Goal: Information Seeking & Learning: Learn about a topic

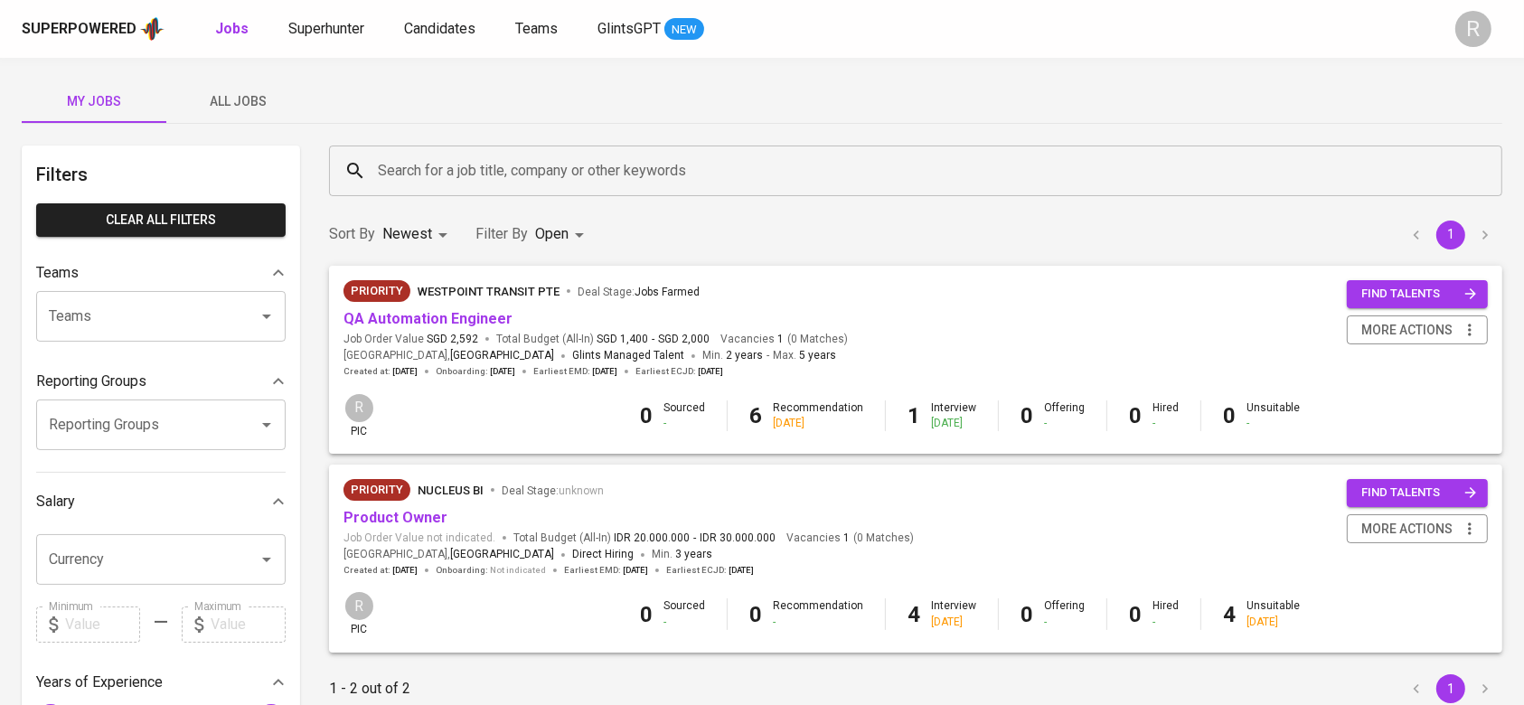
click at [467, 15] on div "Superpowered Jobs Superhunter Candidates Teams GlintsGPT NEW" at bounding box center [733, 28] width 1423 height 27
click at [456, 21] on span "Candidates" at bounding box center [439, 28] width 71 height 17
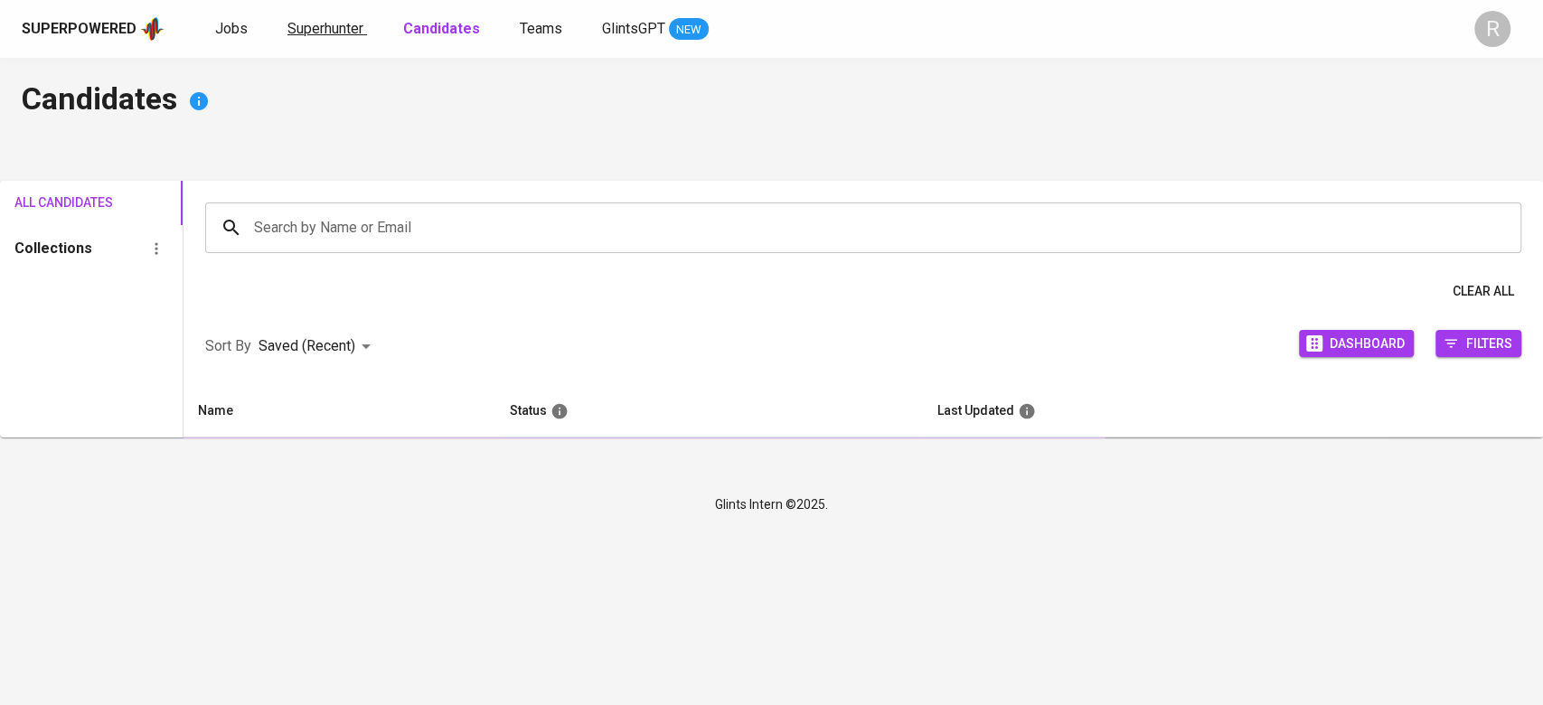
click at [334, 37] on link "Superhunter" at bounding box center [327, 29] width 80 height 23
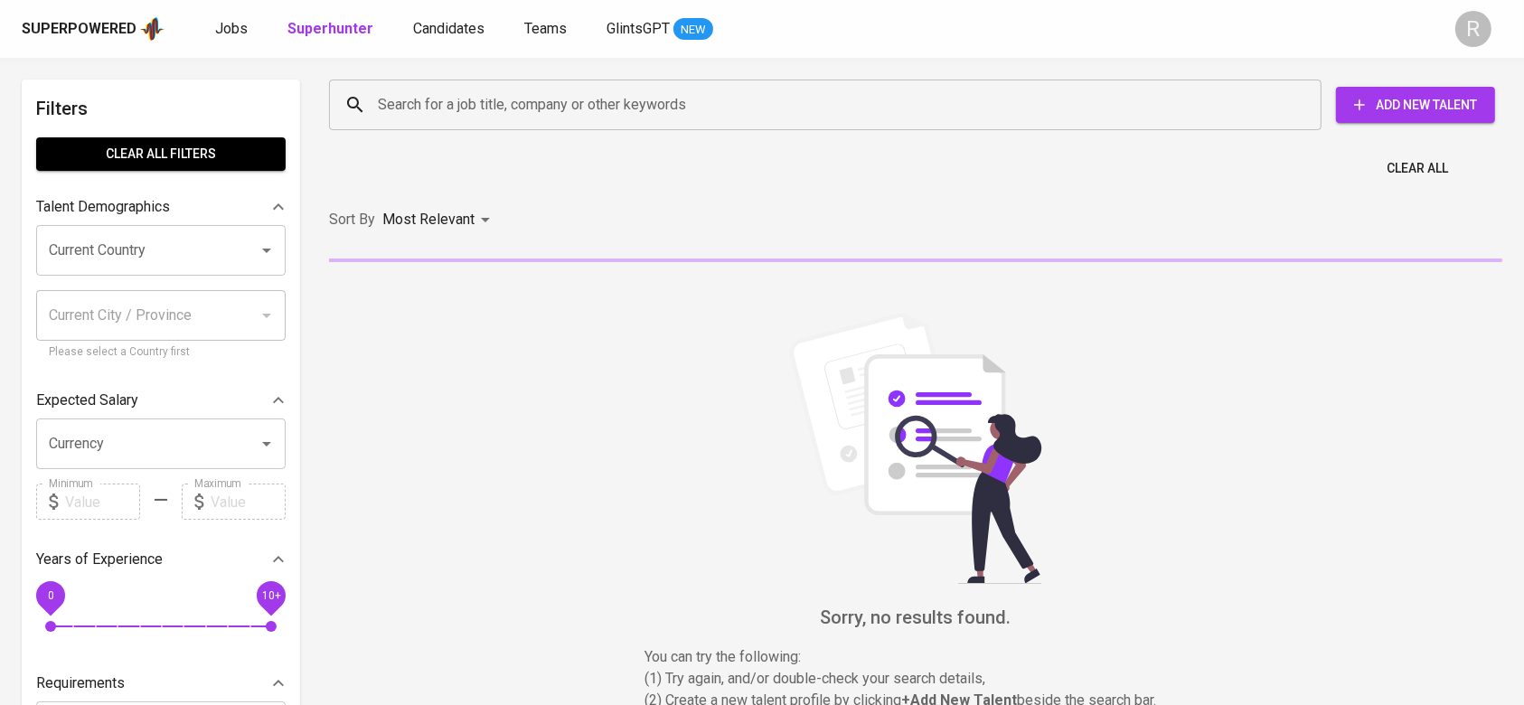
click at [451, 108] on input "Search for a job title, company or other keywords" at bounding box center [829, 105] width 913 height 34
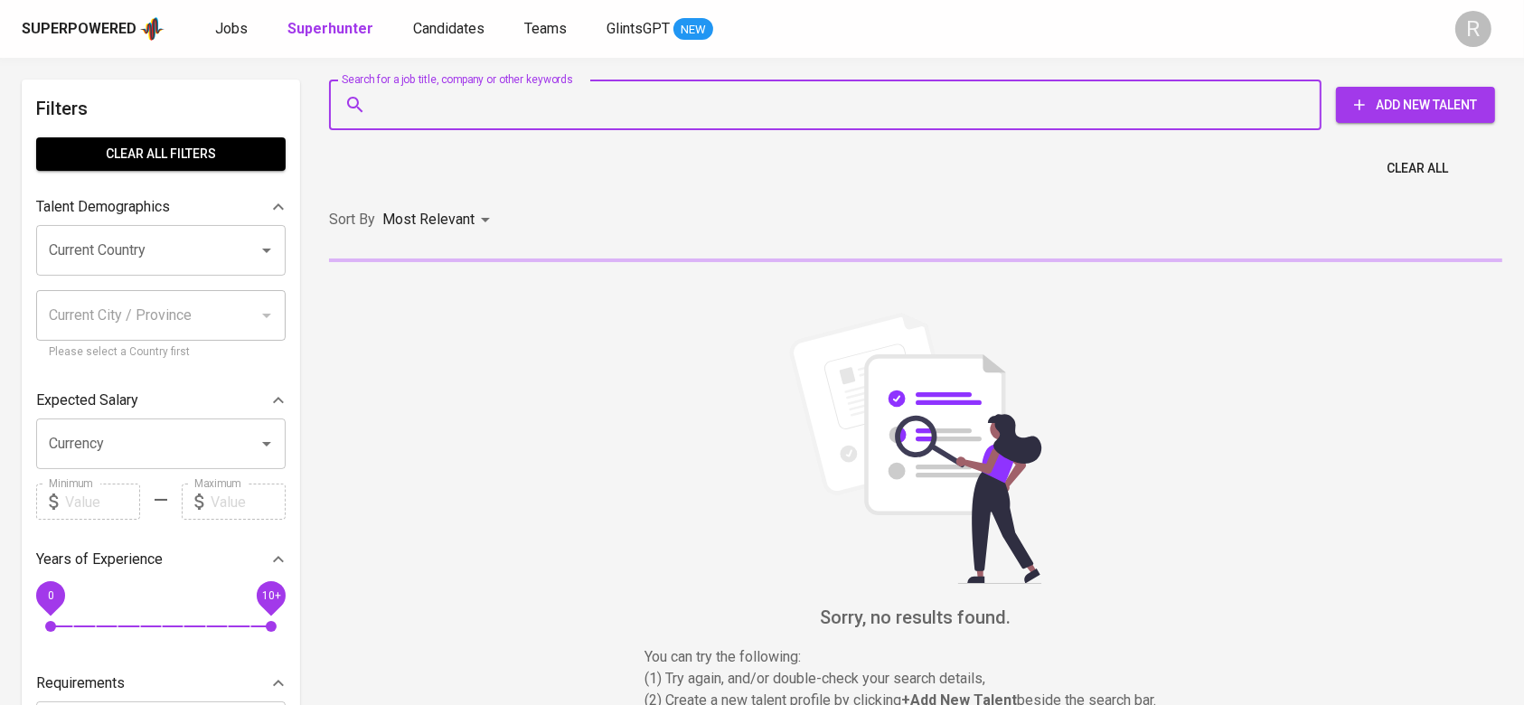
paste input "jordi.adistira@gmail.com"
type input "jordi.adistira@gmail.com"
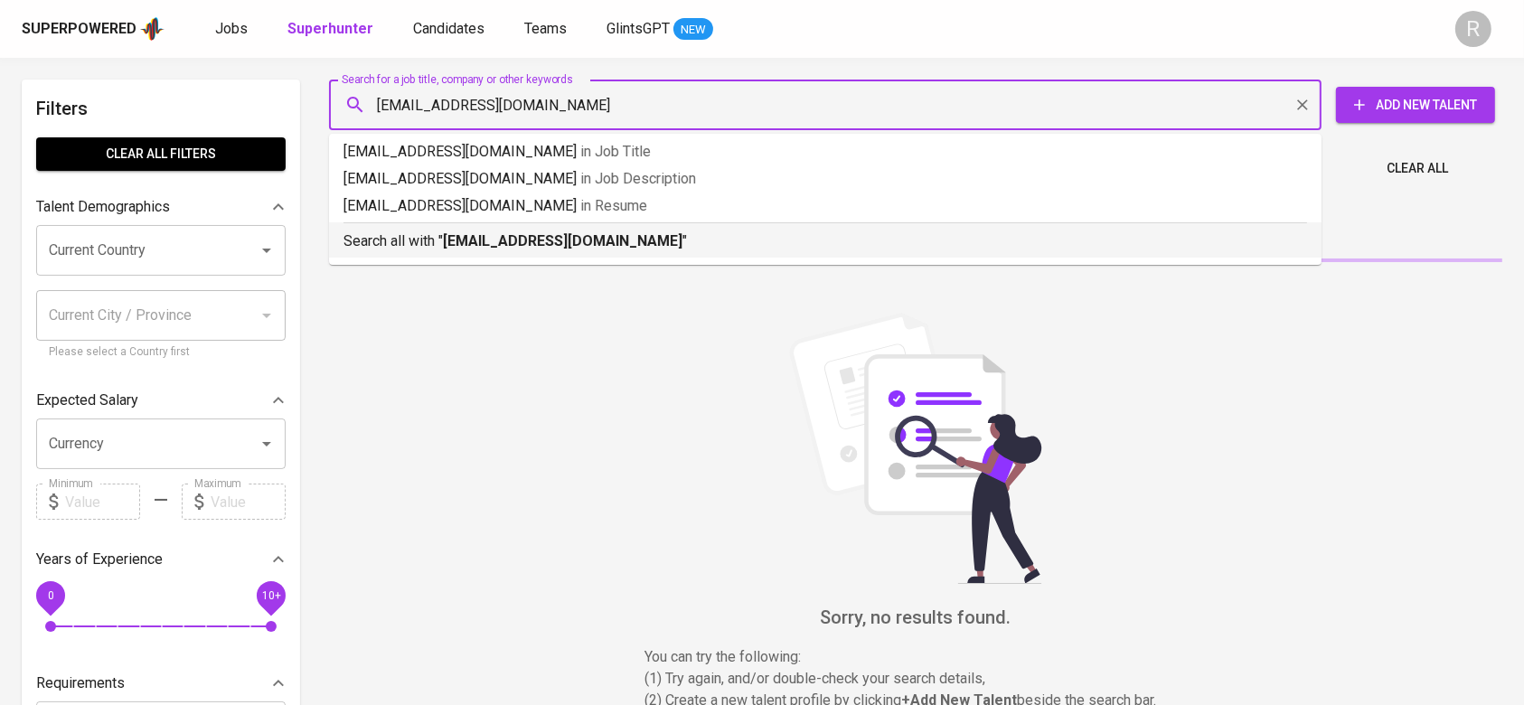
click at [447, 235] on b "jordi.adistira@gmail.com" at bounding box center [563, 240] width 240 height 17
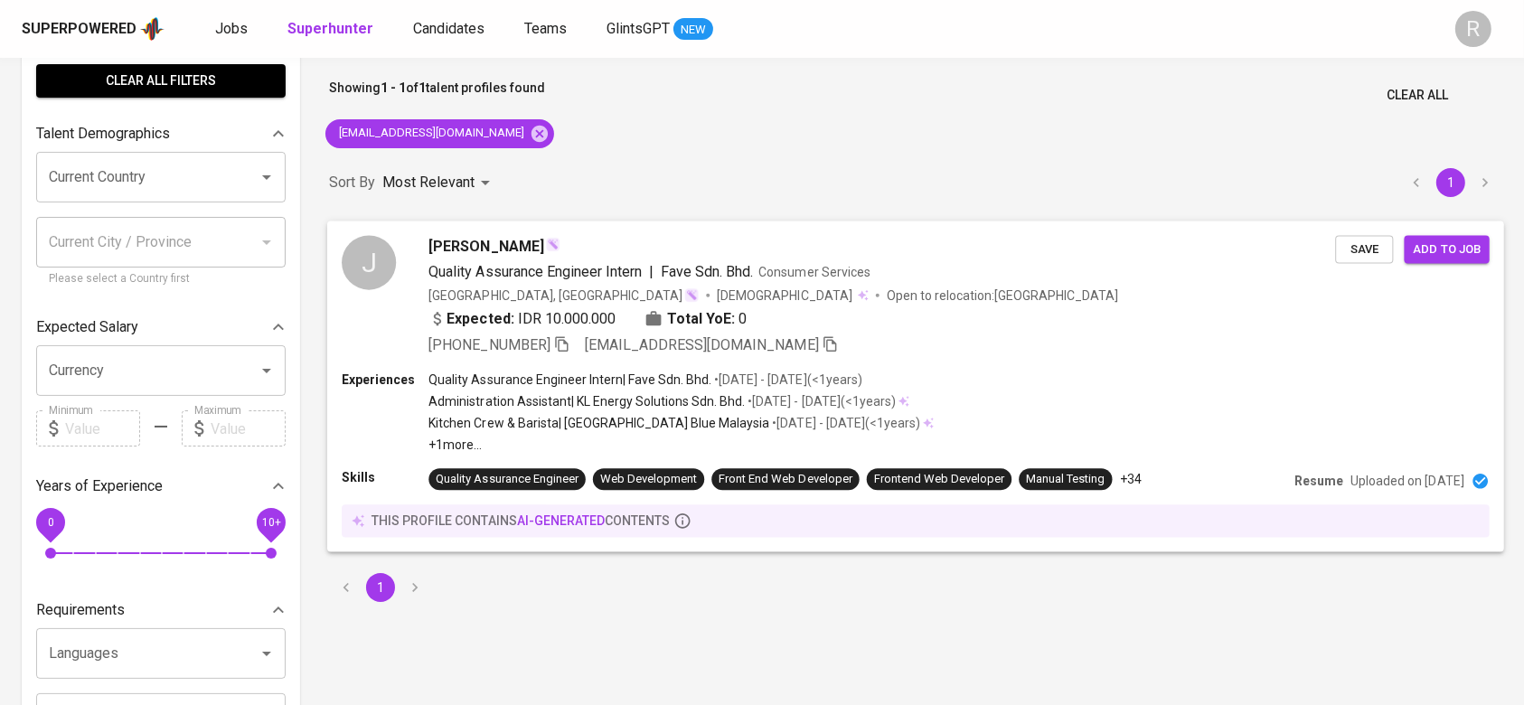
scroll to position [74, 0]
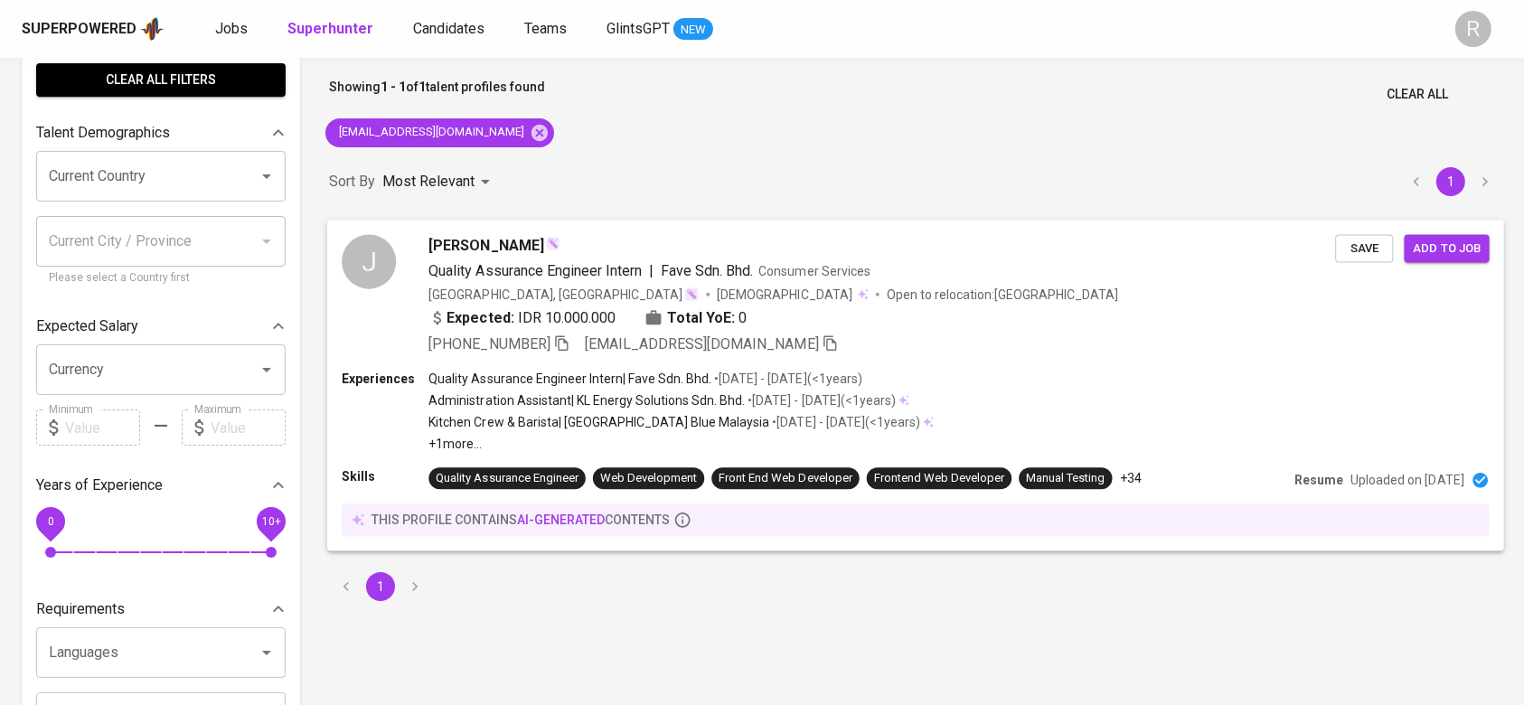
click at [1016, 315] on div "Expected: IDR 10.000.000 Total YoE: 0" at bounding box center [881, 319] width 907 height 26
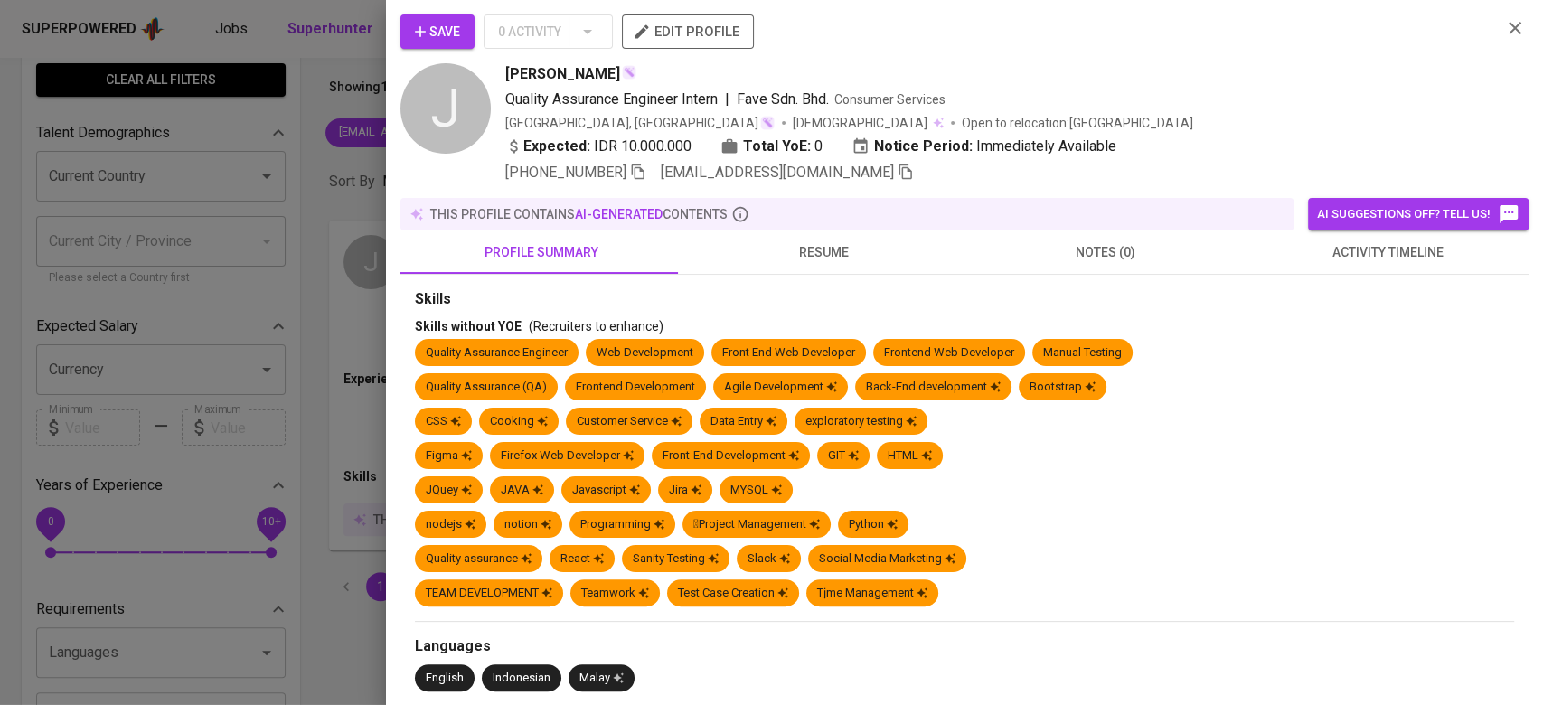
click at [1343, 247] on span "activity timeline" at bounding box center [1387, 252] width 260 height 23
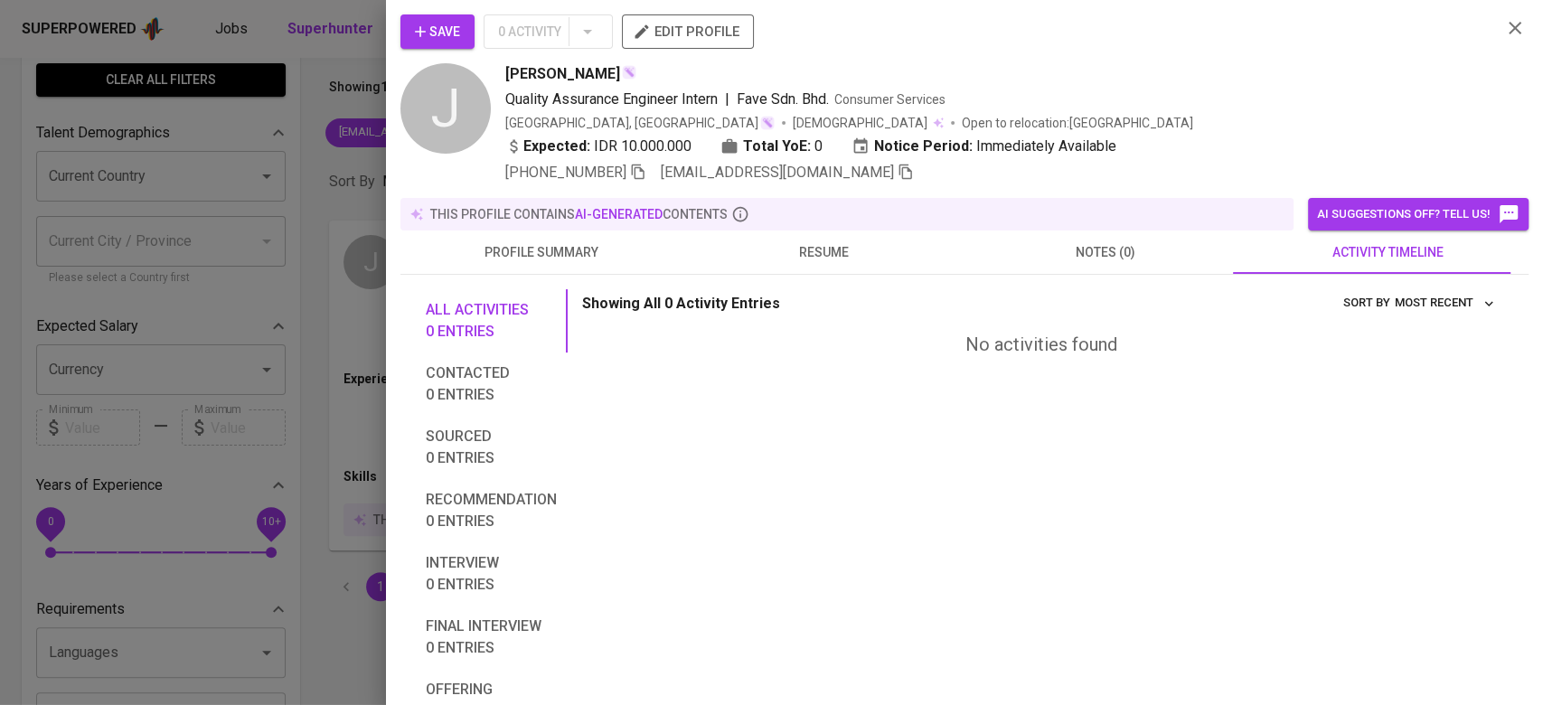
click at [443, 25] on span "Save" at bounding box center [437, 32] width 45 height 23
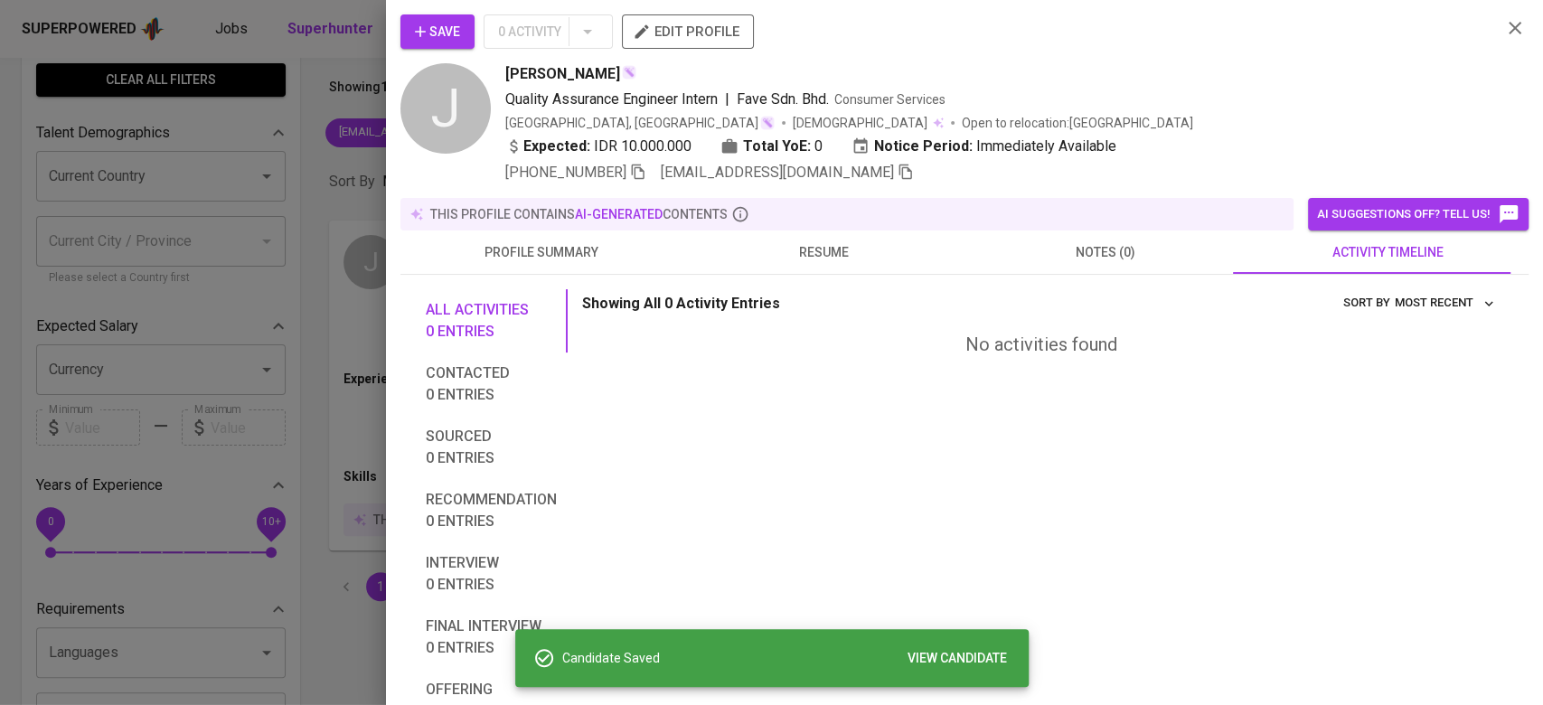
click at [281, 112] on div at bounding box center [771, 352] width 1543 height 705
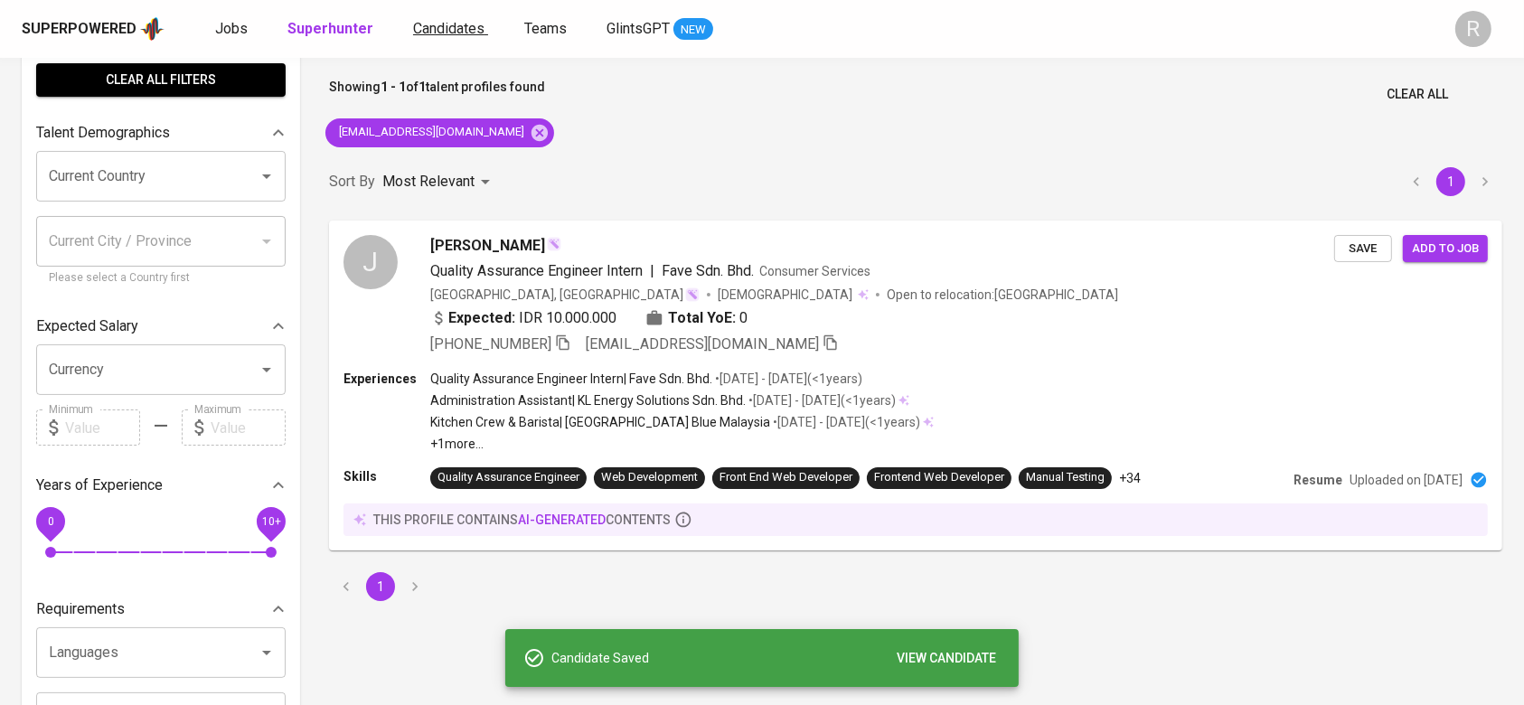
click at [446, 32] on span "Candidates" at bounding box center [448, 28] width 71 height 17
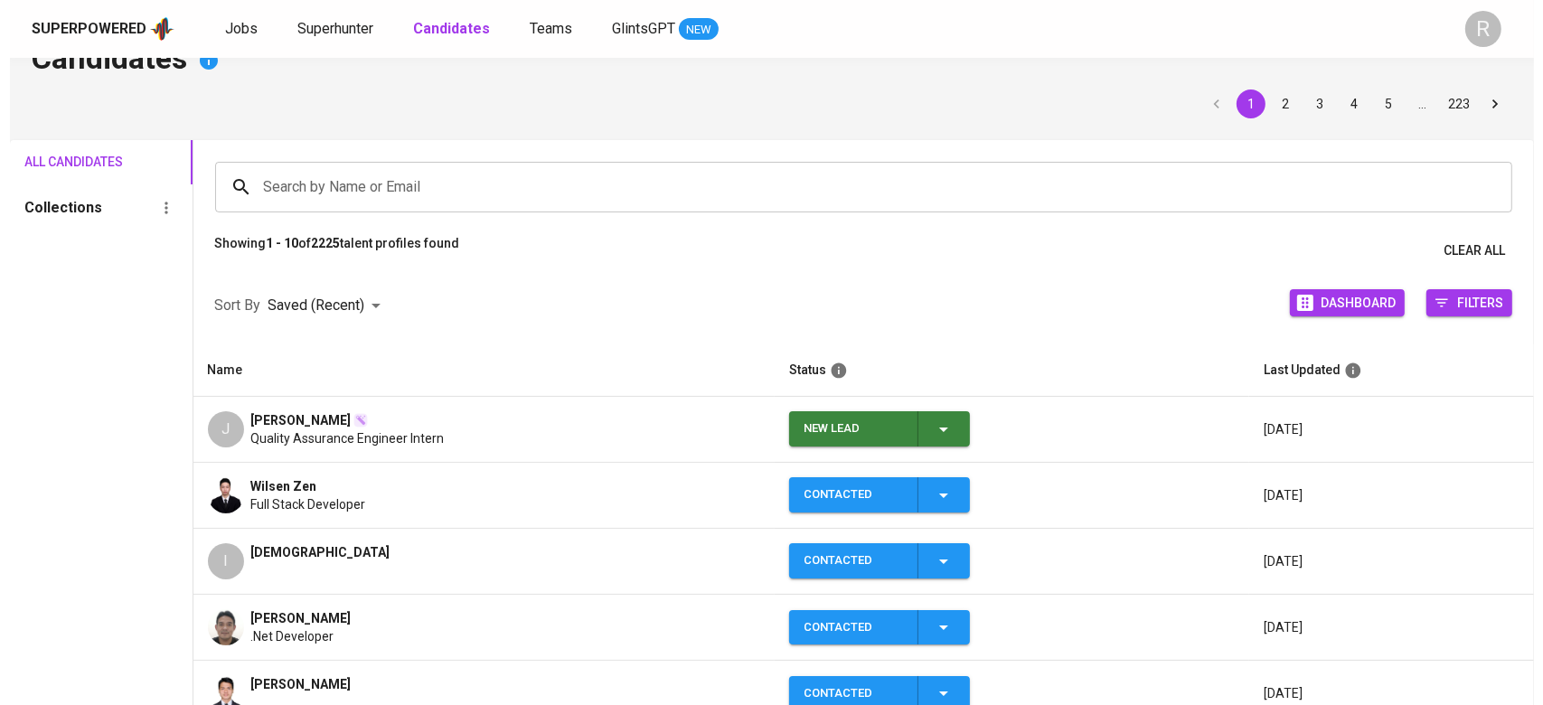
scroll to position [65, 0]
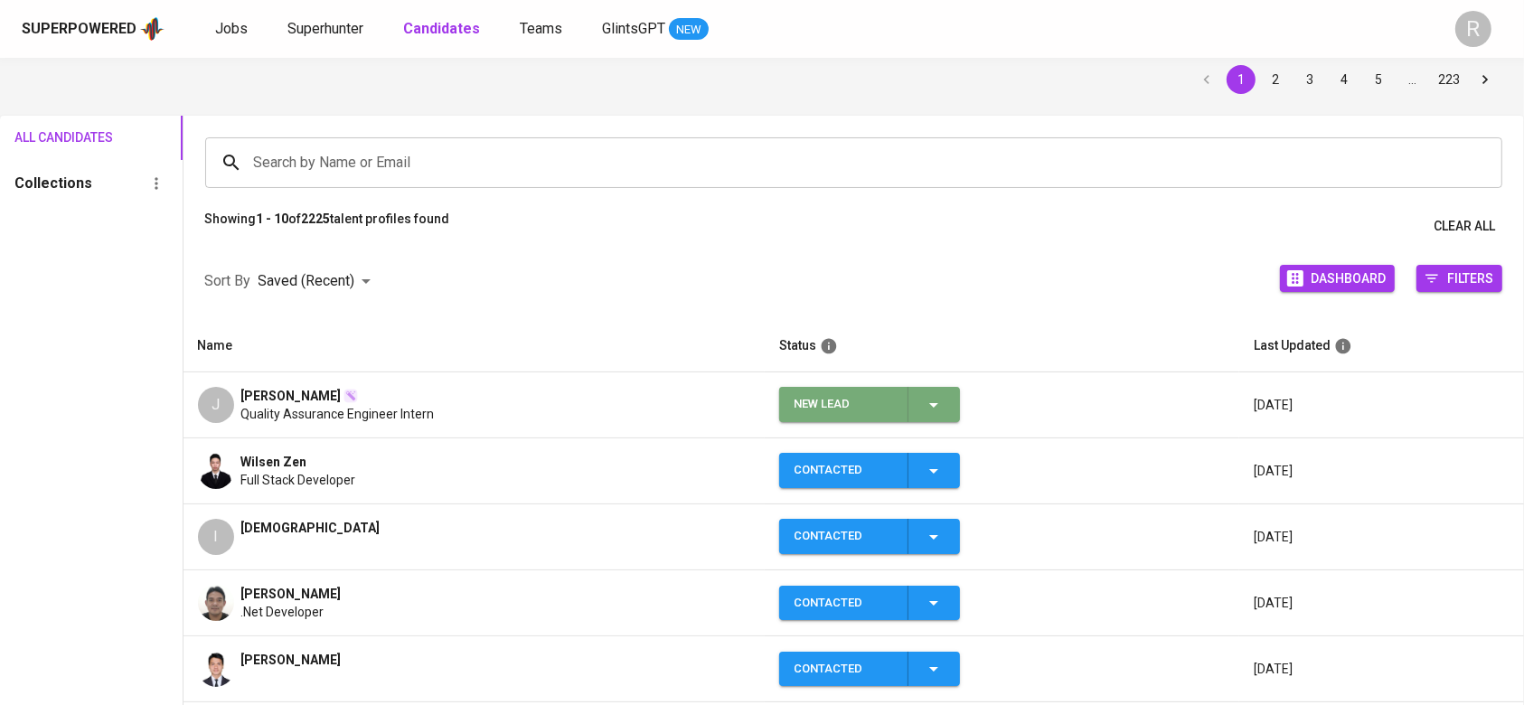
click at [923, 402] on icon "button" at bounding box center [934, 405] width 22 height 22
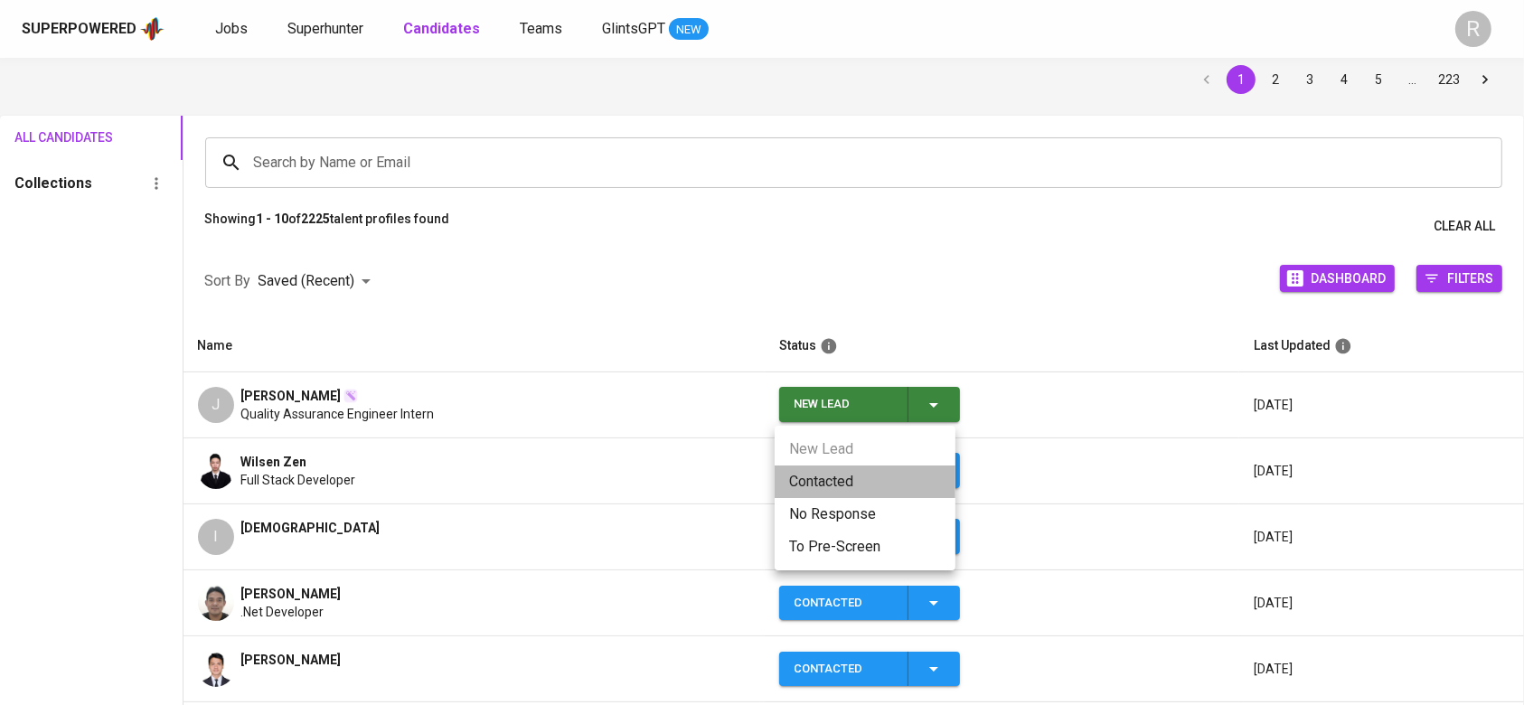
click at [832, 476] on li "Contacted" at bounding box center [865, 481] width 181 height 33
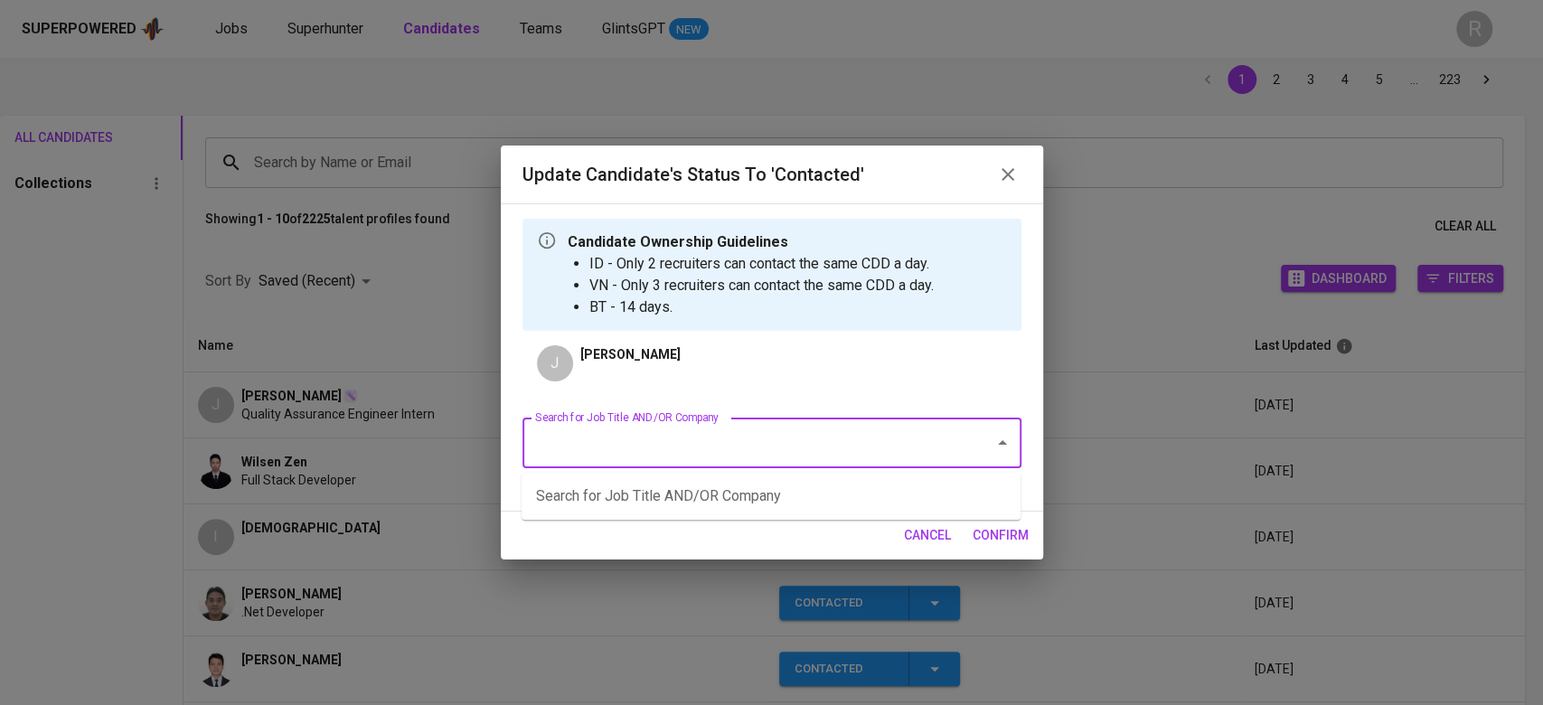
click at [651, 452] on input "Search for Job Title AND/OR Company" at bounding box center [747, 443] width 432 height 34
type input "g"
click at [651, 493] on li "Quality Assurance Engineer (Manual) - 2 HC (FWD Singapore Pte Ltd)" at bounding box center [771, 496] width 499 height 33
type input "fwd"
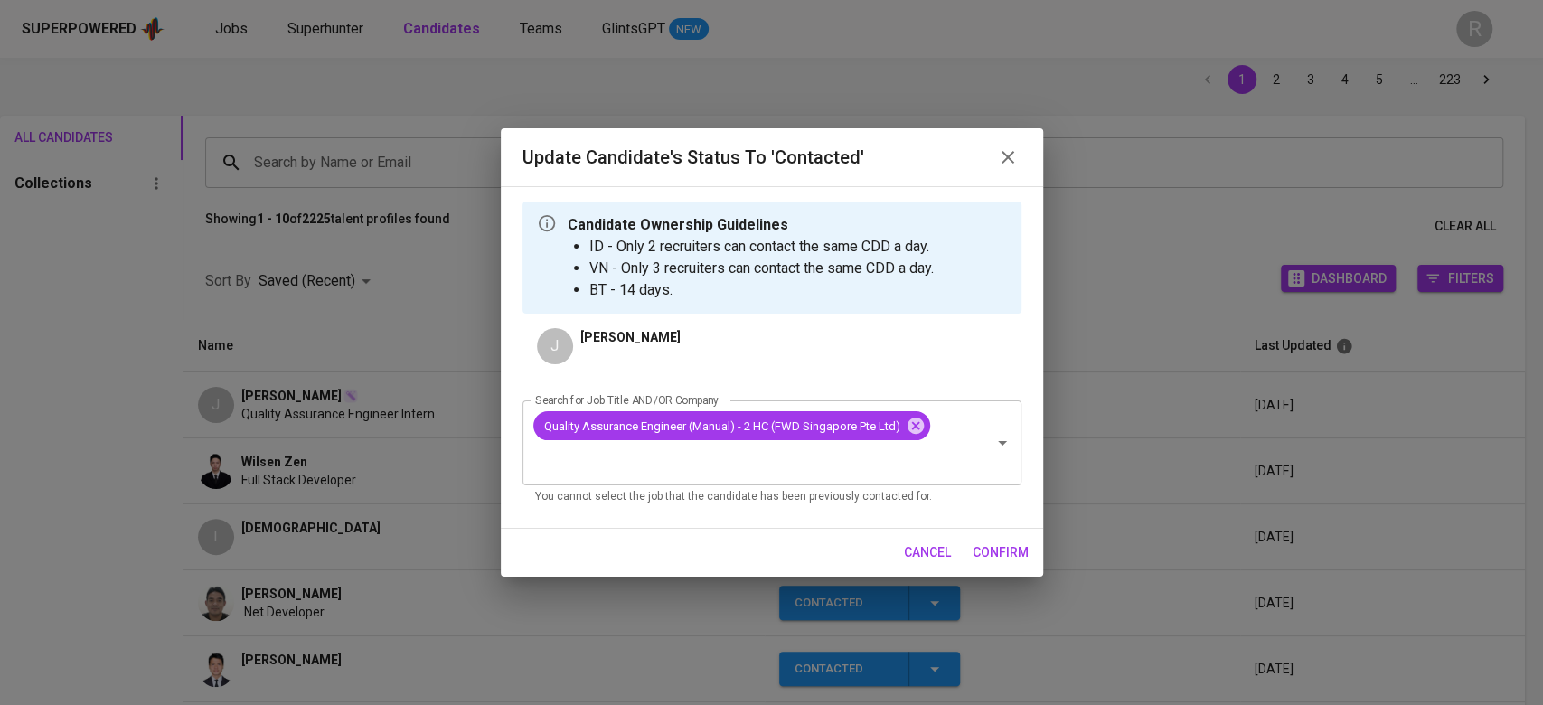
click at [1025, 561] on span "confirm" at bounding box center [1001, 552] width 56 height 23
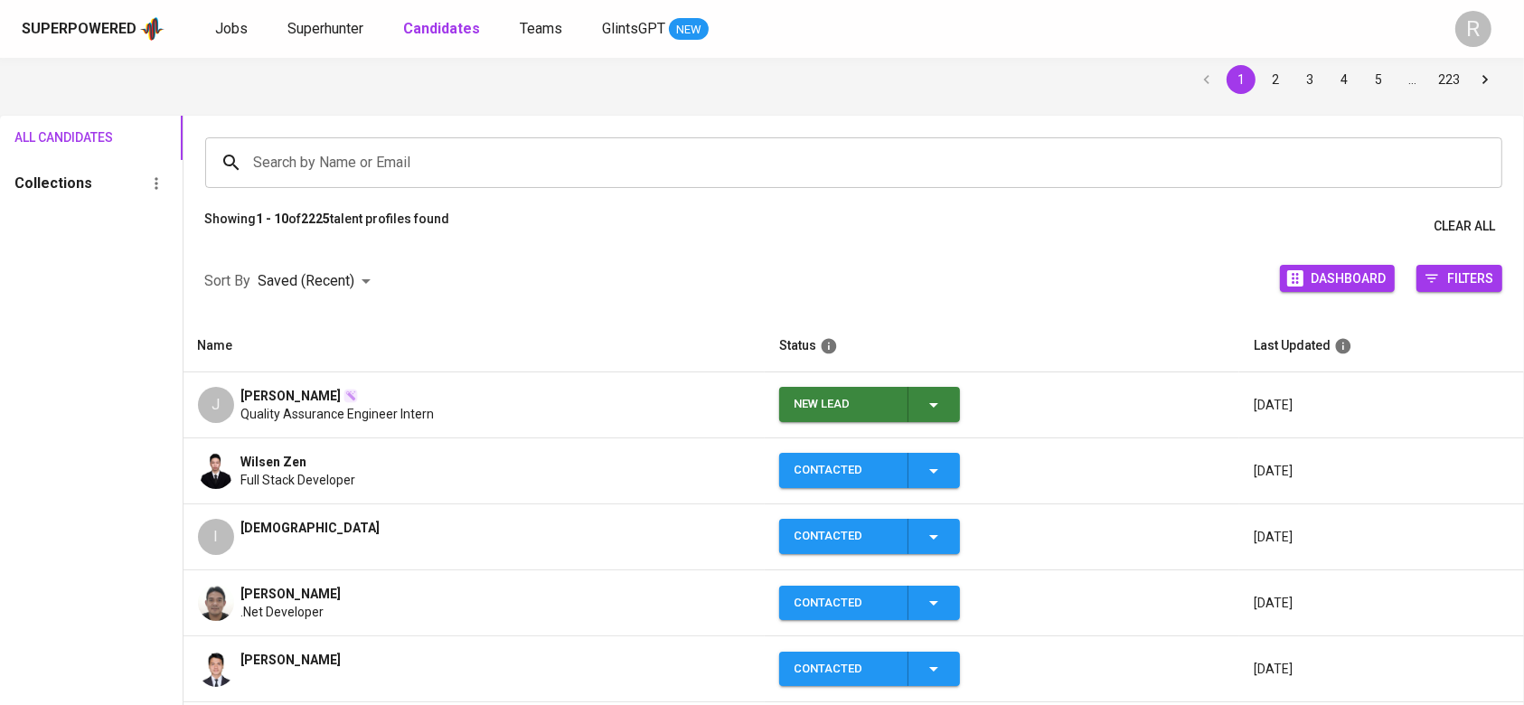
click at [478, 420] on div "J Jordi Adistira Quality Assurance Engineer Intern" at bounding box center [474, 405] width 552 height 36
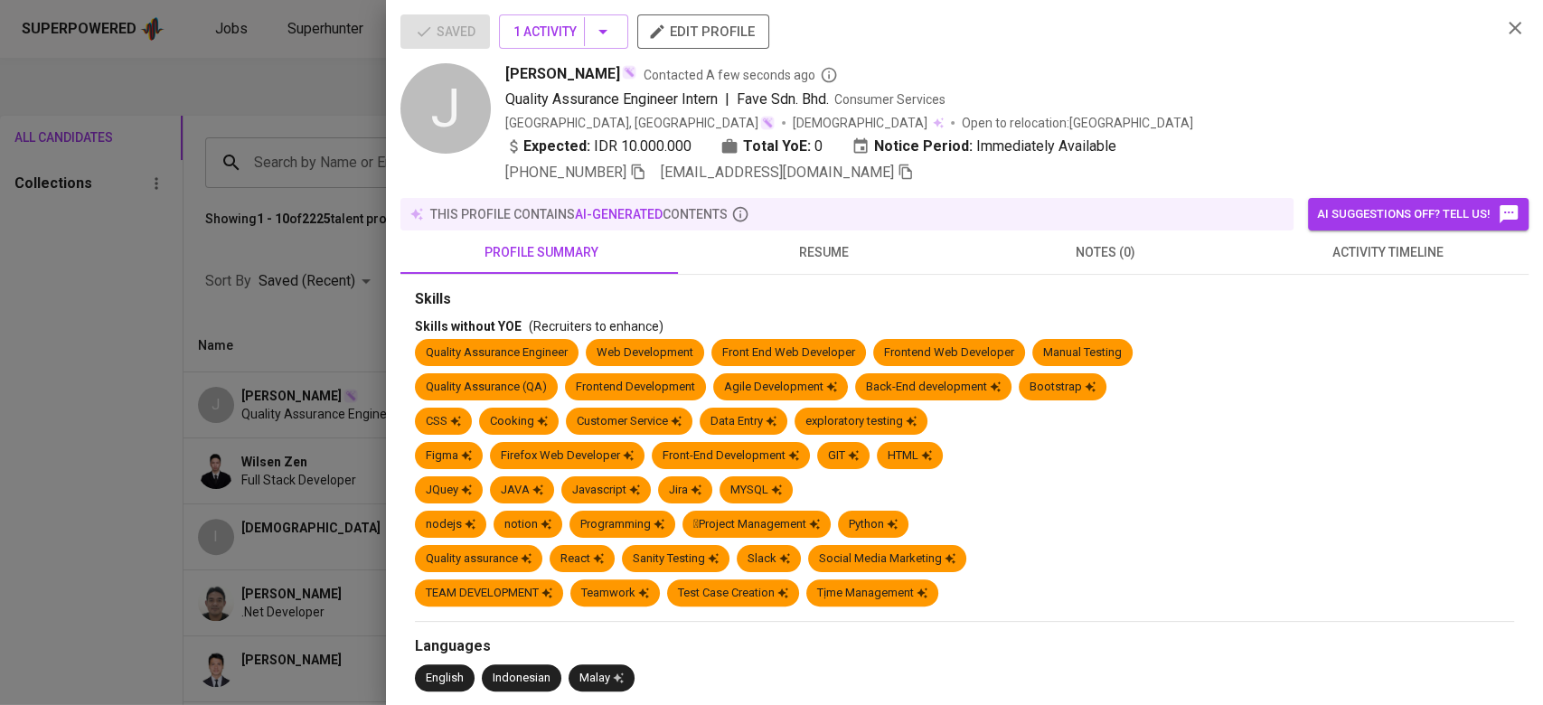
click at [636, 169] on icon "button" at bounding box center [638, 171] width 13 height 15
click at [756, 249] on span "resume" at bounding box center [823, 252] width 260 height 23
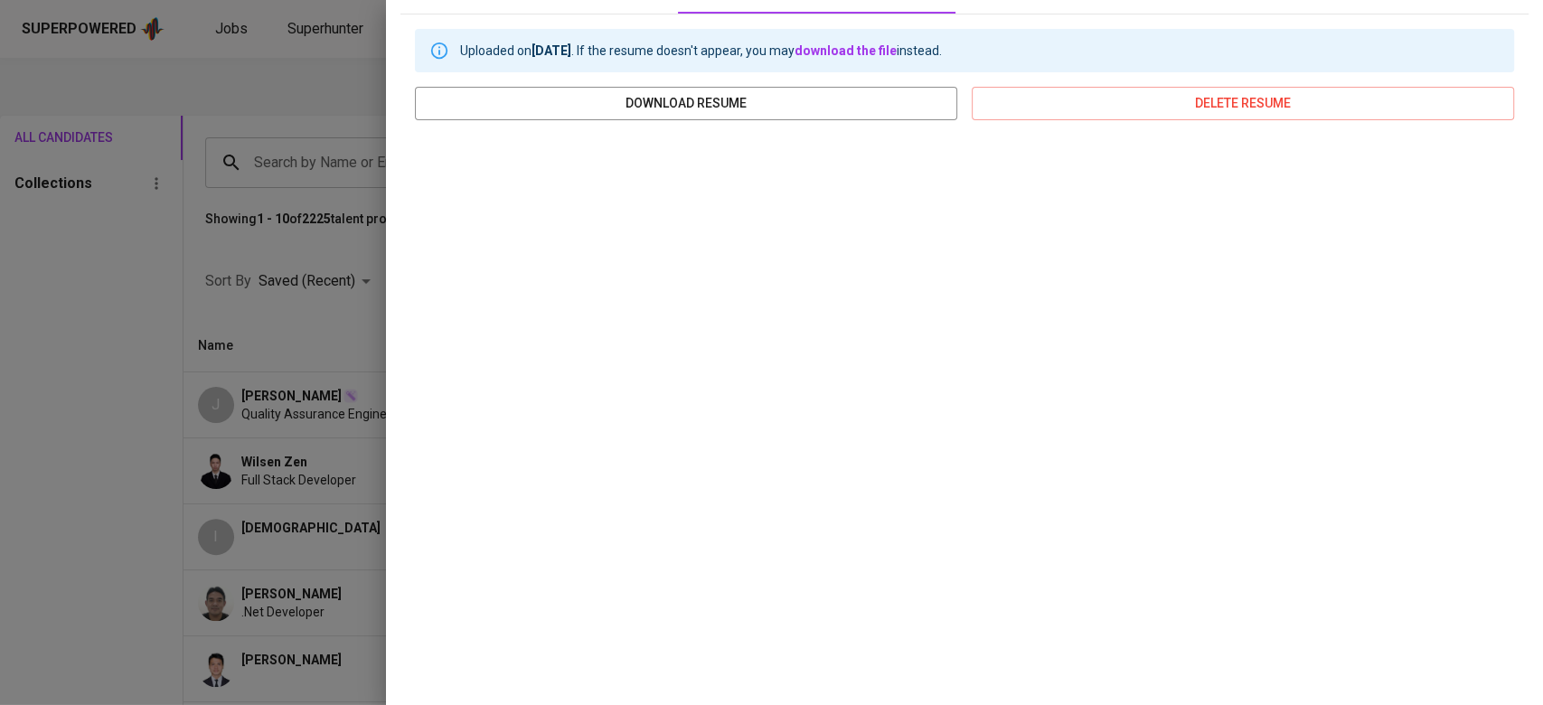
scroll to position [0, 0]
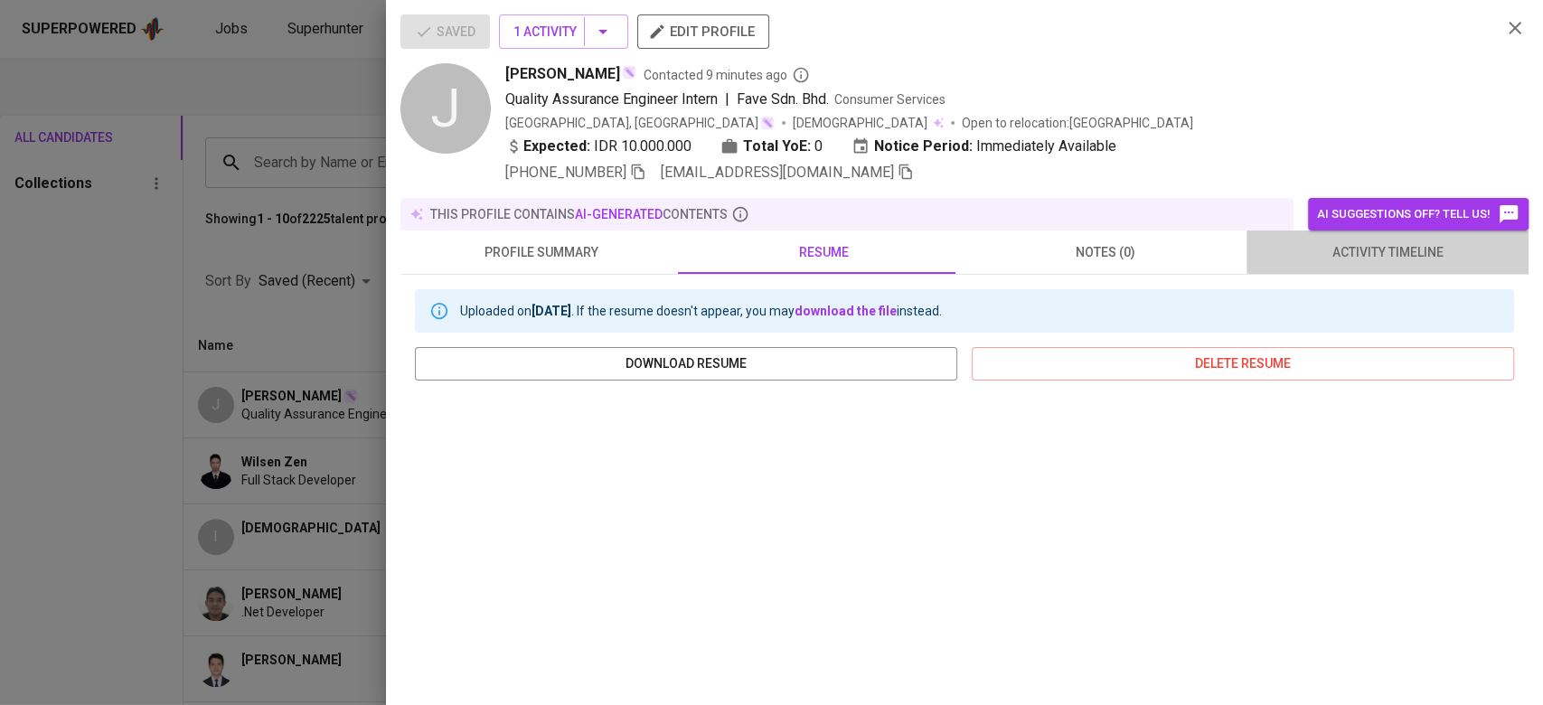
click at [1410, 256] on span "activity timeline" at bounding box center [1387, 252] width 260 height 23
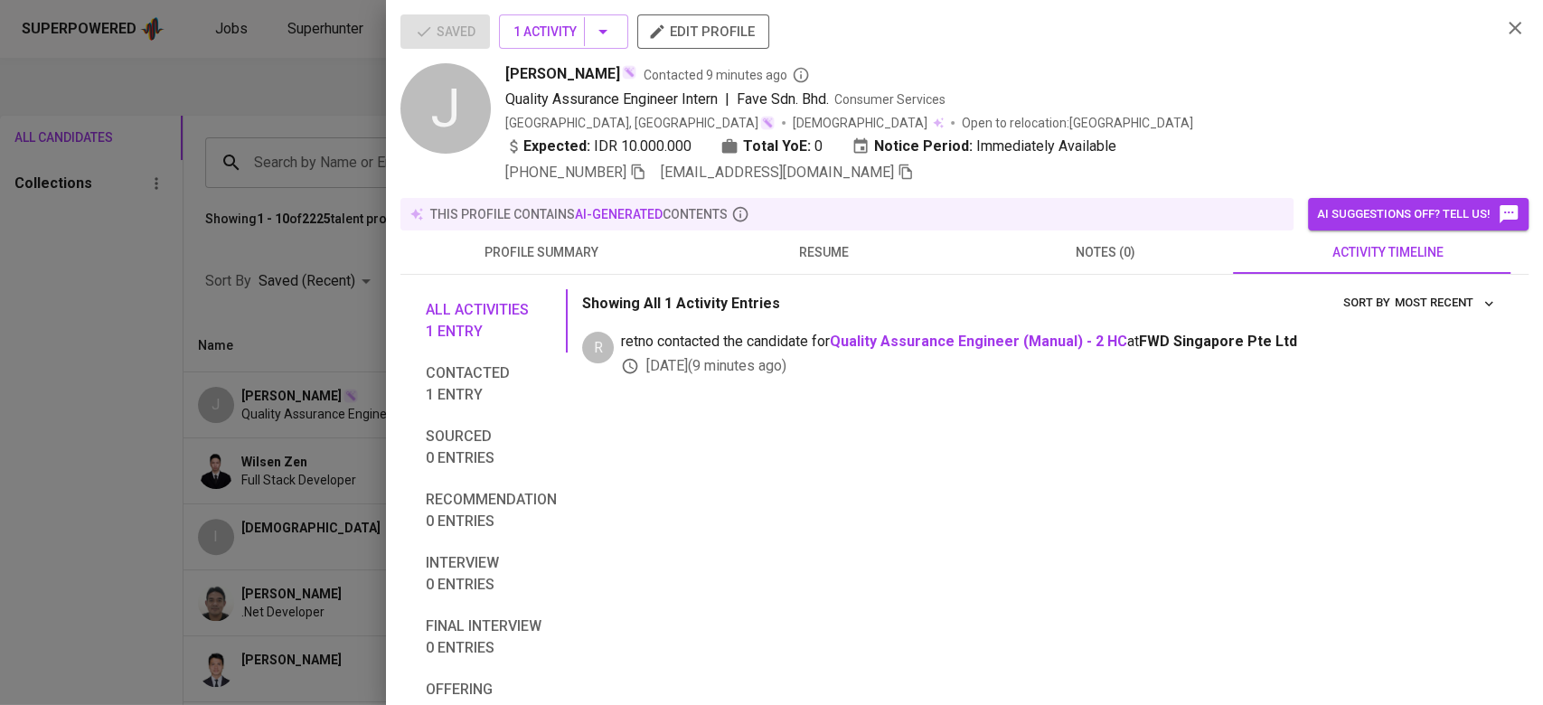
click at [816, 253] on span "resume" at bounding box center [823, 252] width 260 height 23
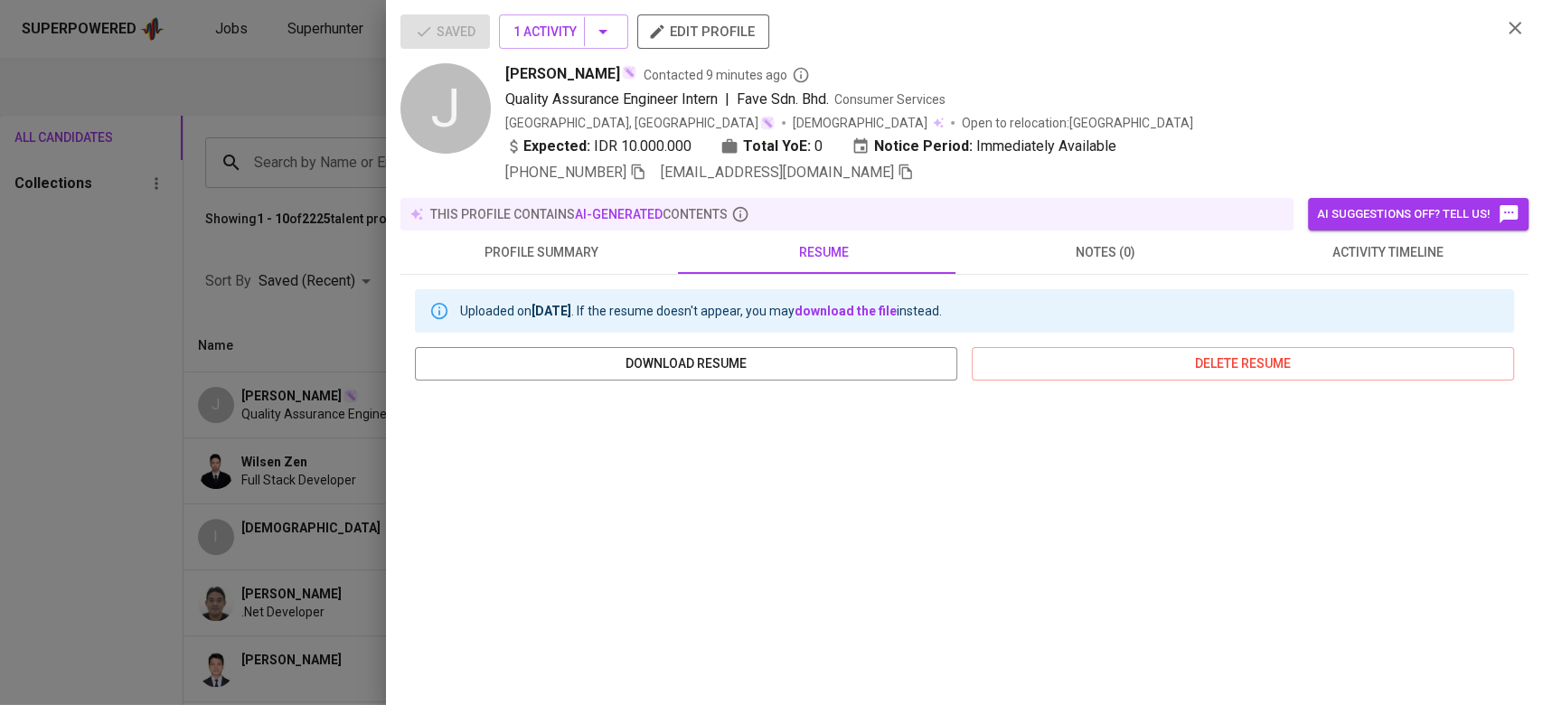
click at [1504, 33] on icon "button" at bounding box center [1515, 28] width 22 height 22
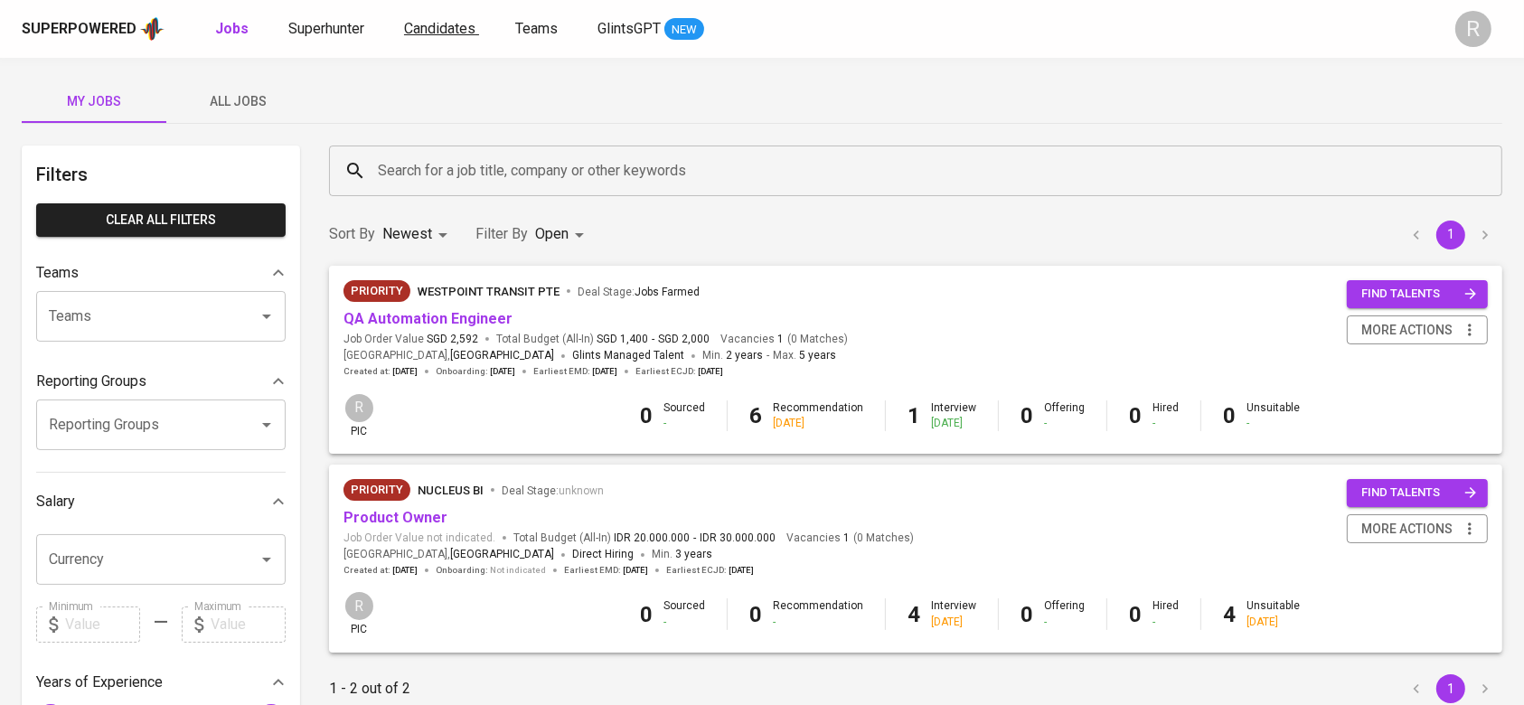
drag, startPoint x: 0, startPoint y: 0, endPoint x: 446, endPoint y: 37, distance: 447.1
click at [446, 37] on link "Candidates" at bounding box center [441, 29] width 75 height 23
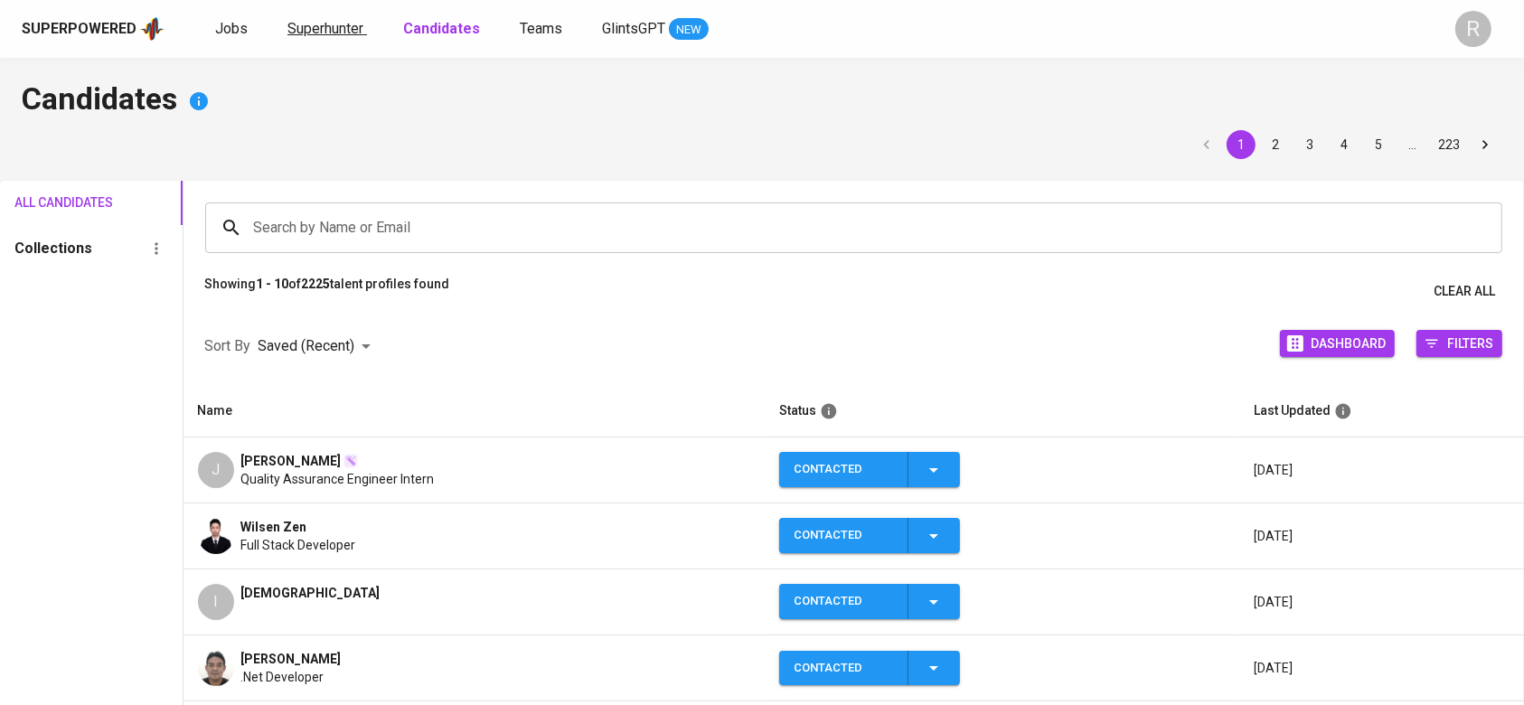
click at [340, 24] on span "Superhunter" at bounding box center [325, 28] width 76 height 17
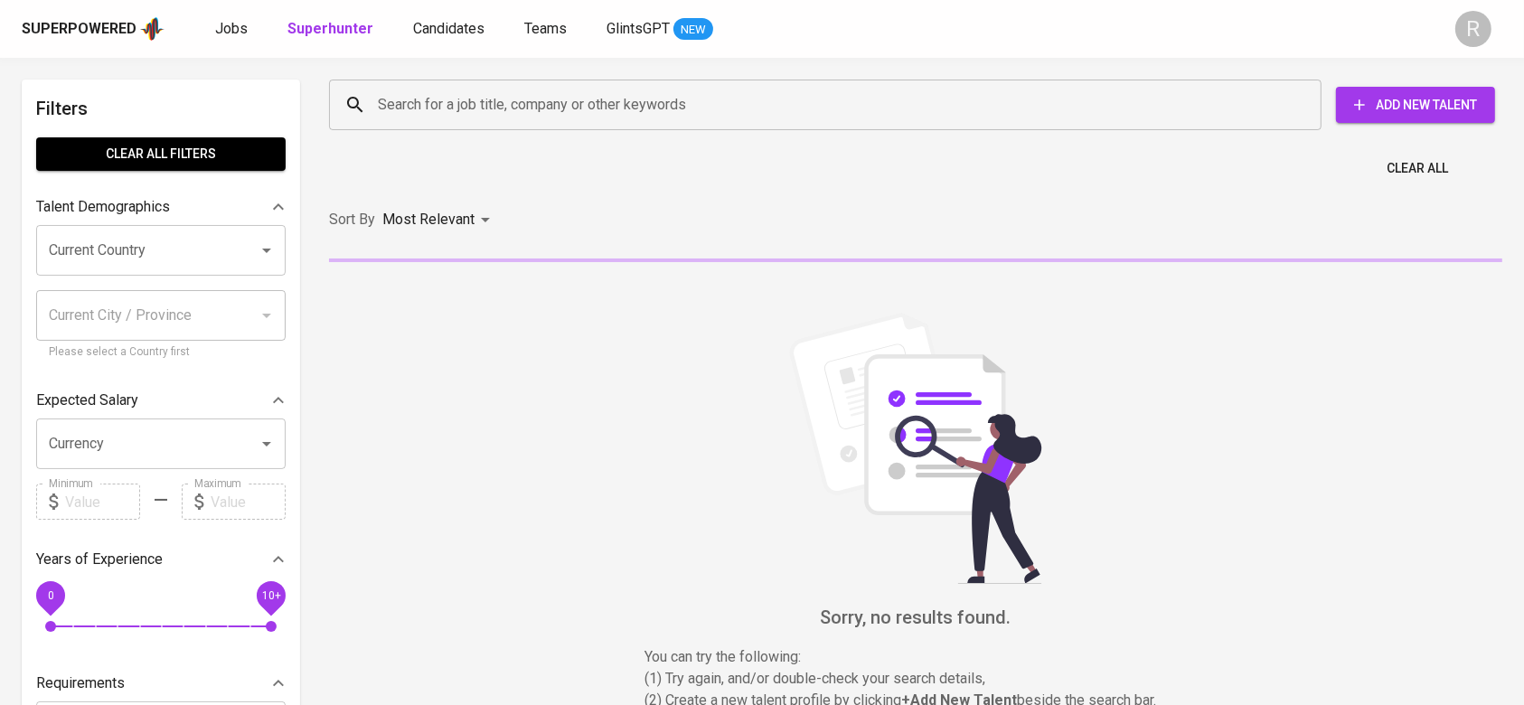
click at [470, 75] on div "Search for a job title, company or other keywords Search for a job title, compa…" at bounding box center [912, 105] width 1195 height 80
click at [413, 100] on input "Search for a job title, company or other keywords" at bounding box center [829, 105] width 913 height 34
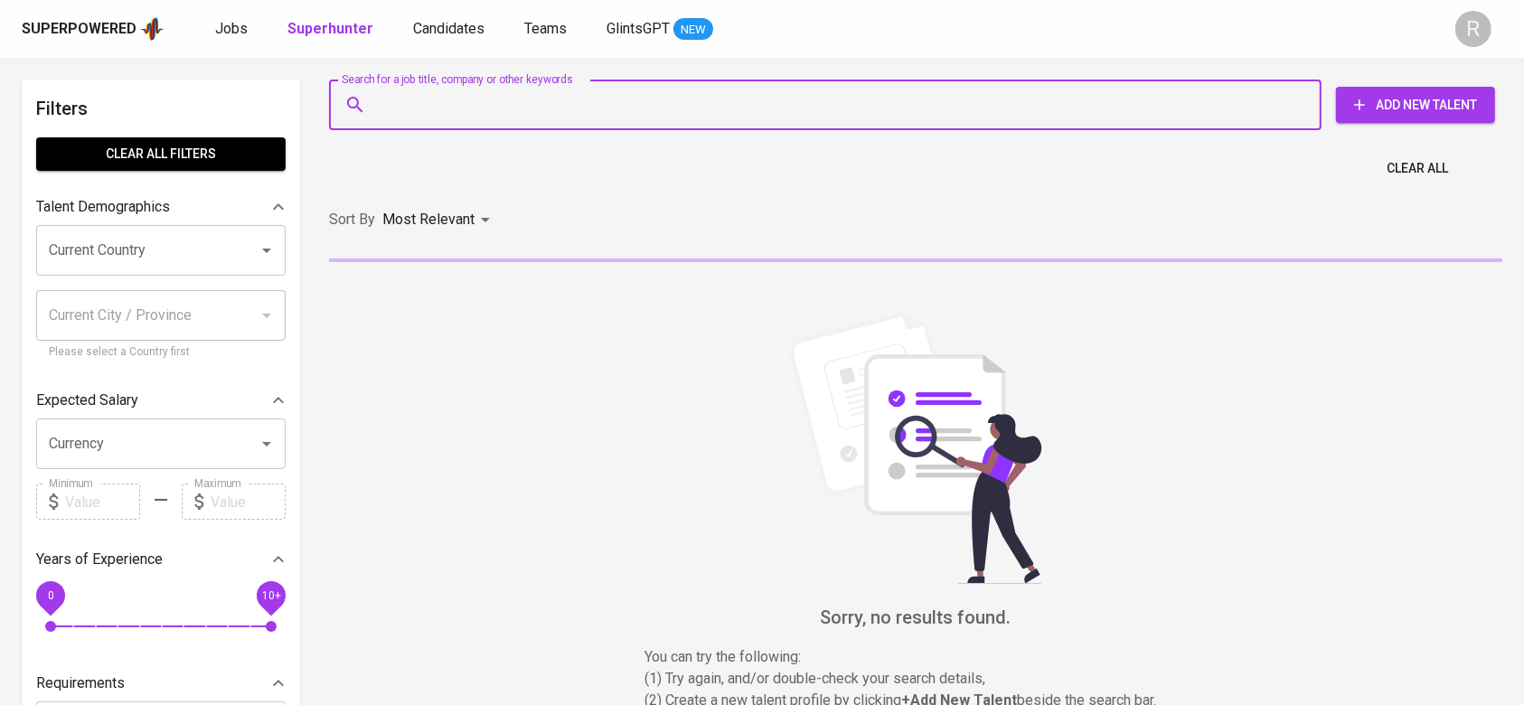
paste input "[PERSON_NAME]"
type input "[PERSON_NAME]"
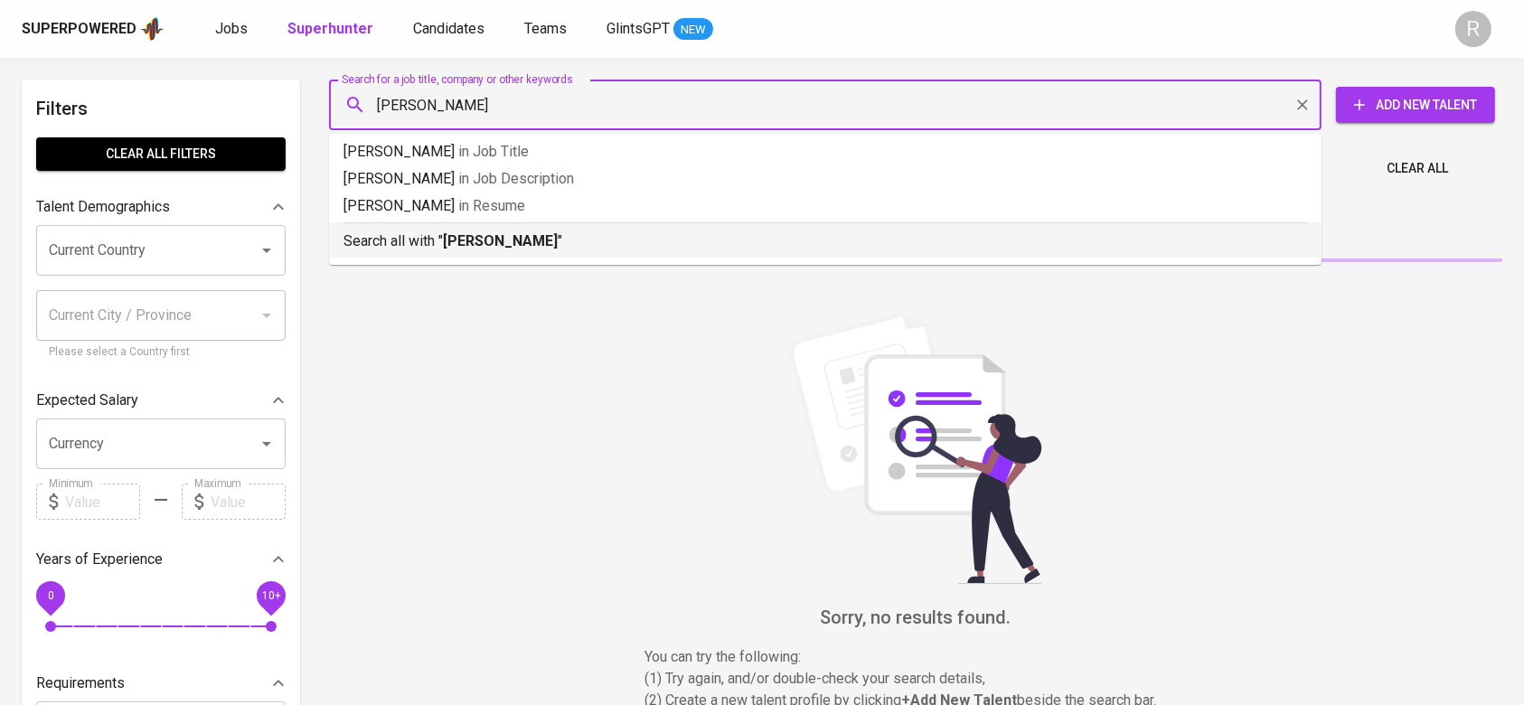
click at [422, 235] on p "Search all with " [PERSON_NAME] "" at bounding box center [824, 241] width 963 height 22
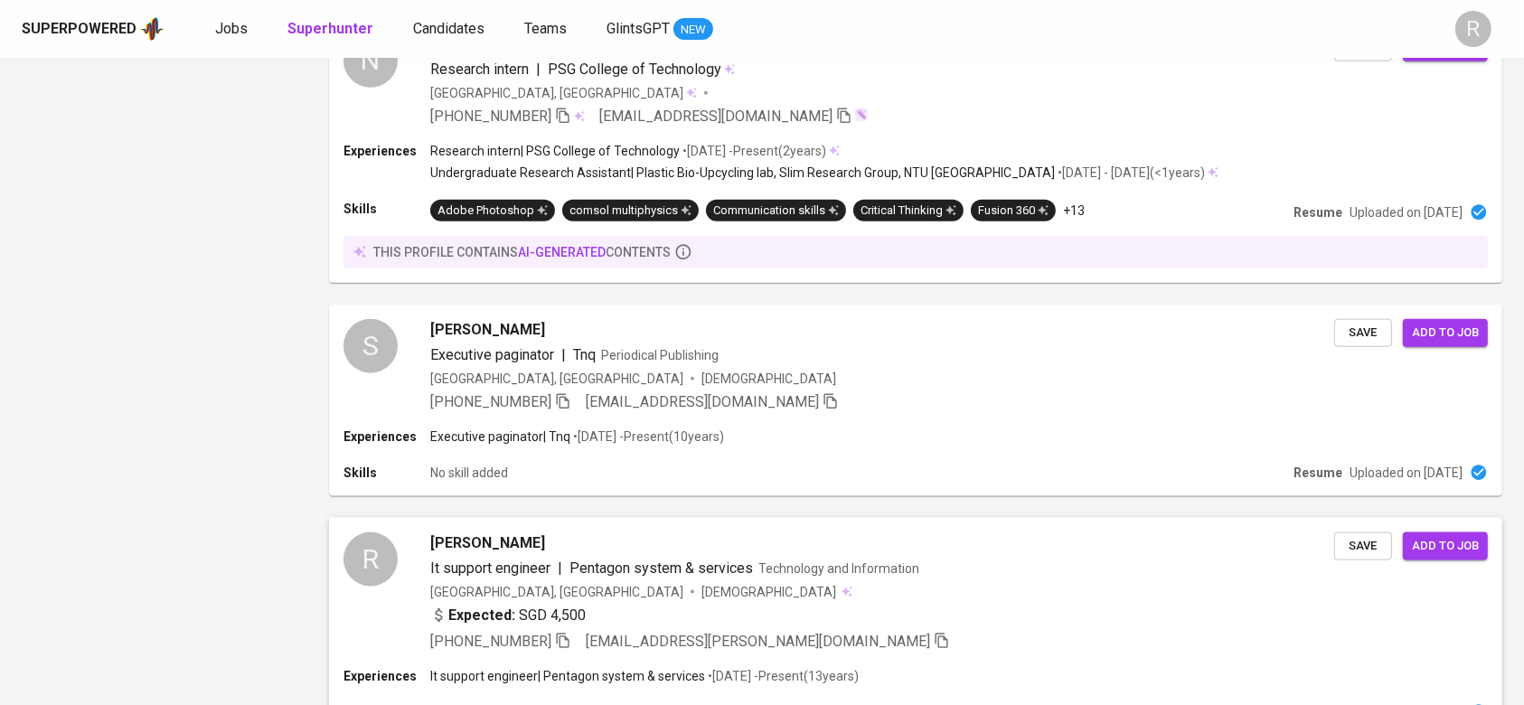
scroll to position [2258, 0]
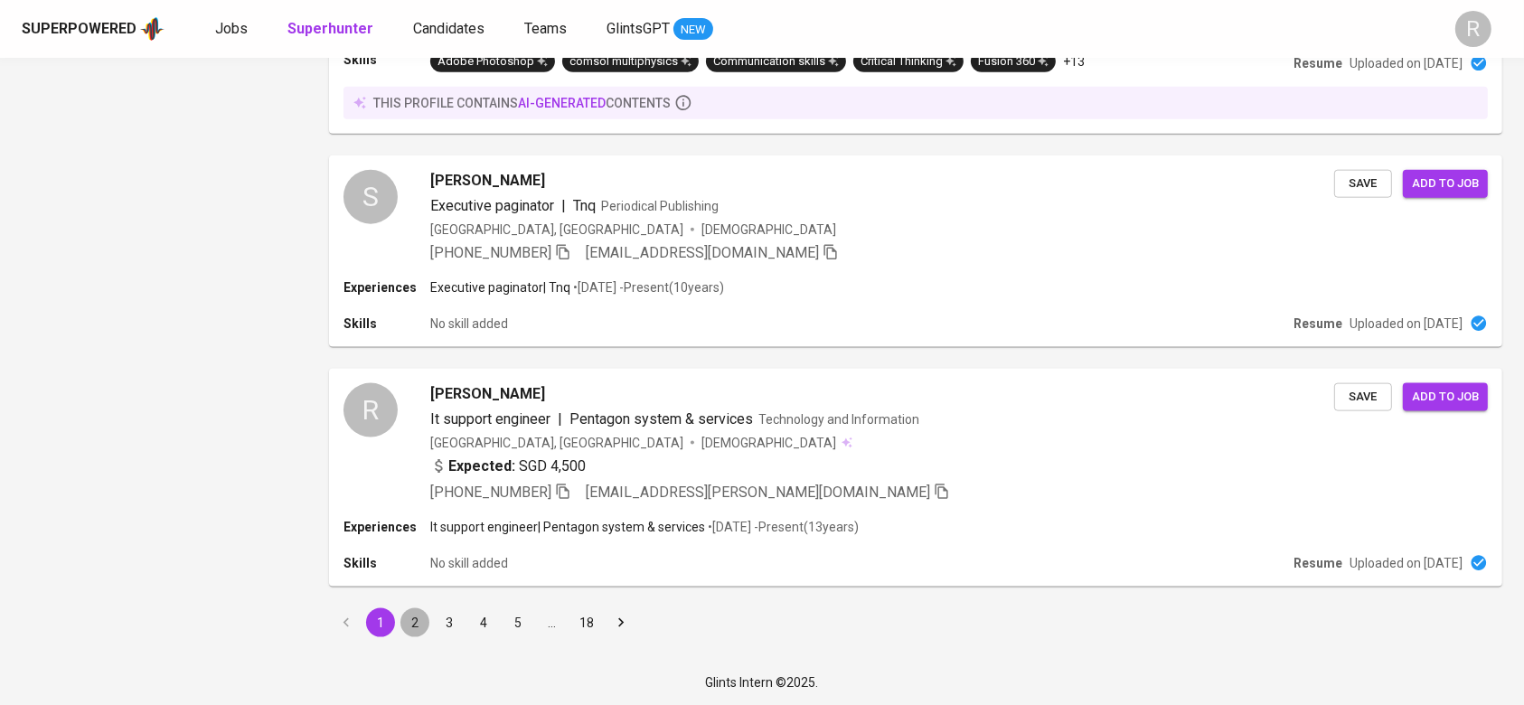
click at [420, 633] on button "2" at bounding box center [414, 622] width 29 height 29
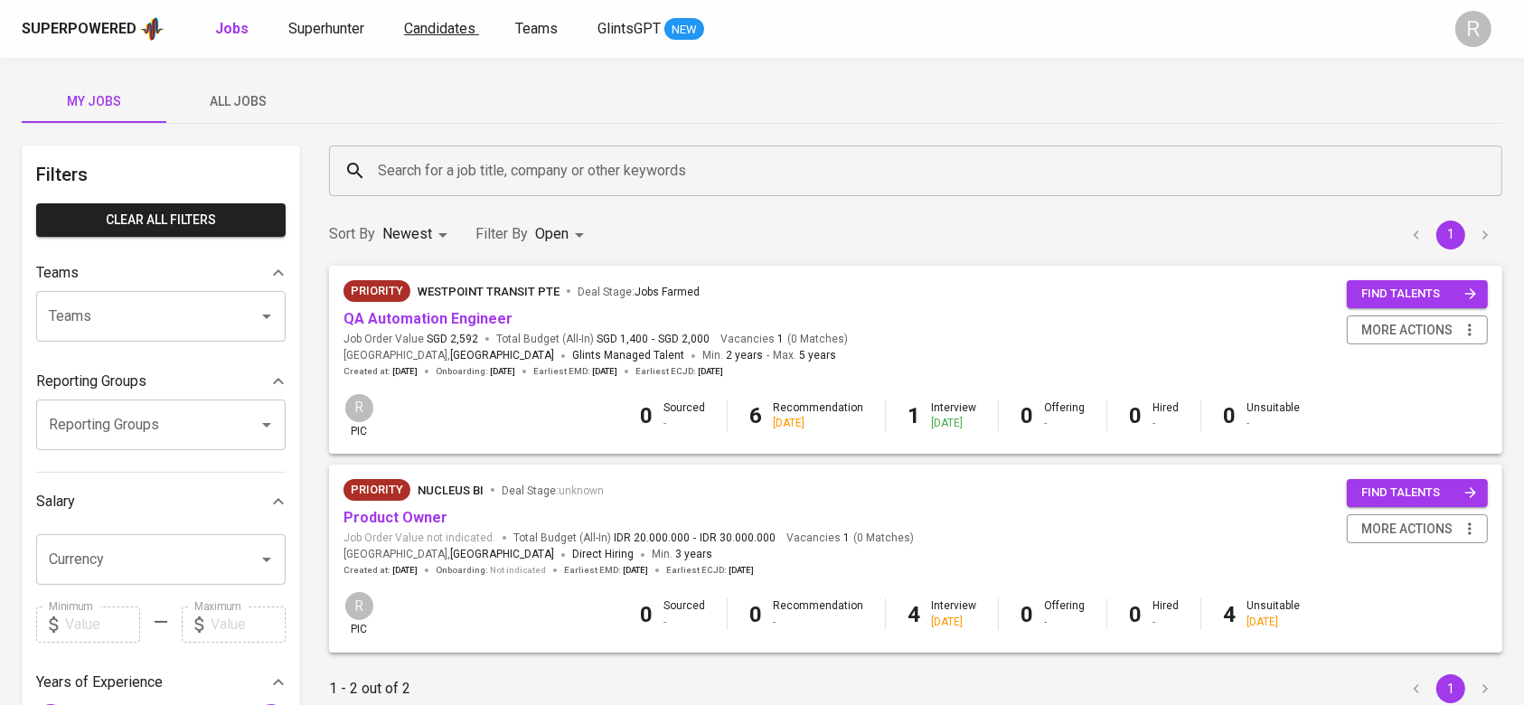
click at [459, 24] on span "Candidates" at bounding box center [439, 28] width 71 height 17
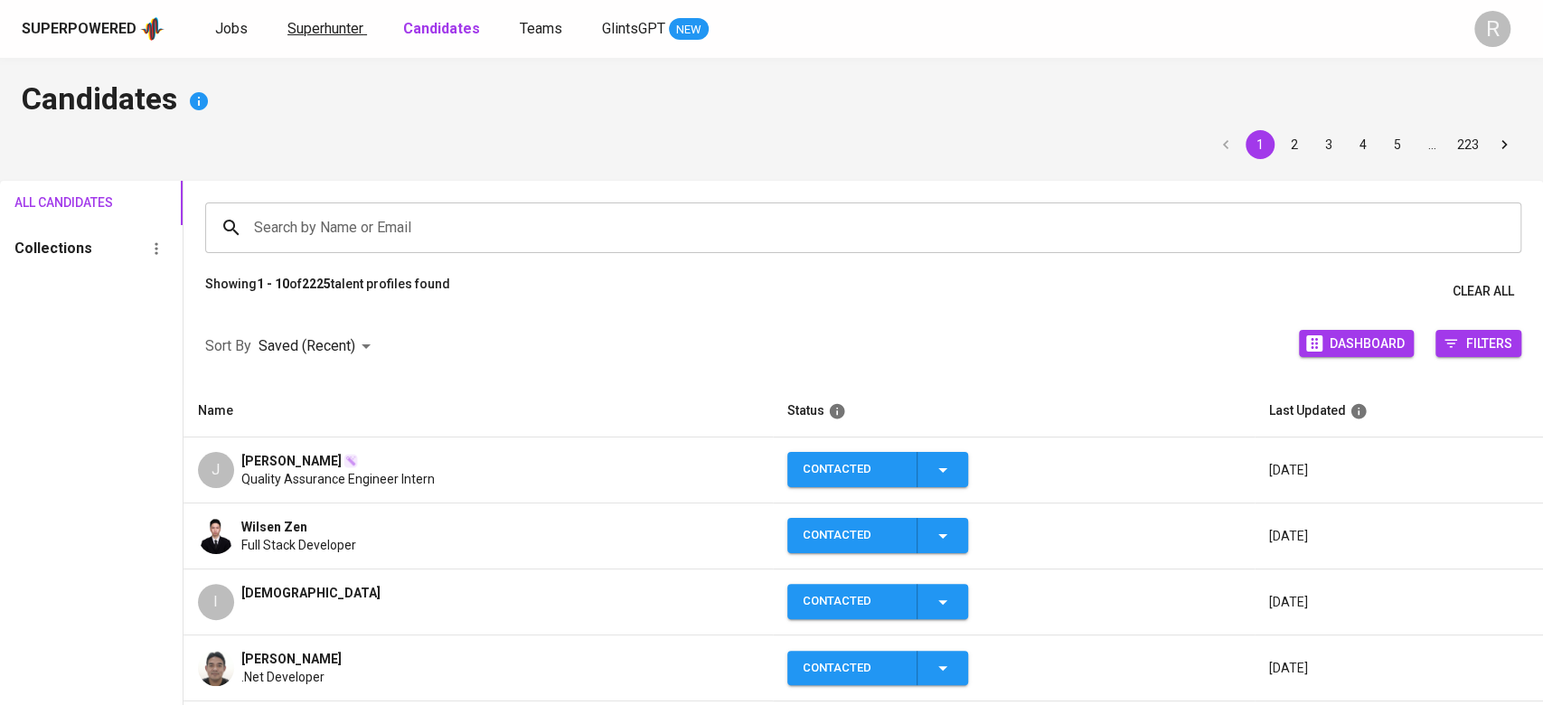
click at [333, 22] on span "Superhunter" at bounding box center [325, 28] width 76 height 17
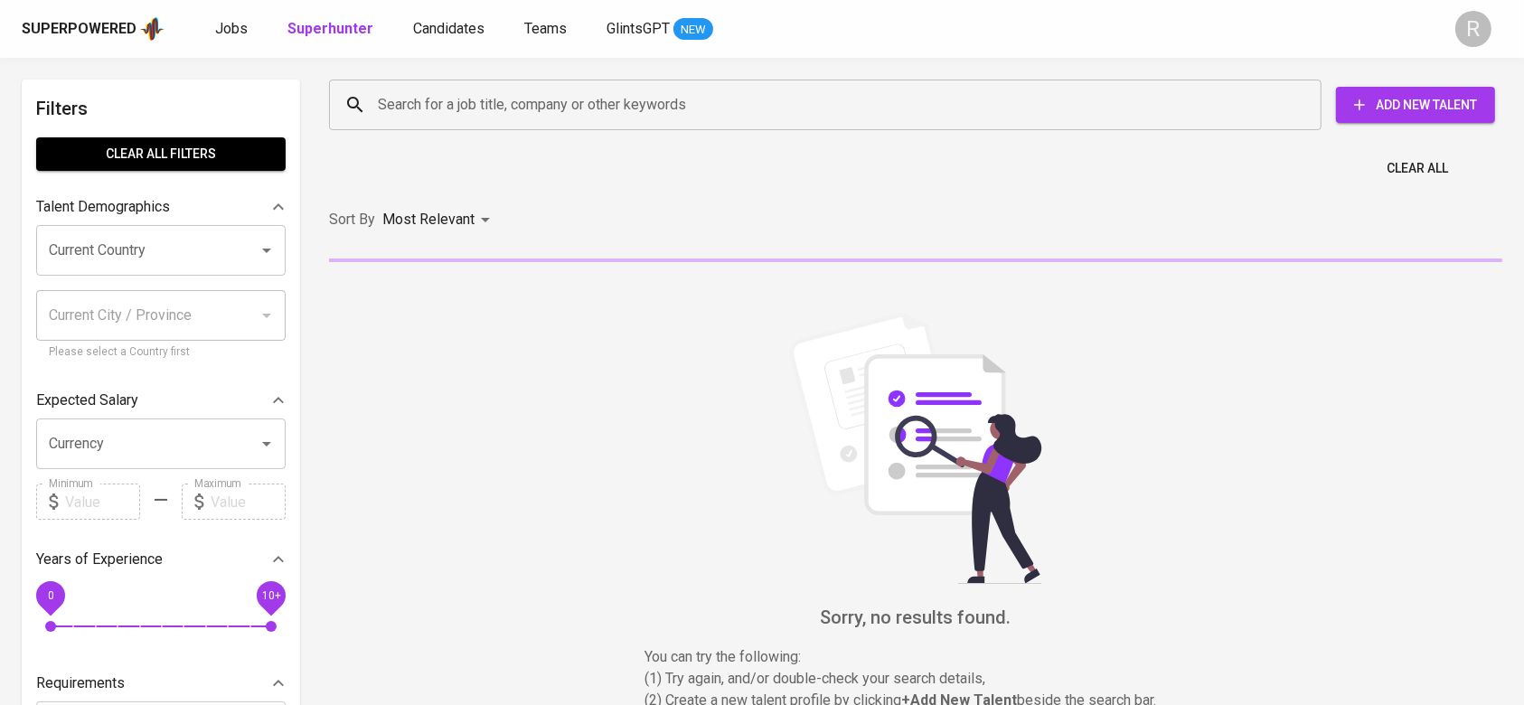
click at [420, 102] on input "Search for a job title, company or other keywords" at bounding box center [829, 105] width 913 height 34
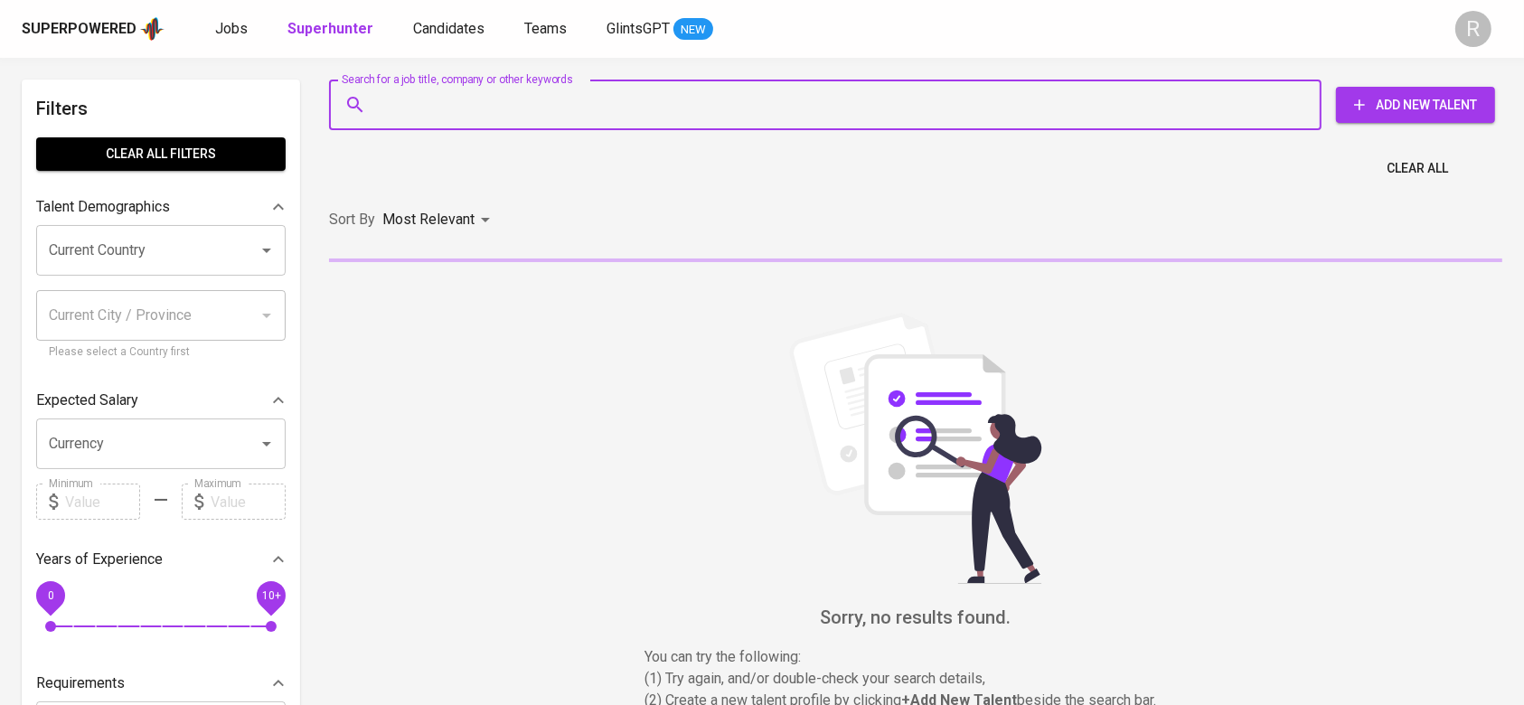
paste input "Jeremy.Karisma@gmail.com"
type input "Jeremy.Karisma@gmail.com"
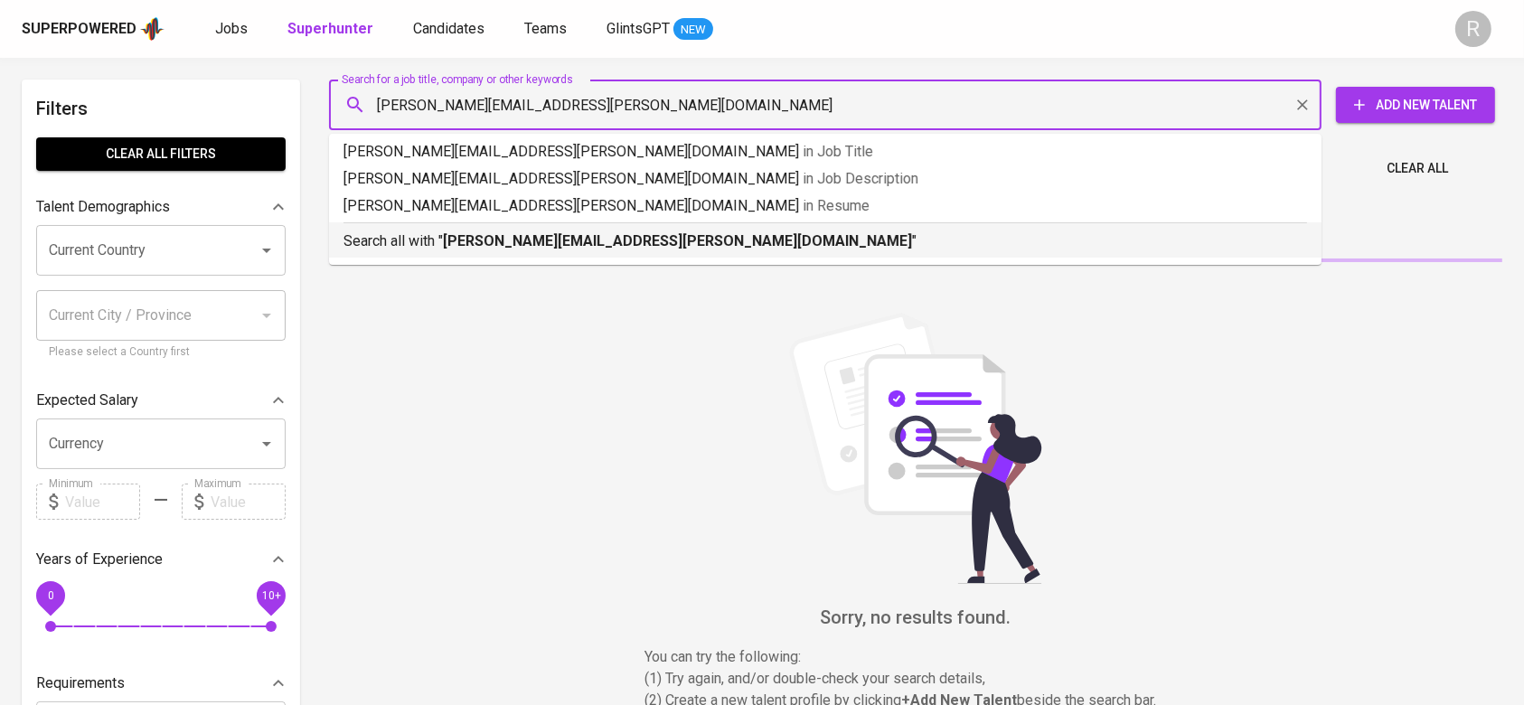
click at [440, 235] on p "Search all with " Jeremy.Karisma@gmail.com "" at bounding box center [824, 241] width 963 height 22
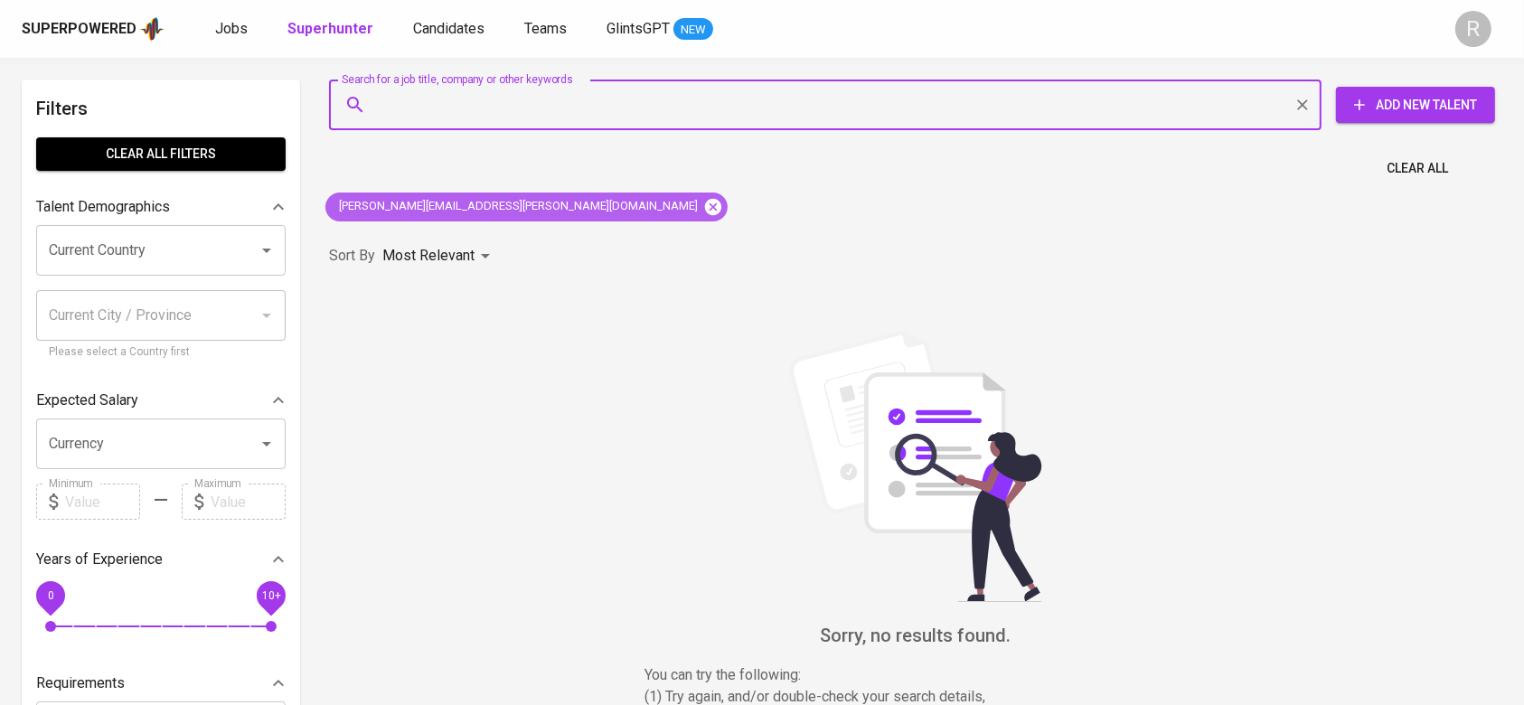
click at [703, 209] on icon at bounding box center [713, 207] width 20 height 20
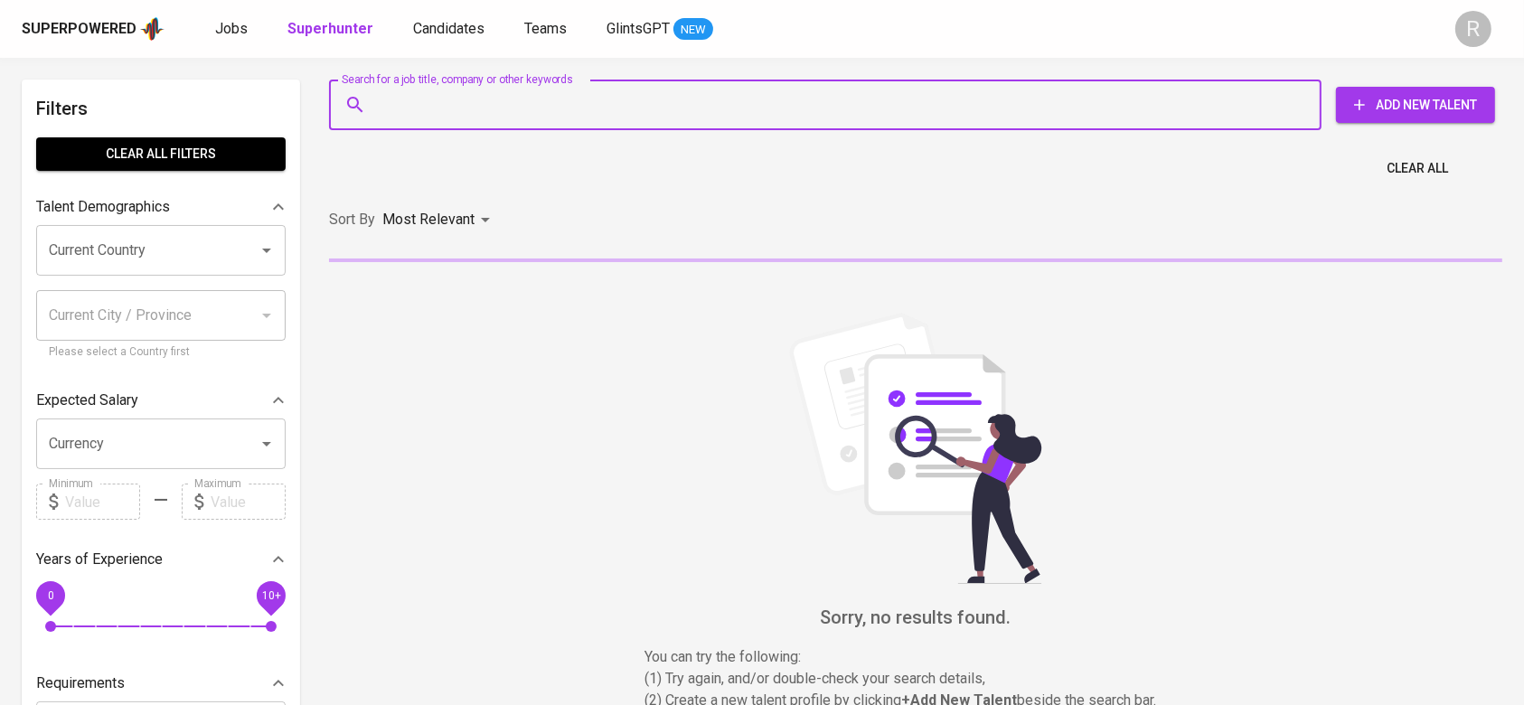
click at [399, 105] on input "Search for a job title, company or other keywords" at bounding box center [829, 105] width 913 height 34
paste input "Jeremy.Karisma@gmail.com"
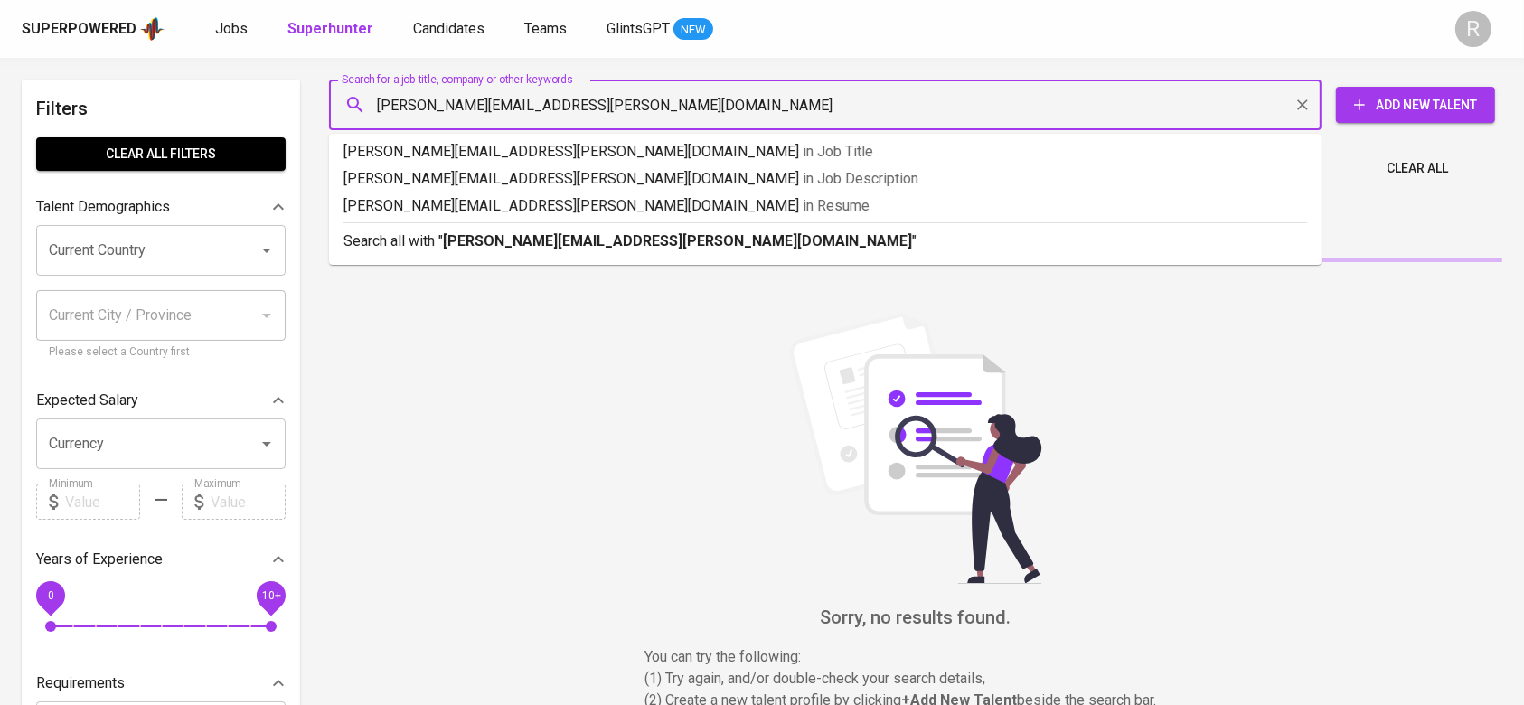
click at [389, 108] on input "Jeremy.Karisma@gmail.com" at bounding box center [829, 105] width 913 height 34
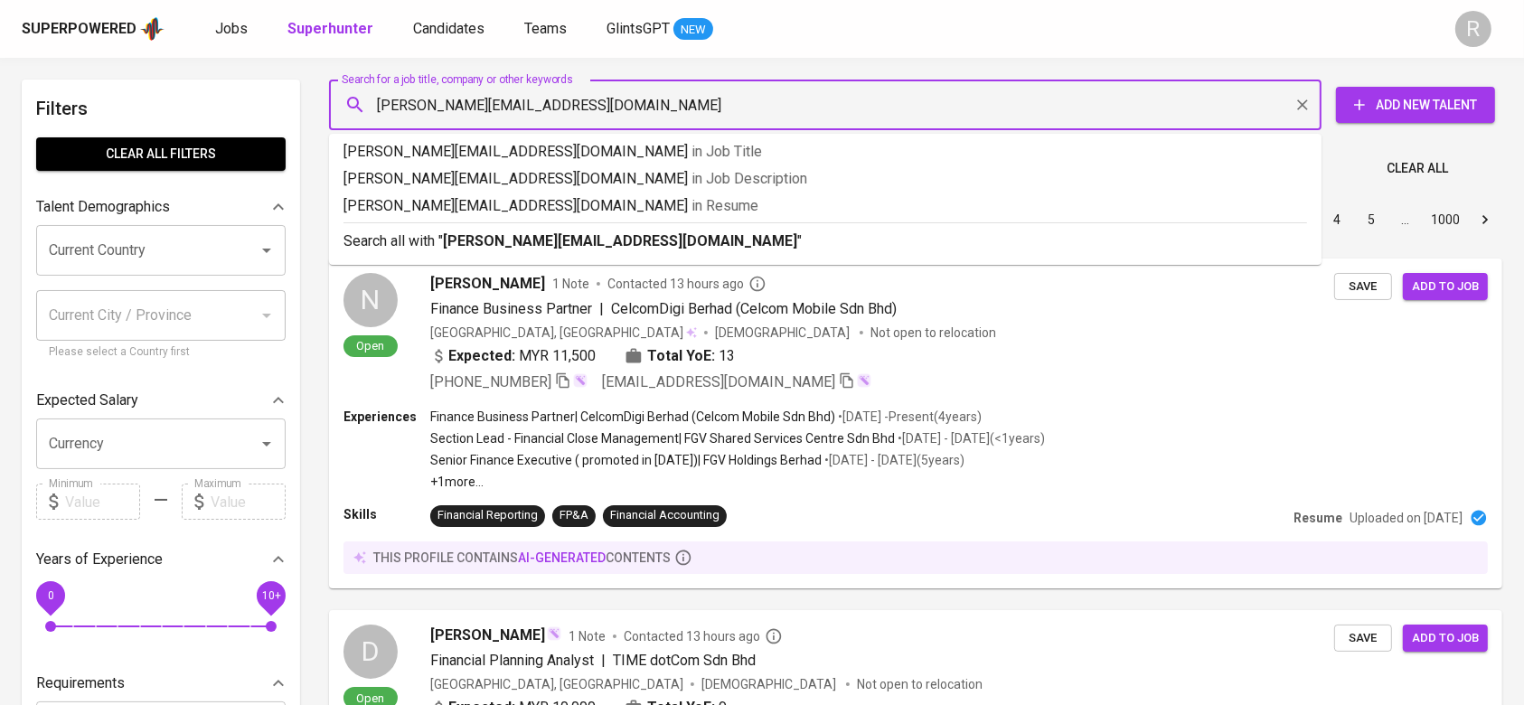
type input "jeremy.karisma@gmail.com"
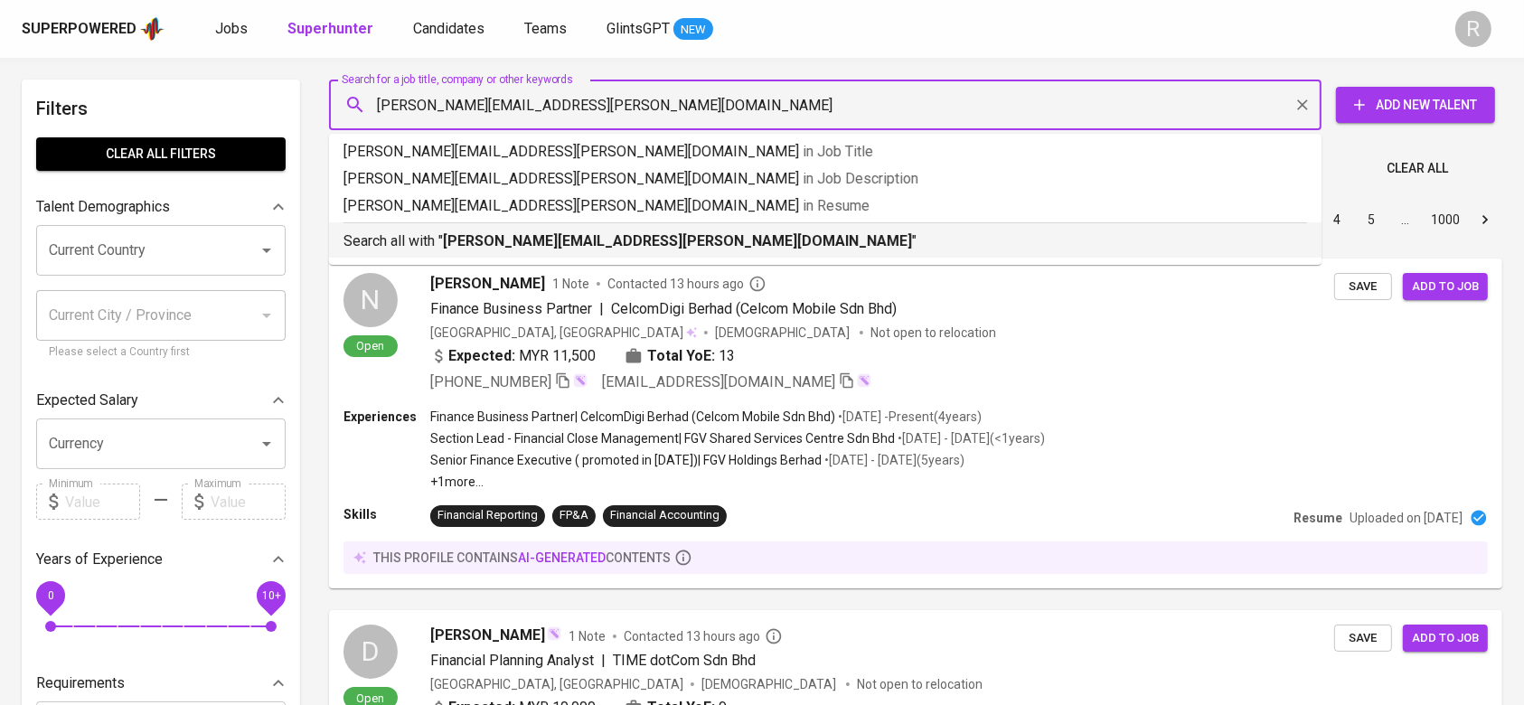
click at [459, 233] on b "jeremy.karisma@gmail.com" at bounding box center [677, 240] width 469 height 17
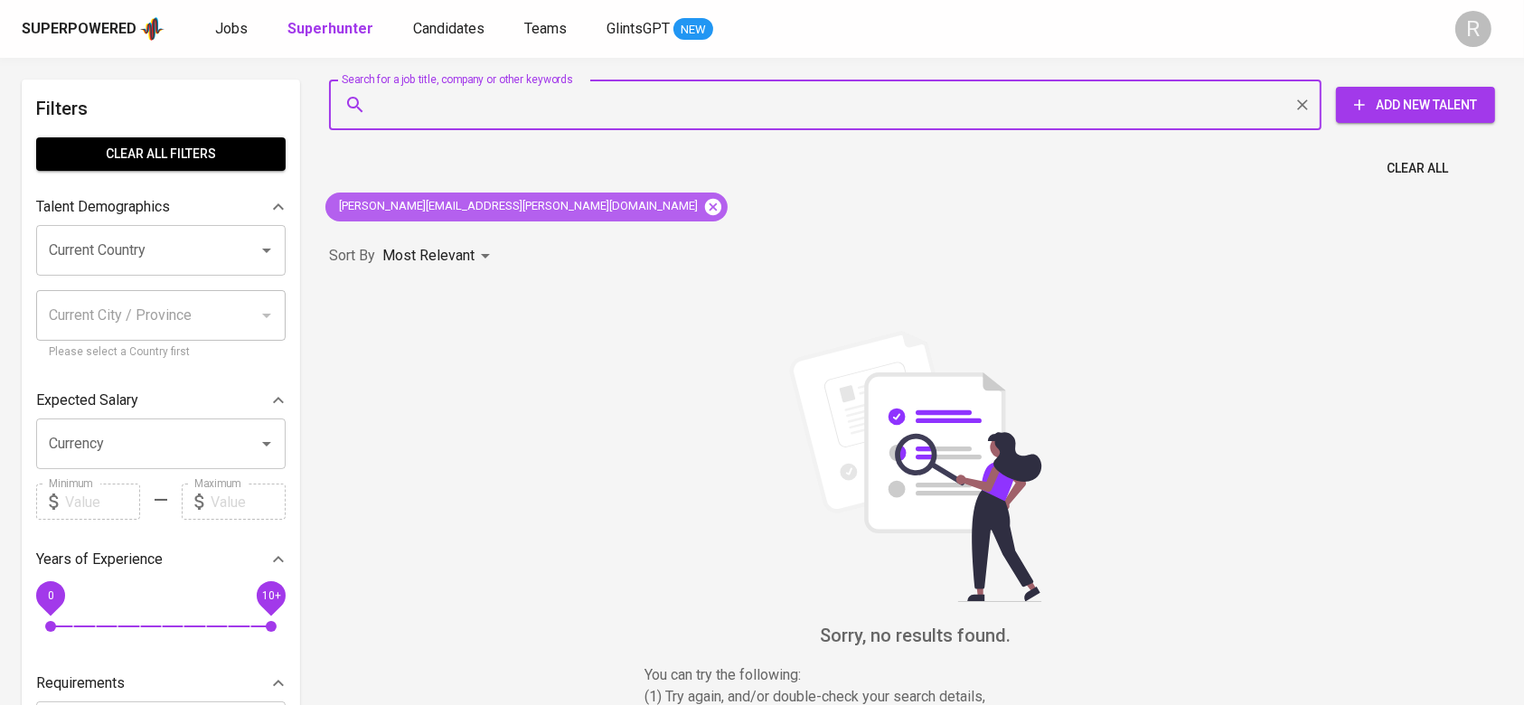
click at [703, 212] on icon at bounding box center [713, 207] width 20 height 20
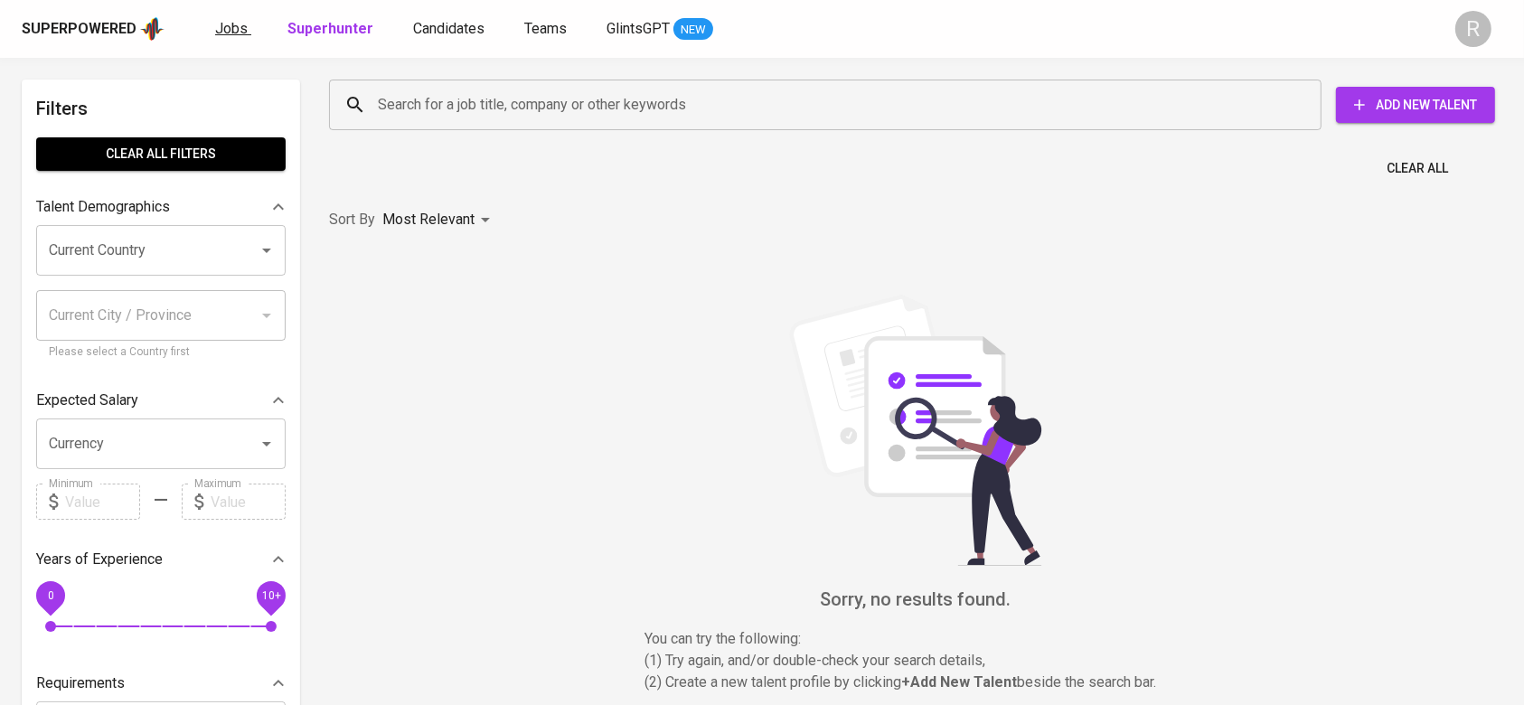
click at [218, 39] on link "Jobs" at bounding box center [233, 29] width 36 height 23
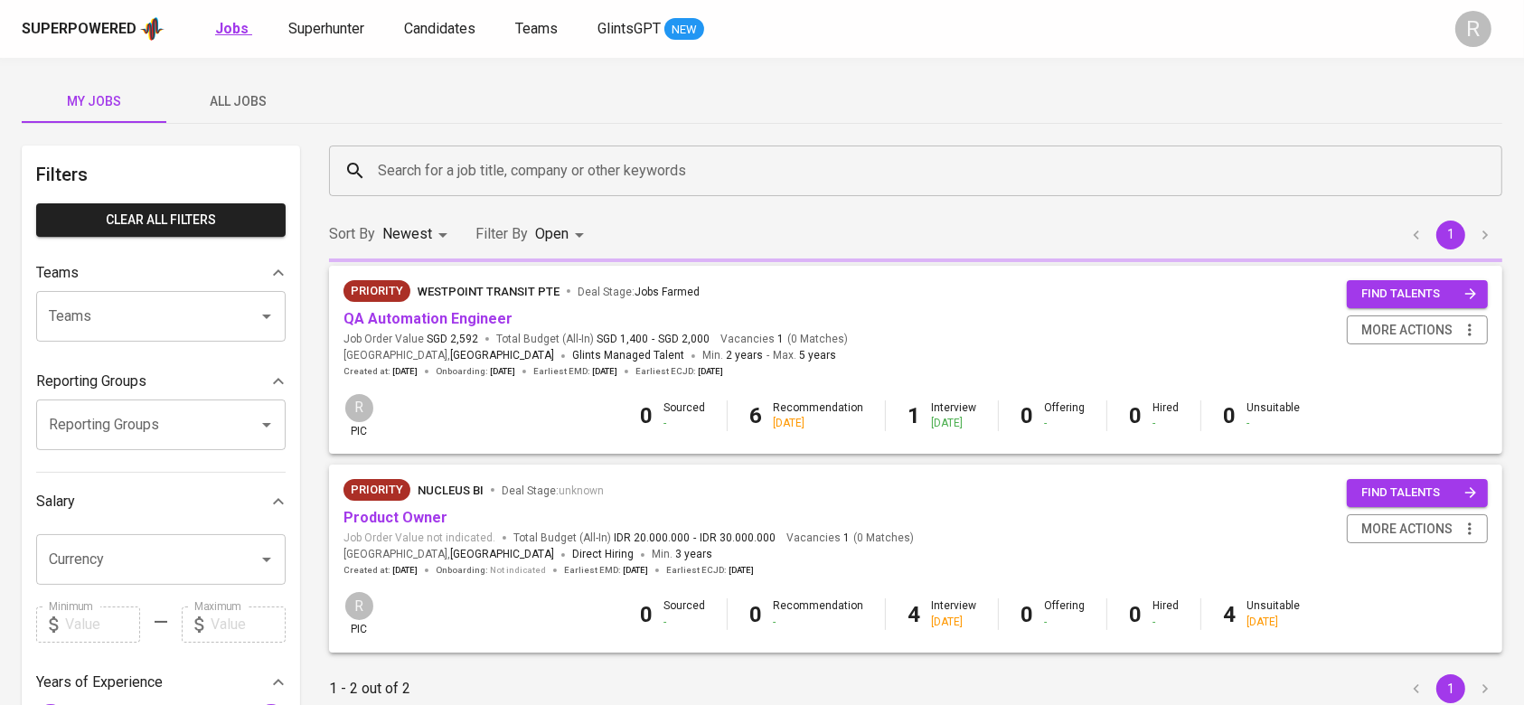
click at [217, 31] on b "Jobs" at bounding box center [231, 28] width 33 height 17
type input "OPEN"
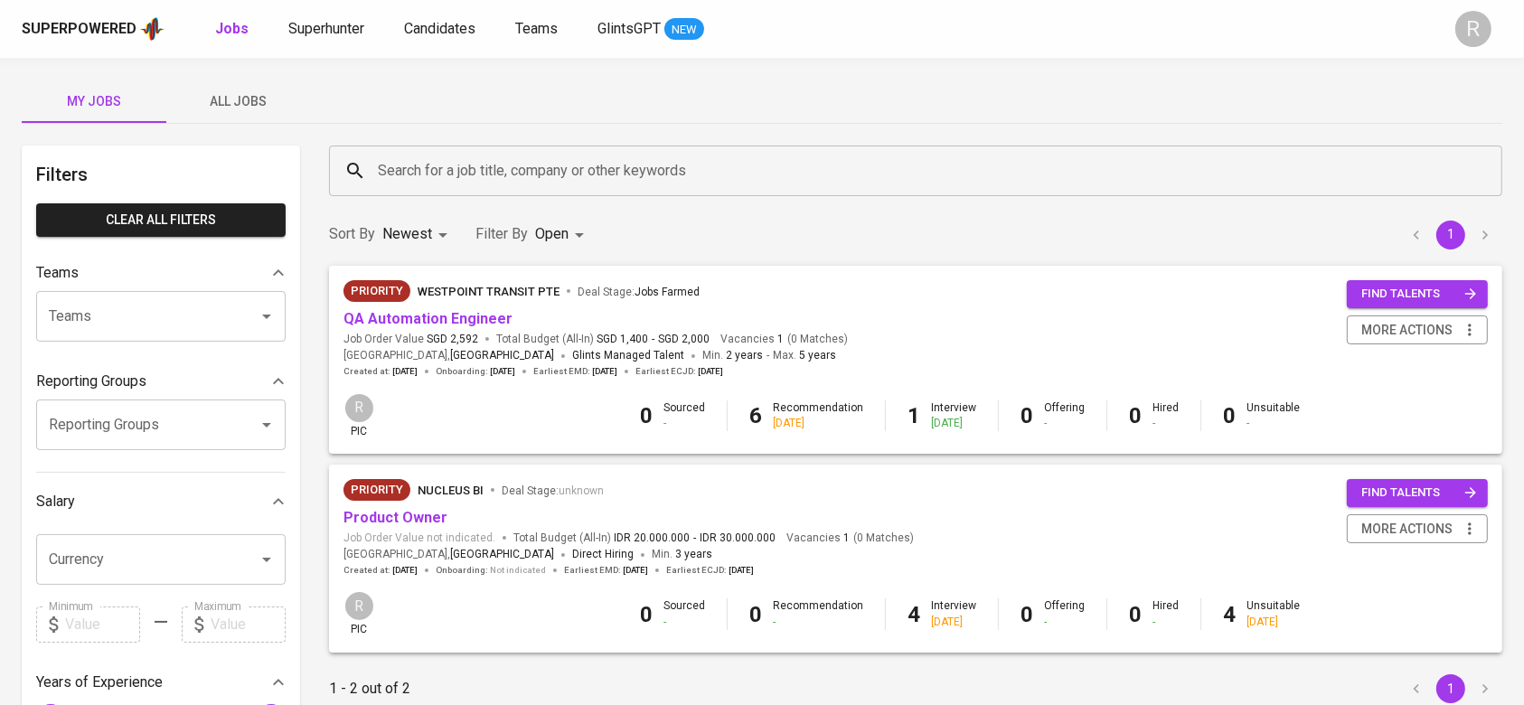
click at [211, 91] on span "All Jobs" at bounding box center [238, 101] width 123 height 23
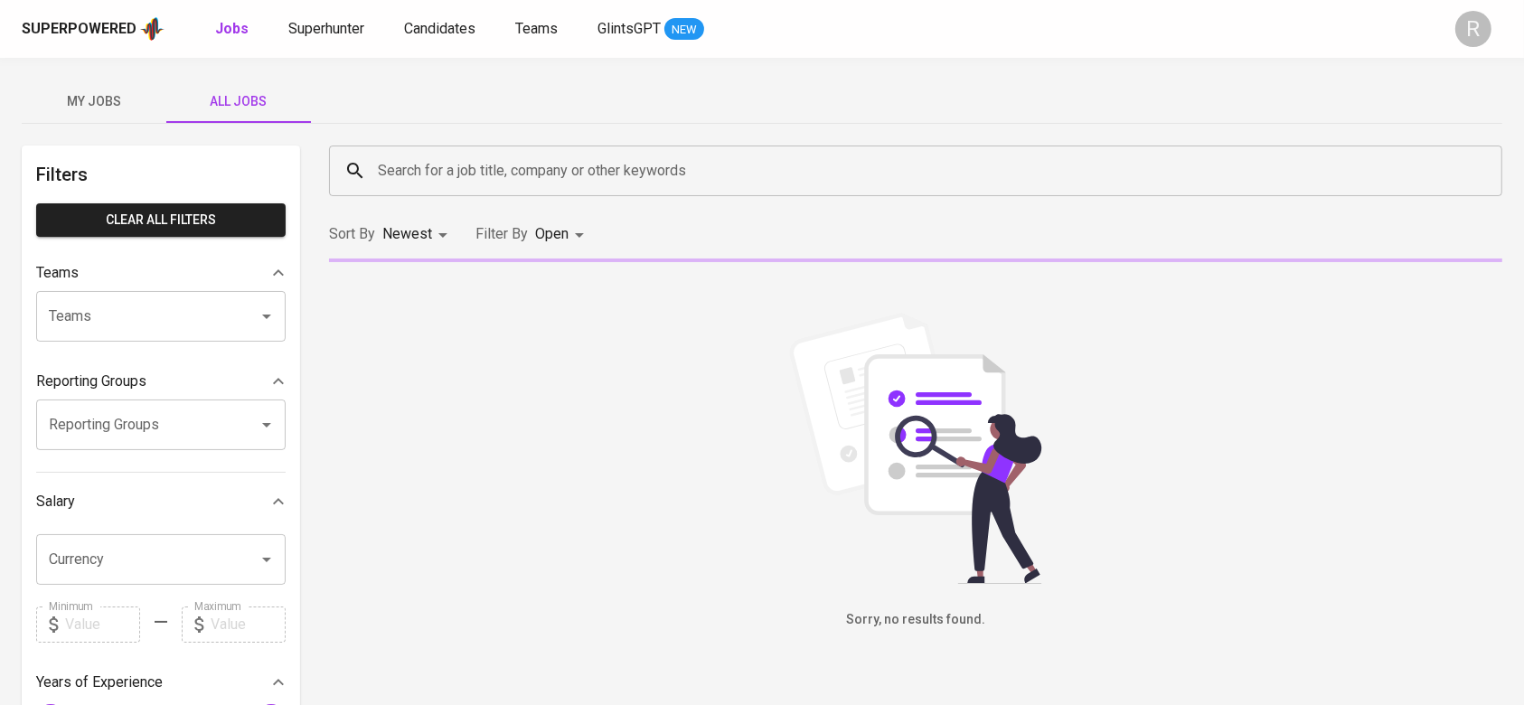
click at [462, 166] on input "Search for a job title, company or other keywords" at bounding box center [920, 171] width 1094 height 34
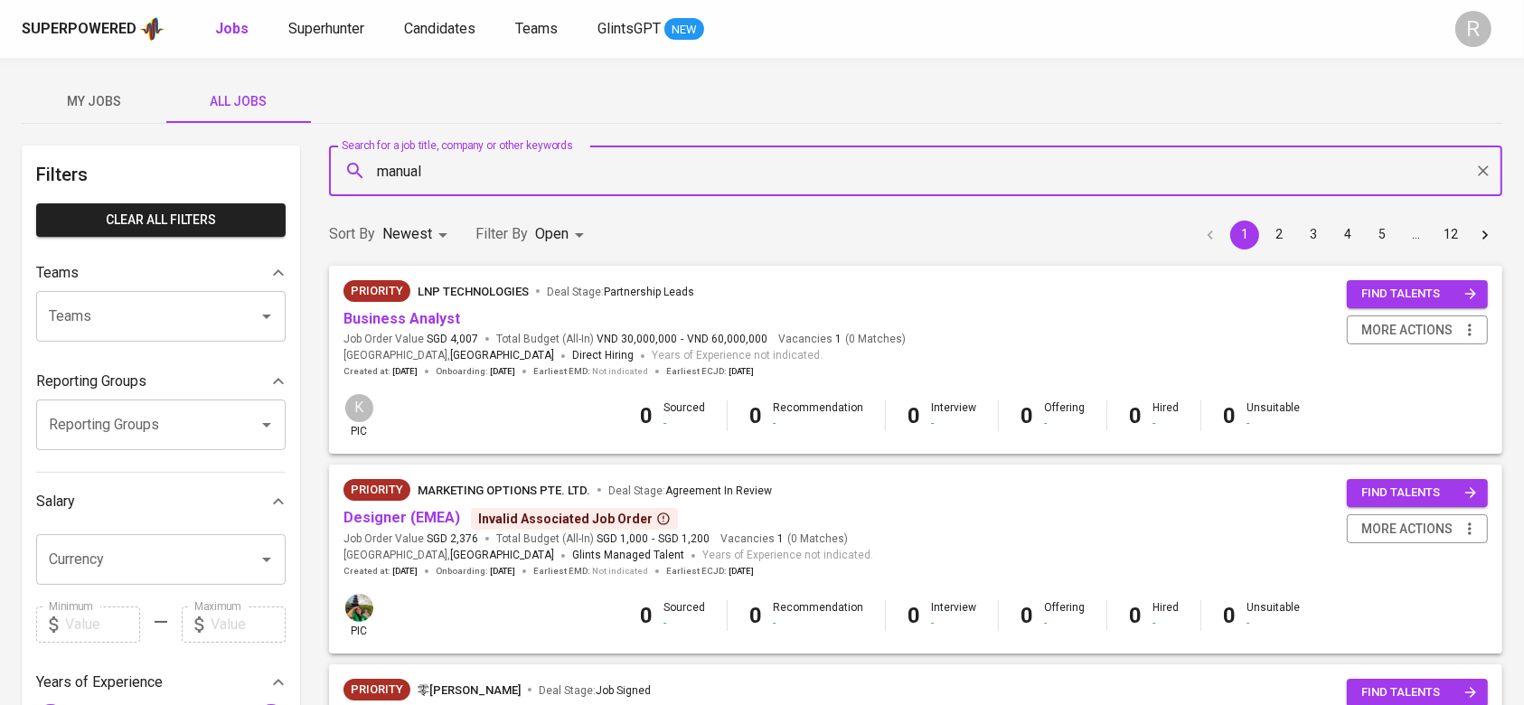
type input "manual"
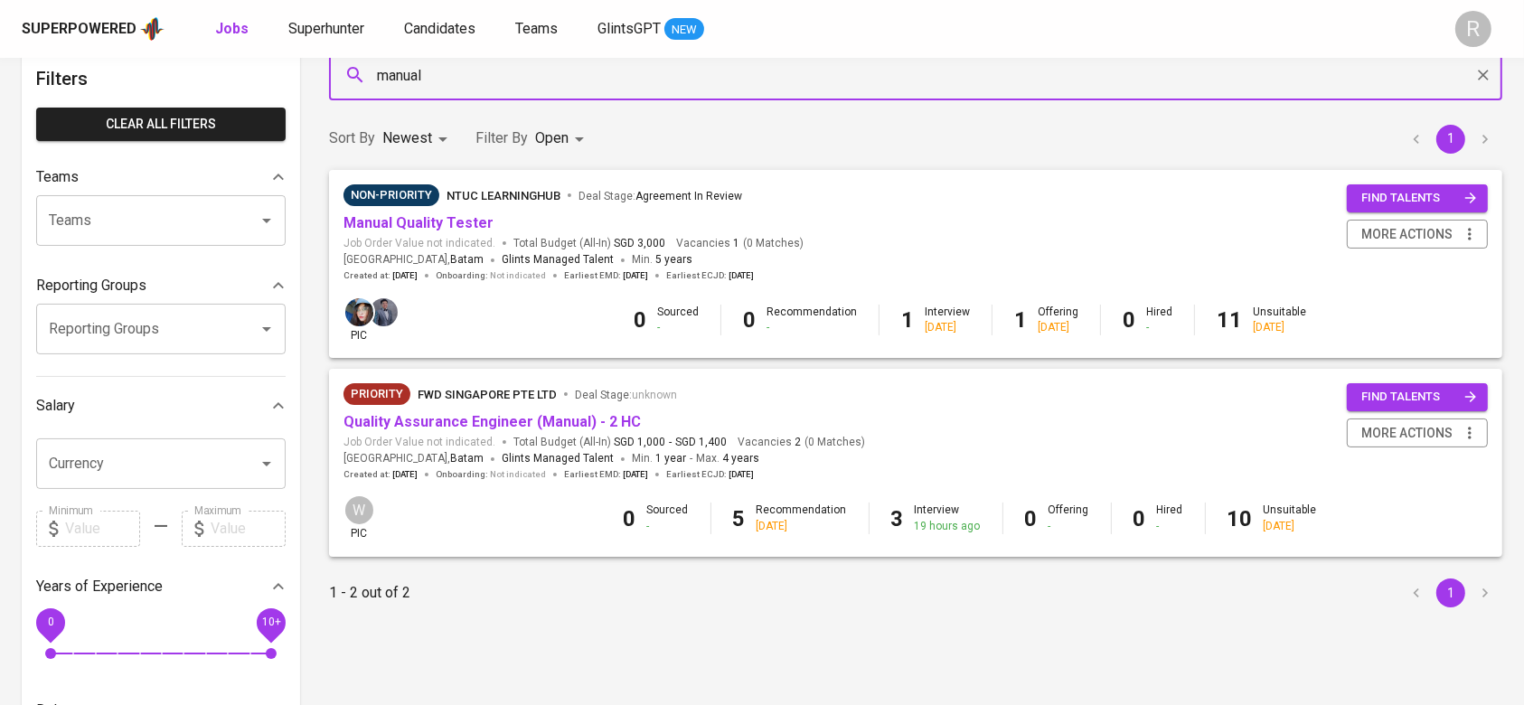
scroll to position [106, 0]
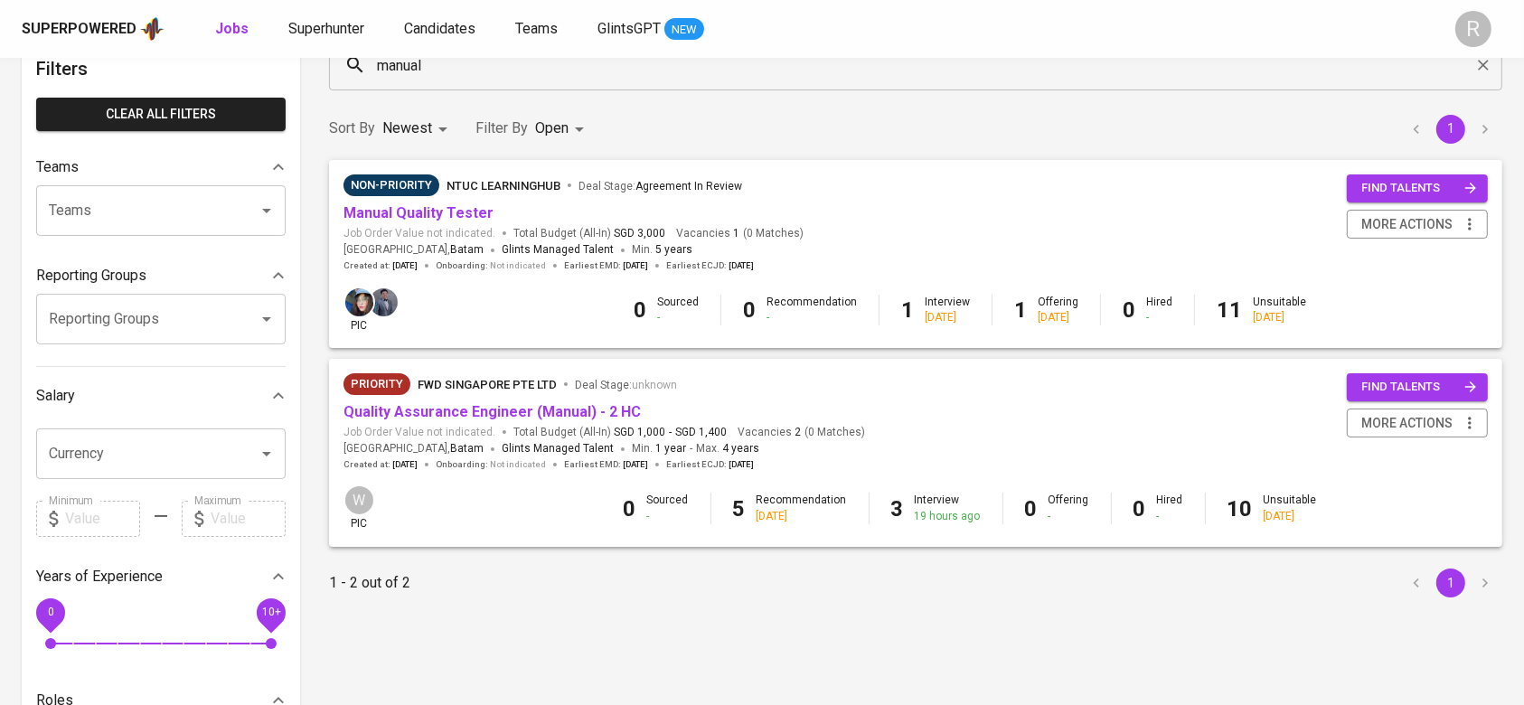
click at [443, 194] on span "Non-Priority NTUC LearningHub Deal Stage : Agreement In Review" at bounding box center [573, 185] width 460 height 22
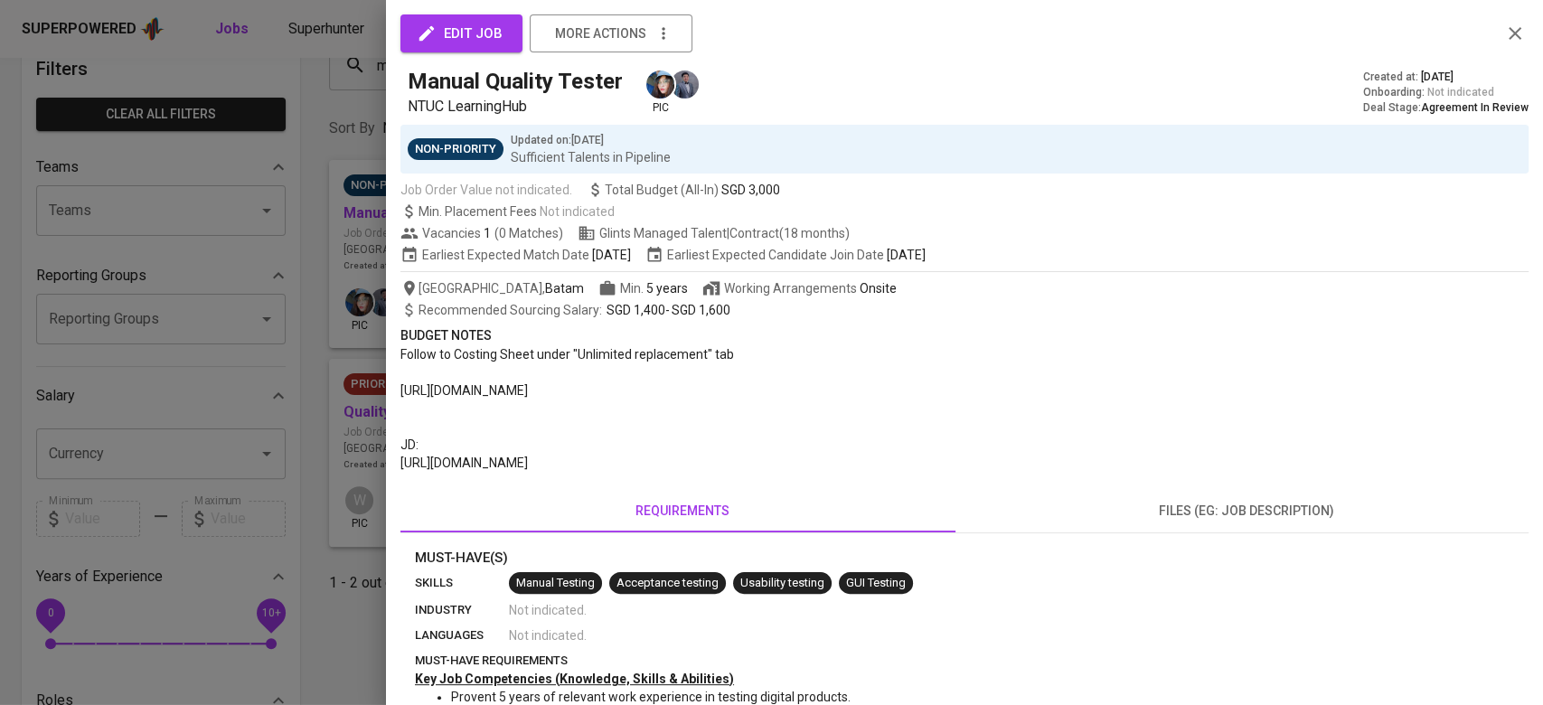
click at [434, 212] on div "edit job more actions Manual Quality Tester NTUC LearningHub pic Created at : A…" at bounding box center [771, 352] width 1543 height 705
click at [371, 241] on div at bounding box center [771, 352] width 1543 height 705
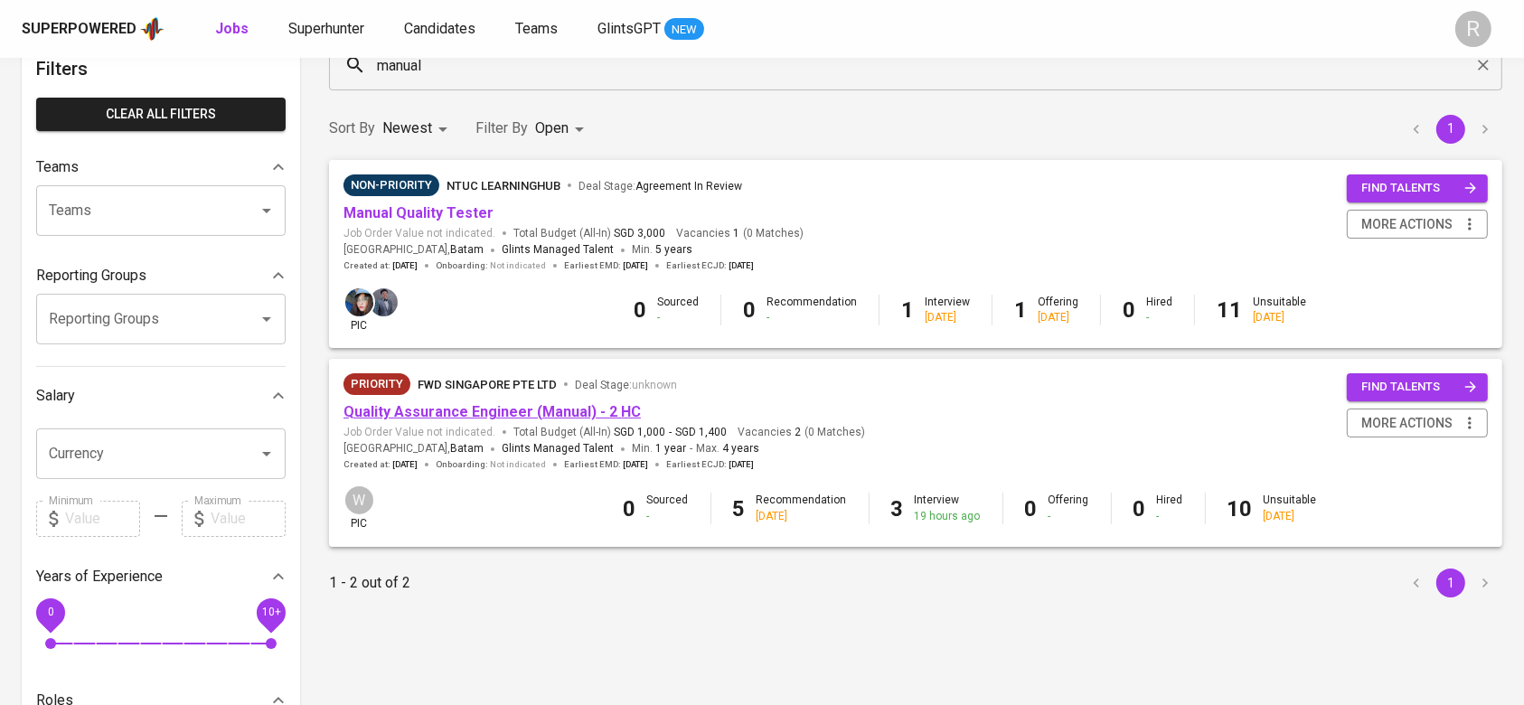
click at [407, 419] on link "Quality Assurance Engineer (Manual) - 2 HC" at bounding box center [491, 411] width 297 height 17
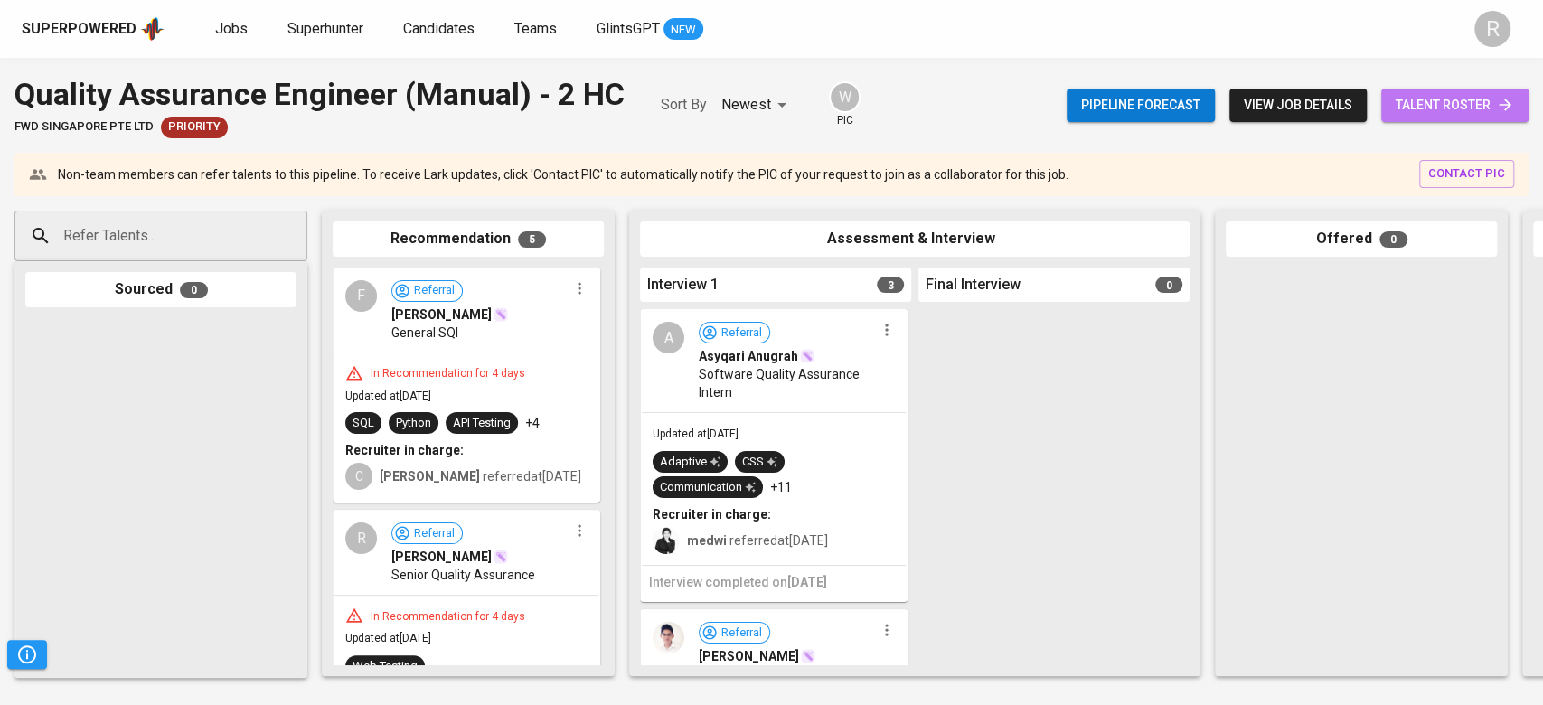
click at [1448, 101] on span "talent roster" at bounding box center [1454, 105] width 118 height 23
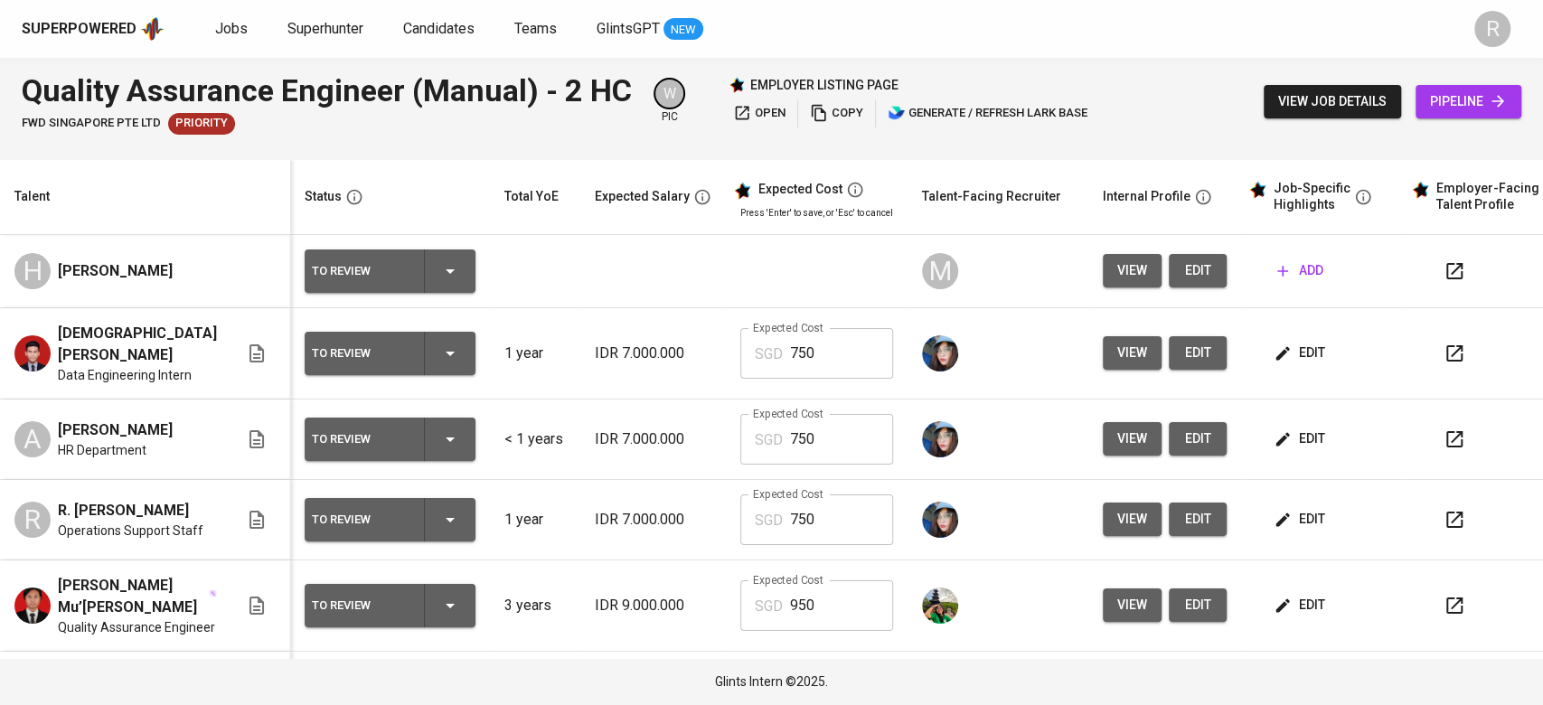
click at [1443, 261] on icon "button" at bounding box center [1454, 271] width 22 height 22
click at [222, 28] on span "Jobs" at bounding box center [231, 28] width 33 height 17
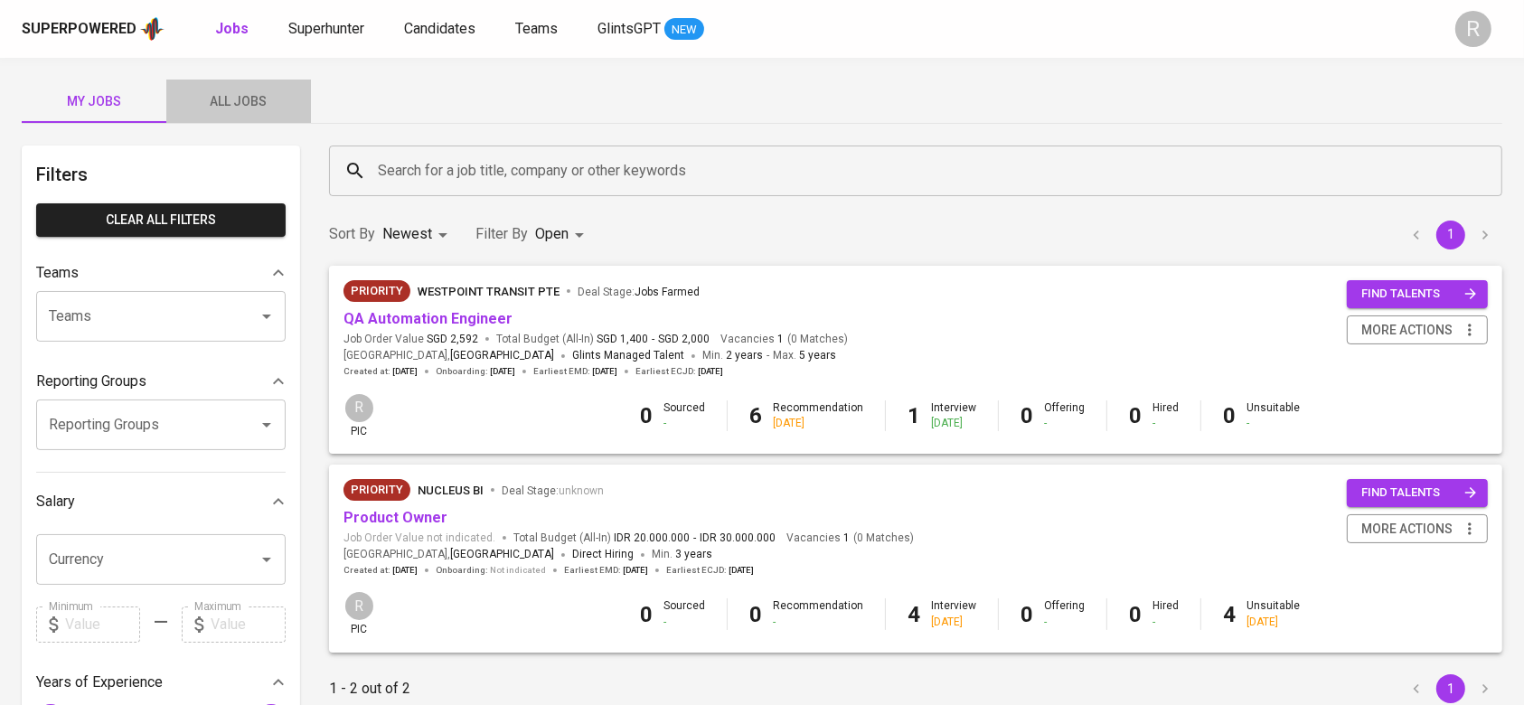
click at [249, 99] on span "All Jobs" at bounding box center [238, 101] width 123 height 23
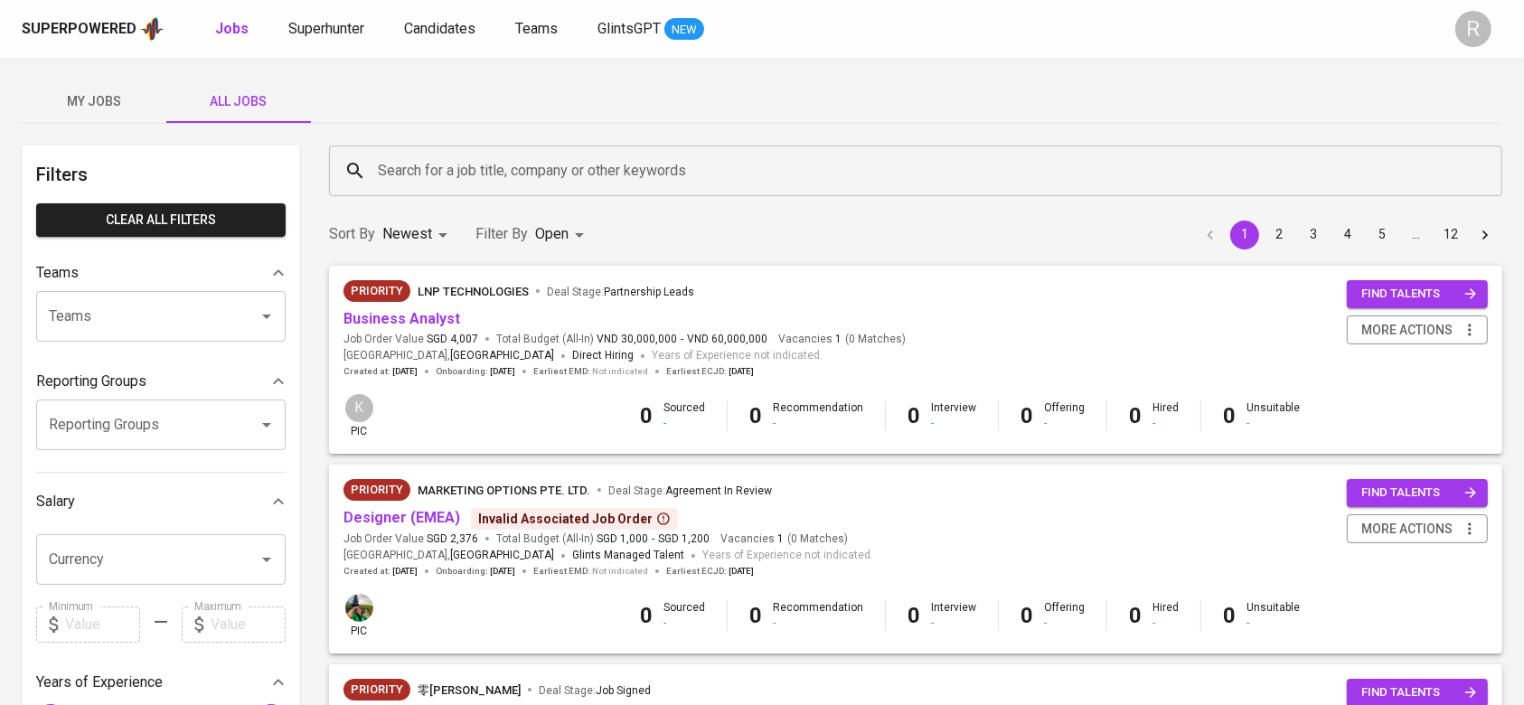
click at [107, 119] on button "My Jobs" at bounding box center [94, 101] width 145 height 43
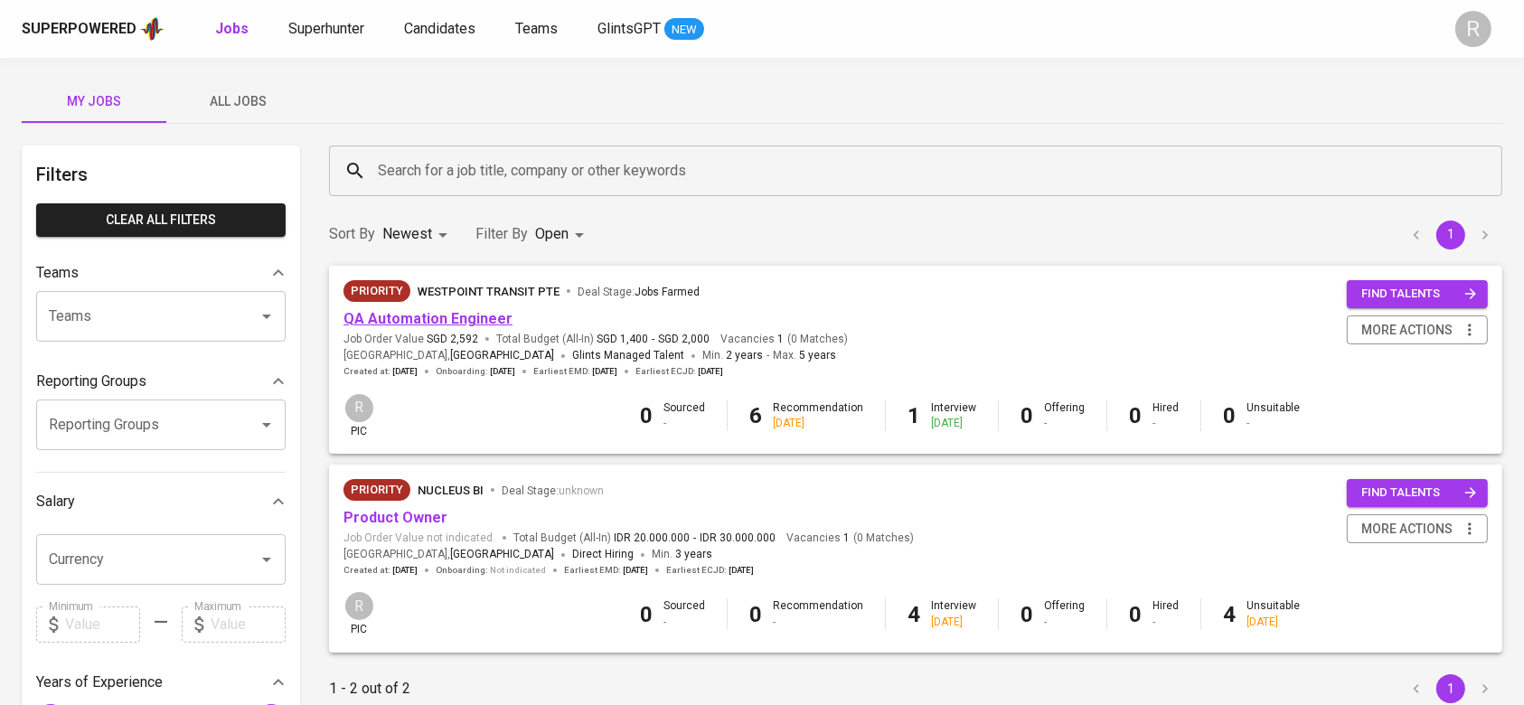
click at [457, 319] on link "QA Automation Engineer" at bounding box center [427, 318] width 169 height 17
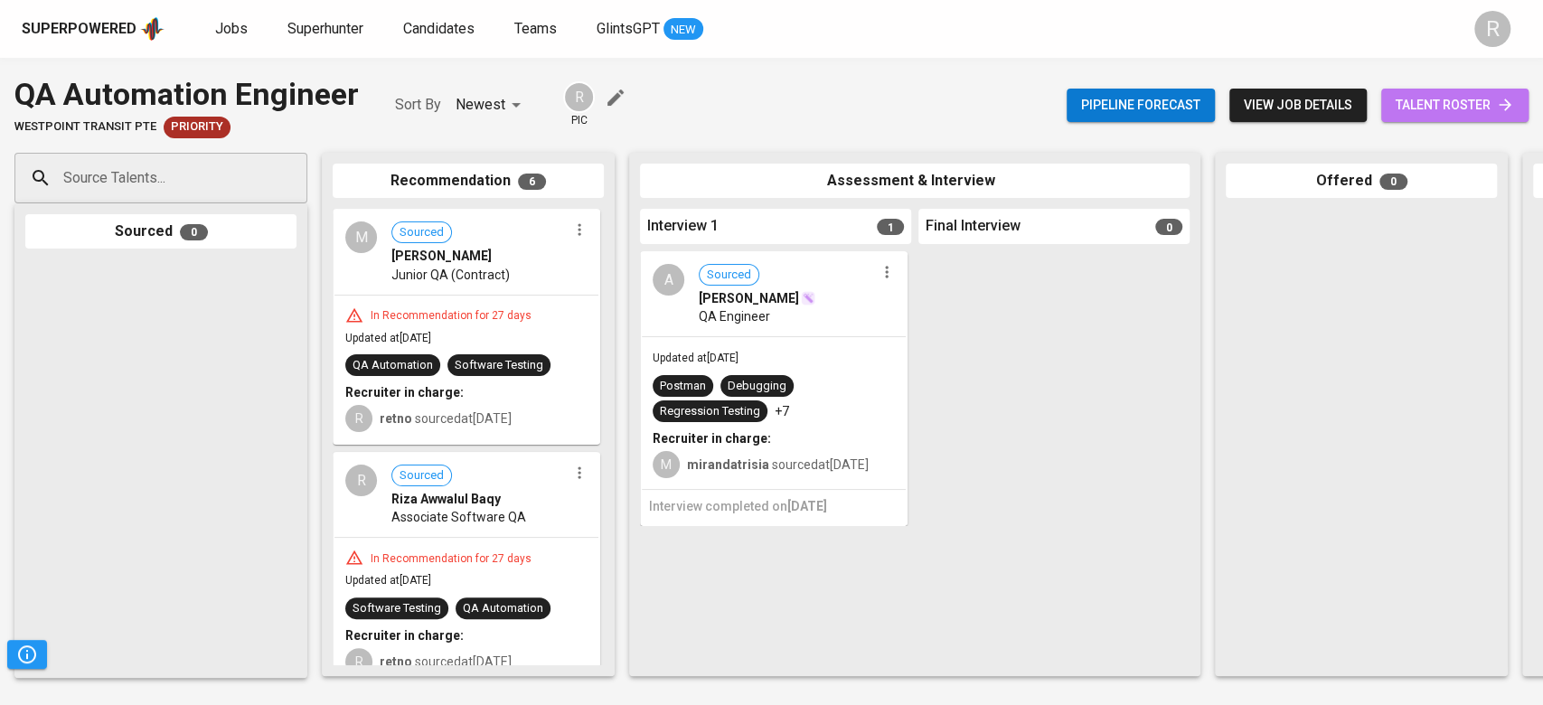
click at [1399, 99] on span "talent roster" at bounding box center [1454, 105] width 118 height 23
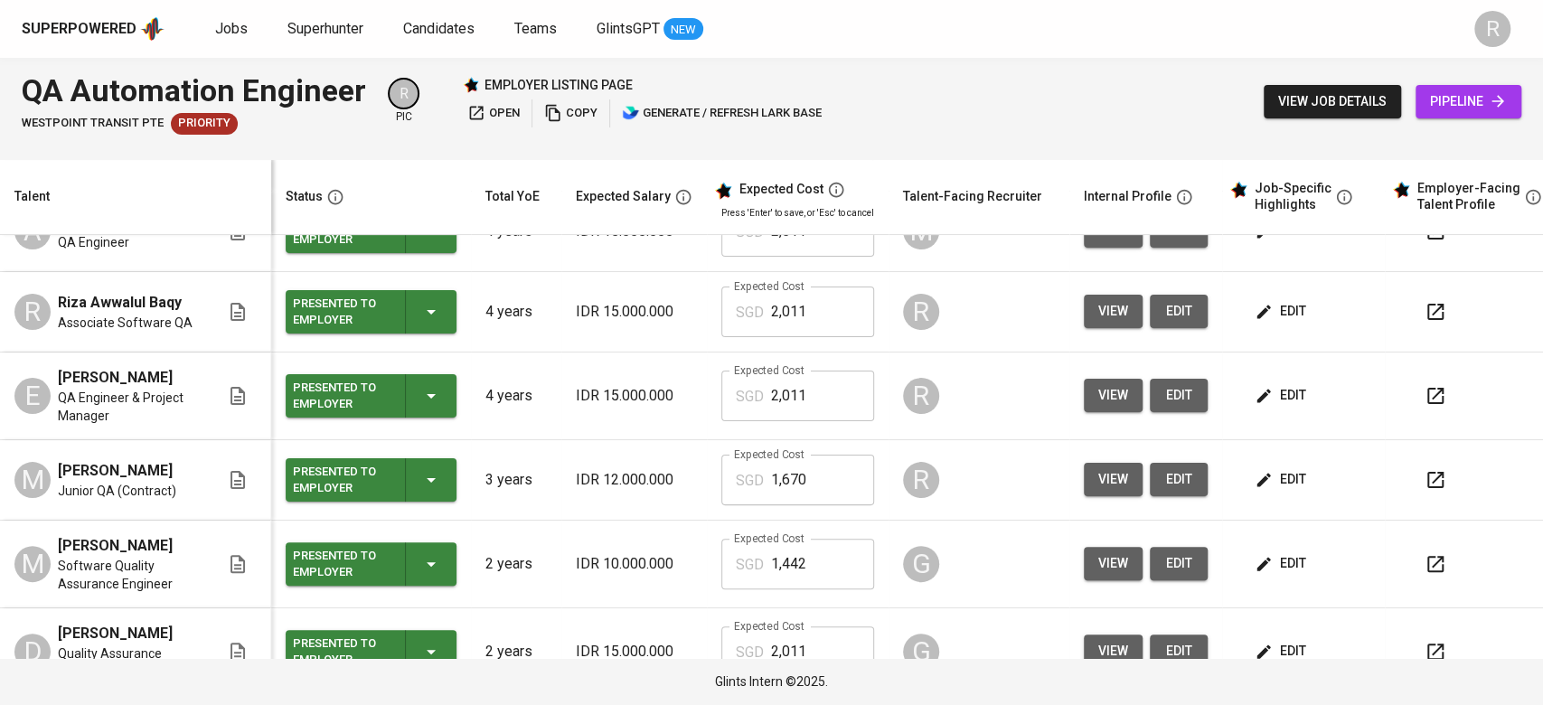
scroll to position [303, 0]
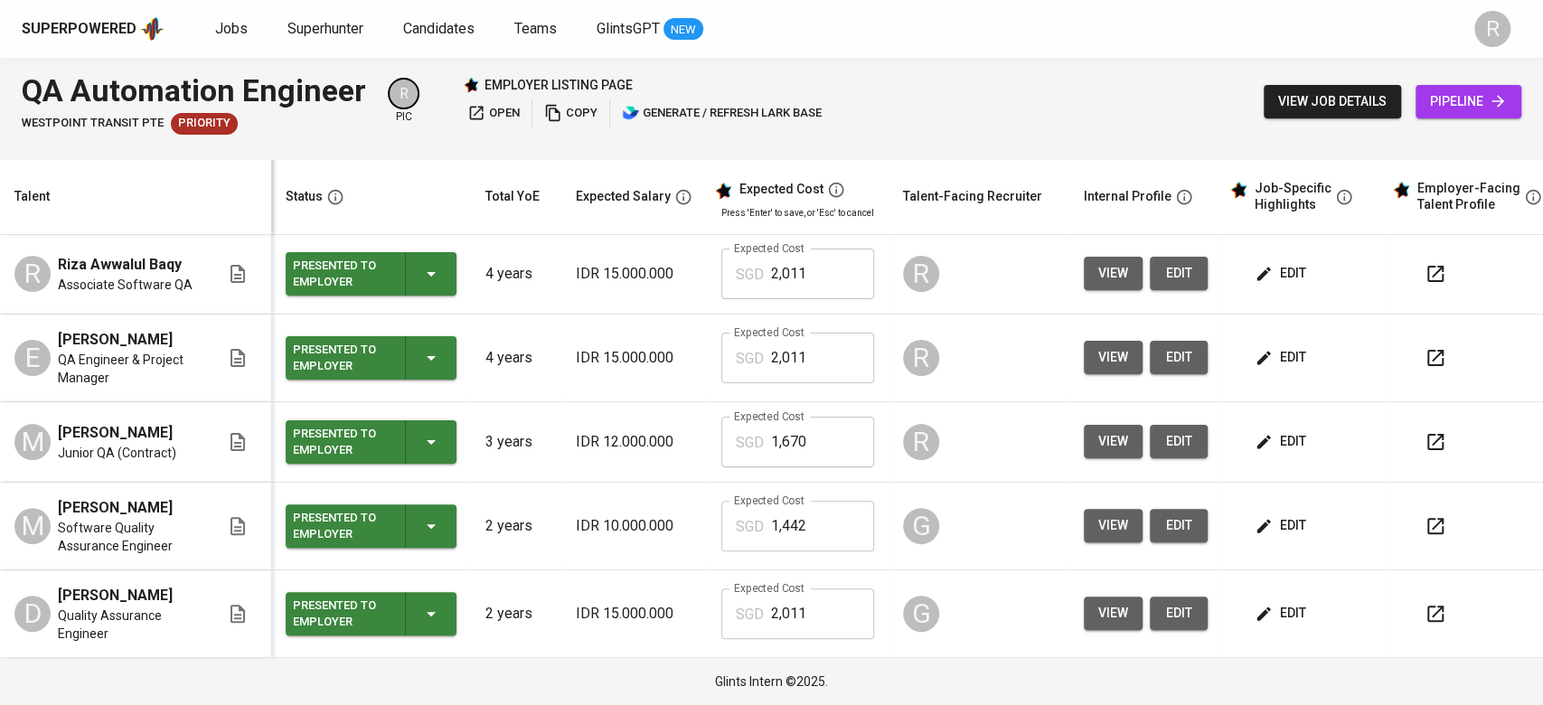
click at [1446, 420] on button "button" at bounding box center [1435, 441] width 43 height 43
click at [1108, 430] on span "view" at bounding box center [1113, 441] width 30 height 23
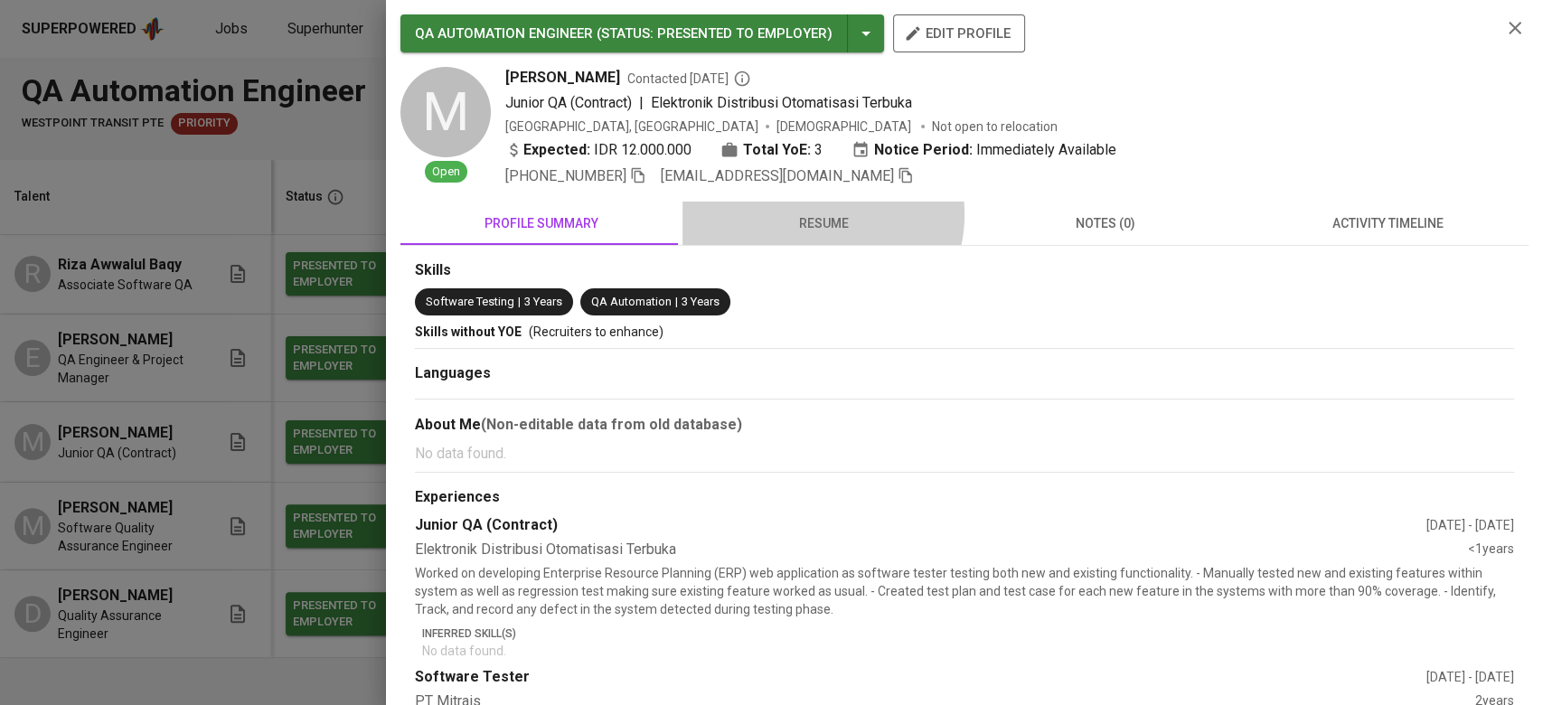
click at [813, 214] on span "resume" at bounding box center [823, 223] width 260 height 23
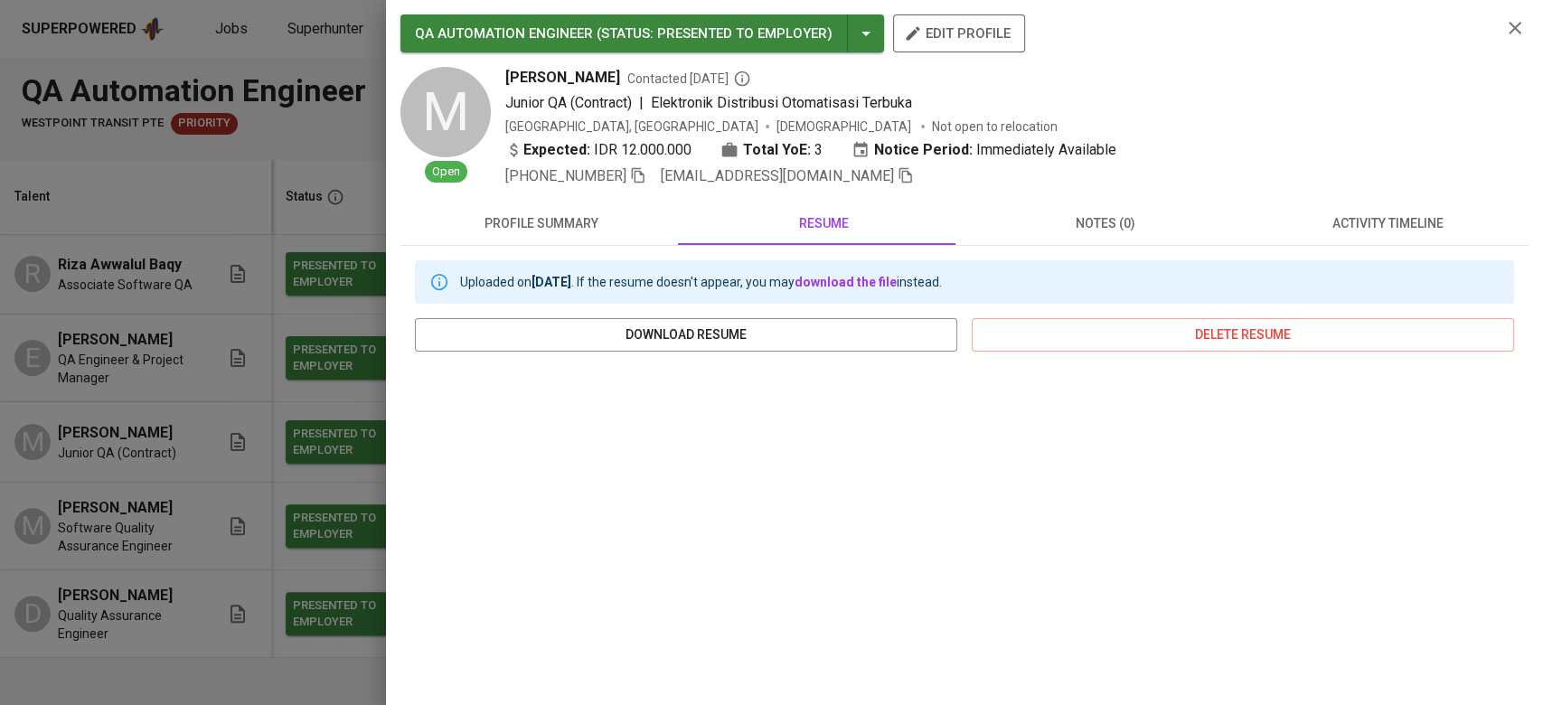
click at [644, 172] on icon "button" at bounding box center [638, 175] width 13 height 15
click at [342, 277] on div at bounding box center [771, 352] width 1543 height 705
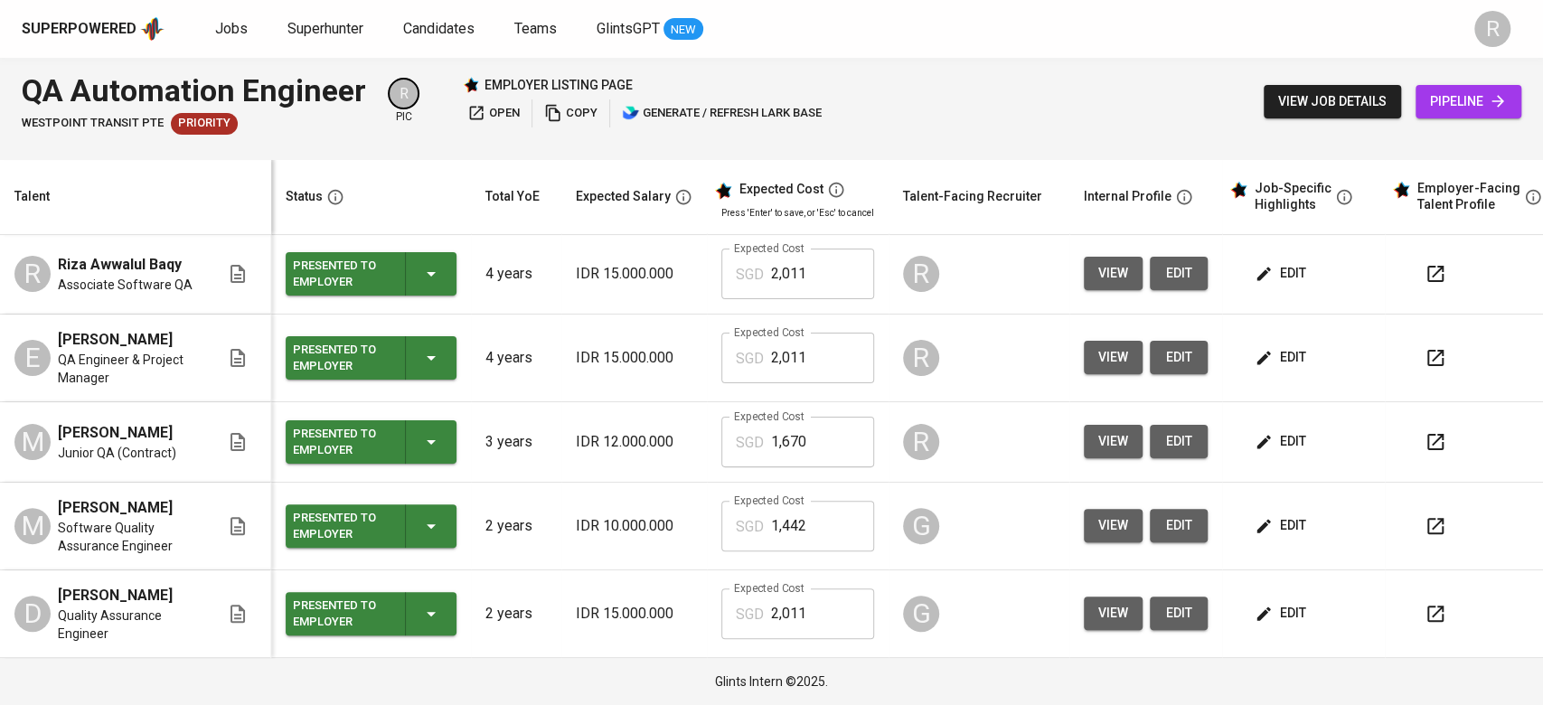
click at [289, 4] on div "Superpowered Jobs Superhunter Candidates Teams GlintsGPT NEW R" at bounding box center [771, 29] width 1543 height 58
click at [297, 11] on div "Superpowered Jobs Superhunter Candidates Teams GlintsGPT NEW R" at bounding box center [771, 29] width 1543 height 58
click at [310, 15] on div "Superpowered Jobs Superhunter Candidates Teams GlintsGPT NEW" at bounding box center [743, 28] width 1442 height 27
click at [325, 25] on span "Superhunter" at bounding box center [325, 28] width 76 height 17
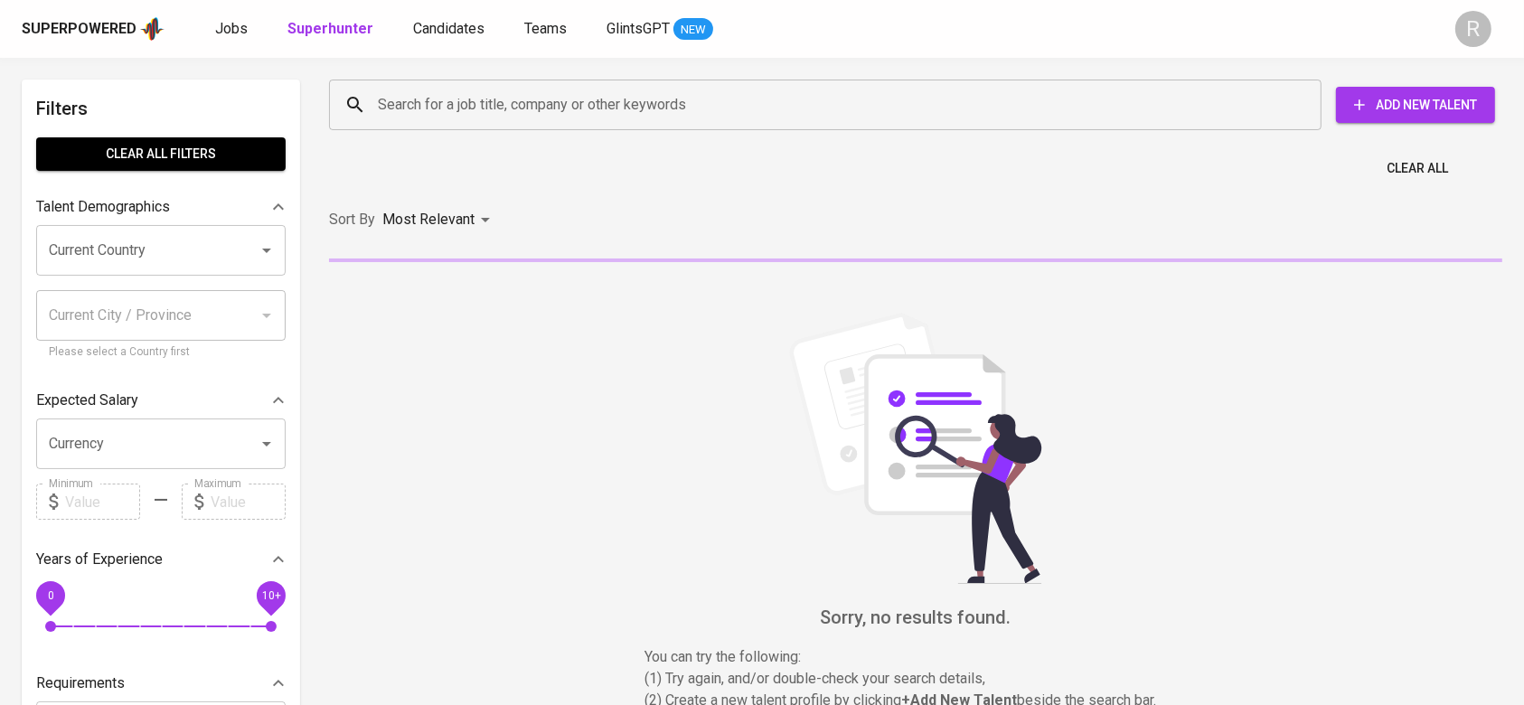
click at [452, 132] on div "Search for a job title, company or other keywords Search for a job title, compa…" at bounding box center [911, 105] width 1173 height 58
click at [434, 28] on span "Candidates" at bounding box center [448, 28] width 71 height 17
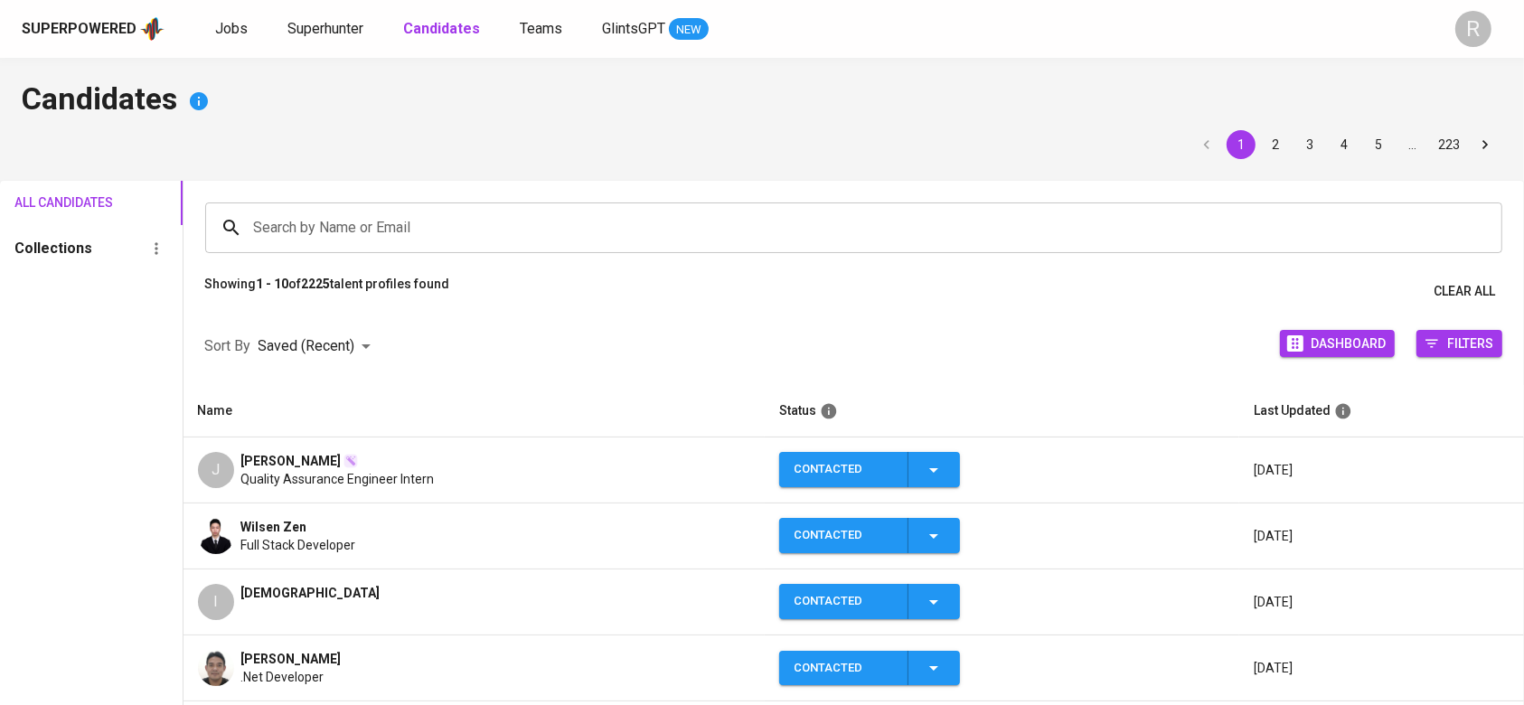
click at [314, 250] on div "Search by Name or Email" at bounding box center [854, 227] width 1298 height 51
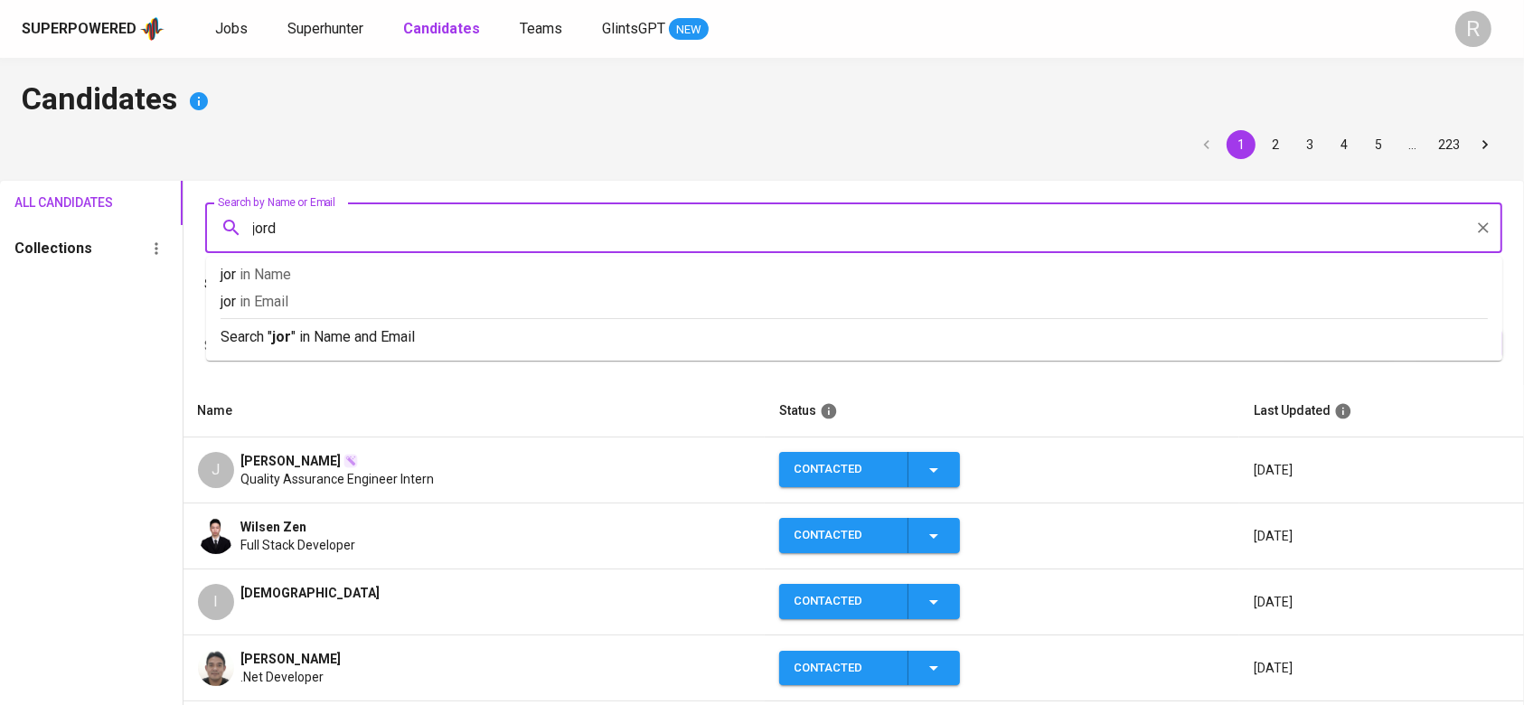
type input "jordi"
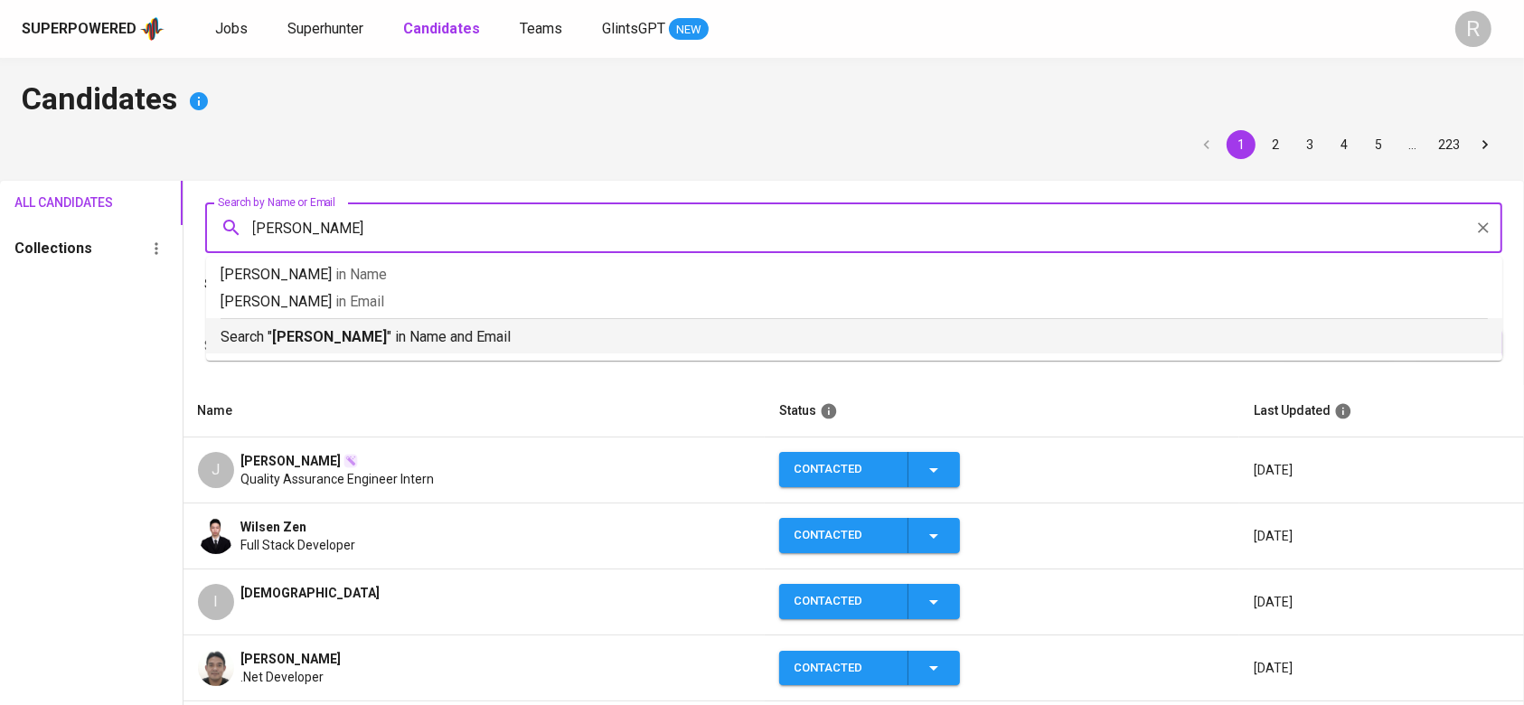
click at [265, 333] on p "Search " jordi " in Name and Email" at bounding box center [854, 337] width 1267 height 22
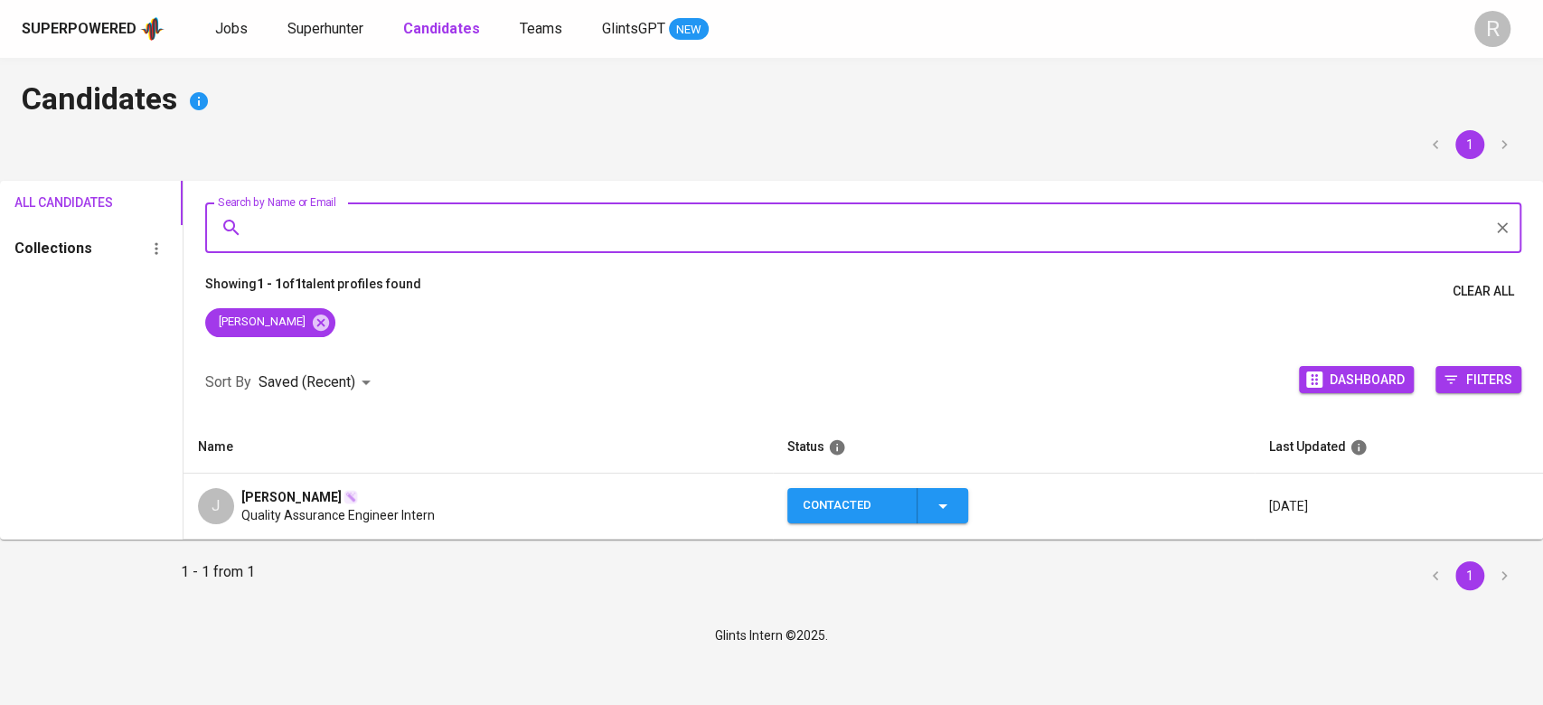
click at [259, 503] on span "[PERSON_NAME]" at bounding box center [291, 497] width 100 height 18
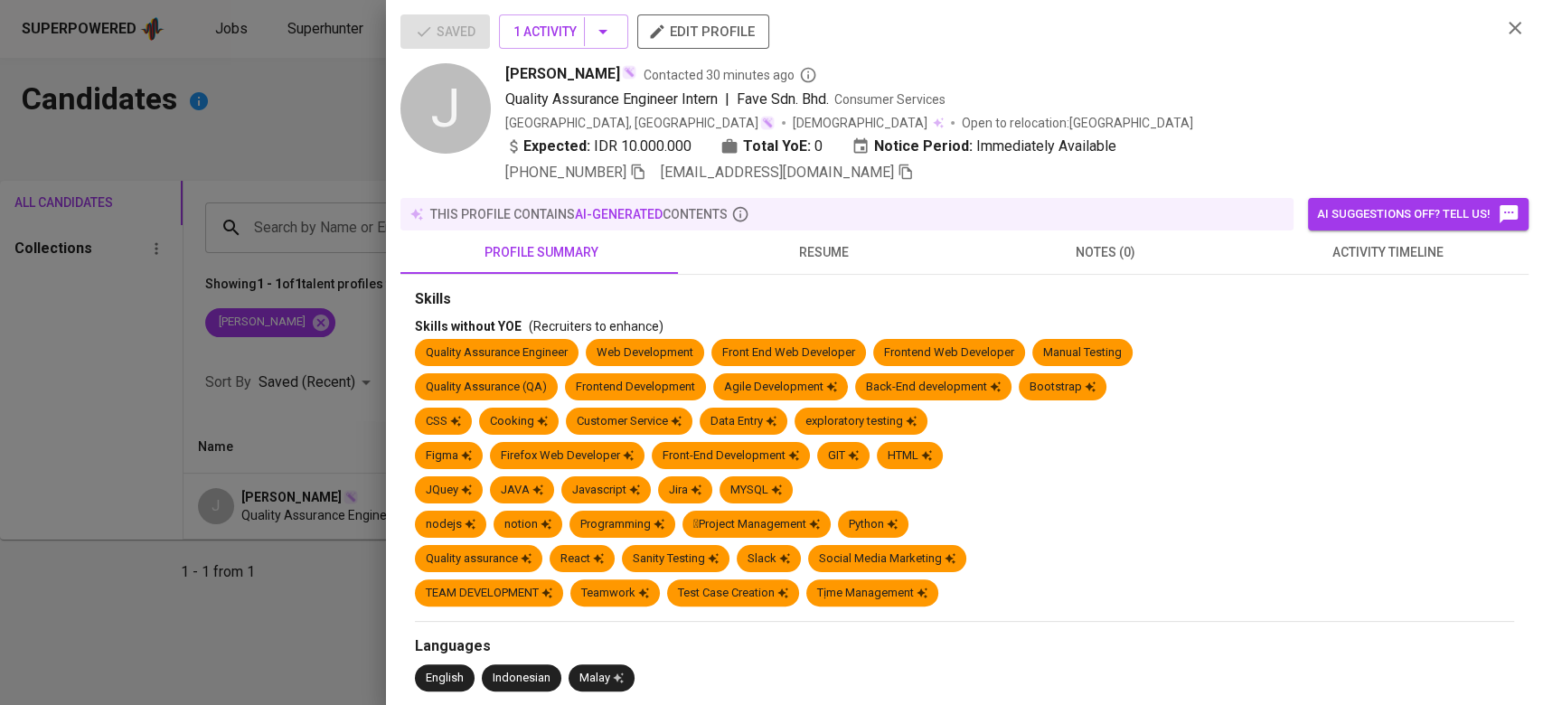
click at [832, 245] on span "resume" at bounding box center [823, 252] width 260 height 23
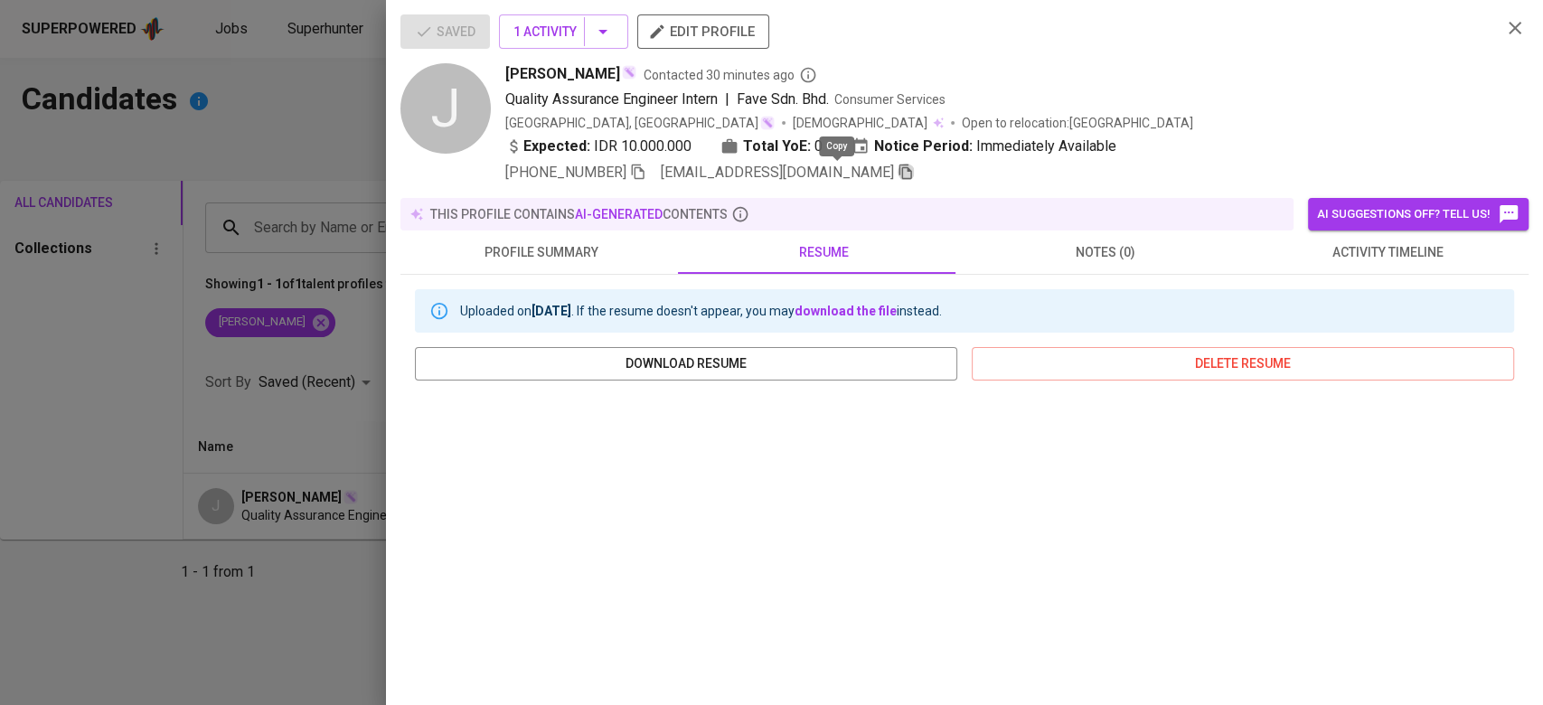
click at [897, 174] on icon "button" at bounding box center [905, 172] width 16 height 16
